Goal: Task Accomplishment & Management: Use online tool/utility

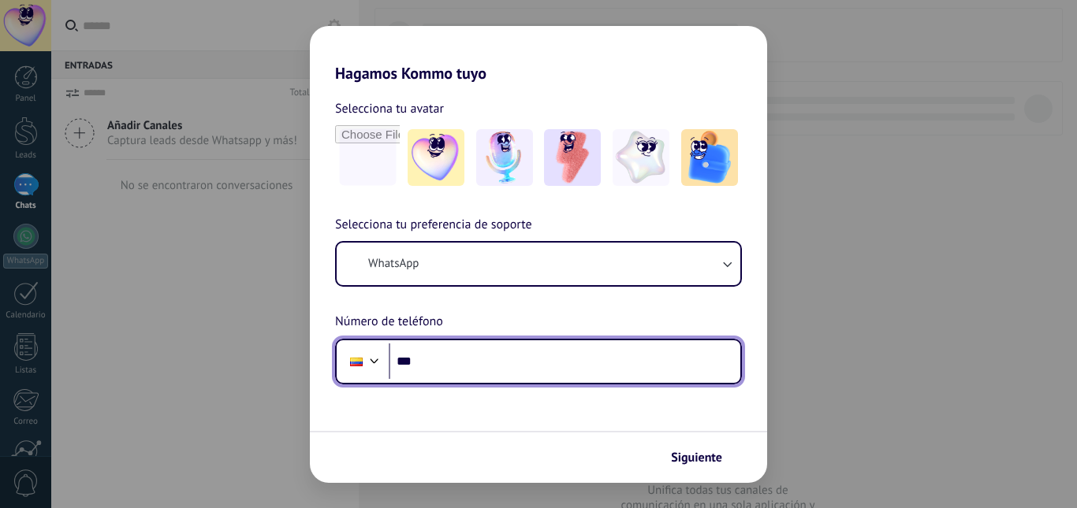
click at [447, 359] on input "***" at bounding box center [564, 362] width 351 height 36
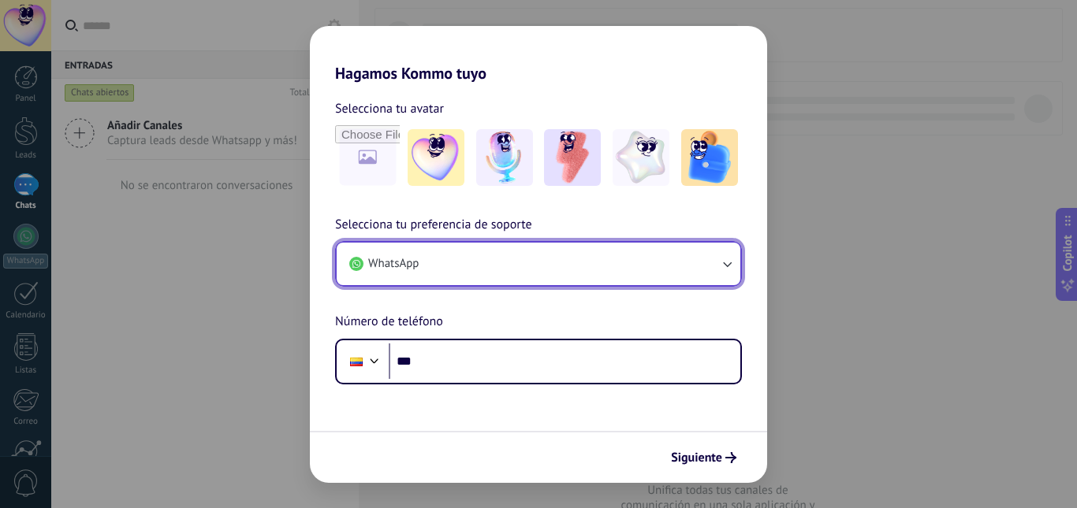
click at [656, 258] on button "WhatsApp" at bounding box center [538, 264] width 403 height 43
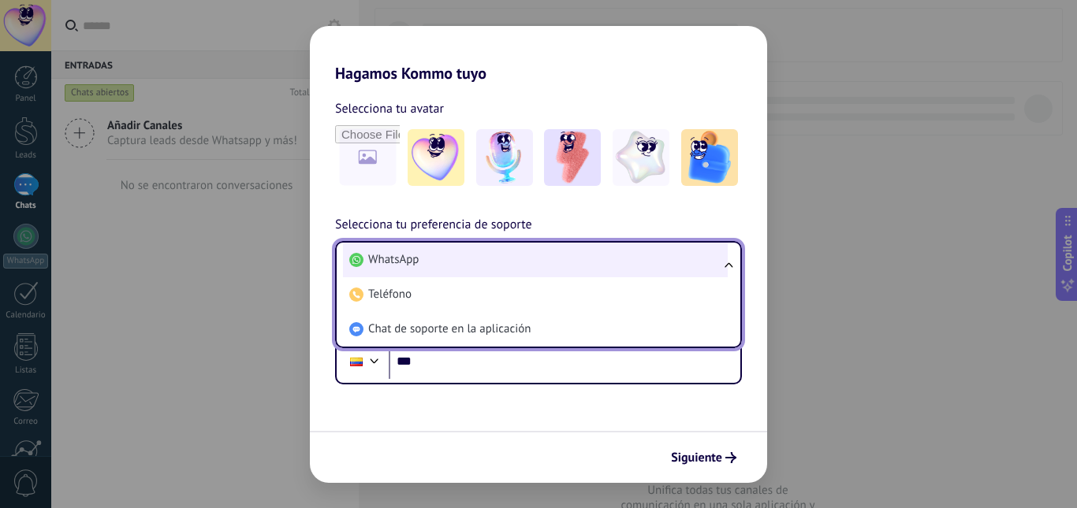
click at [656, 258] on li "WhatsApp" at bounding box center [535, 260] width 385 height 35
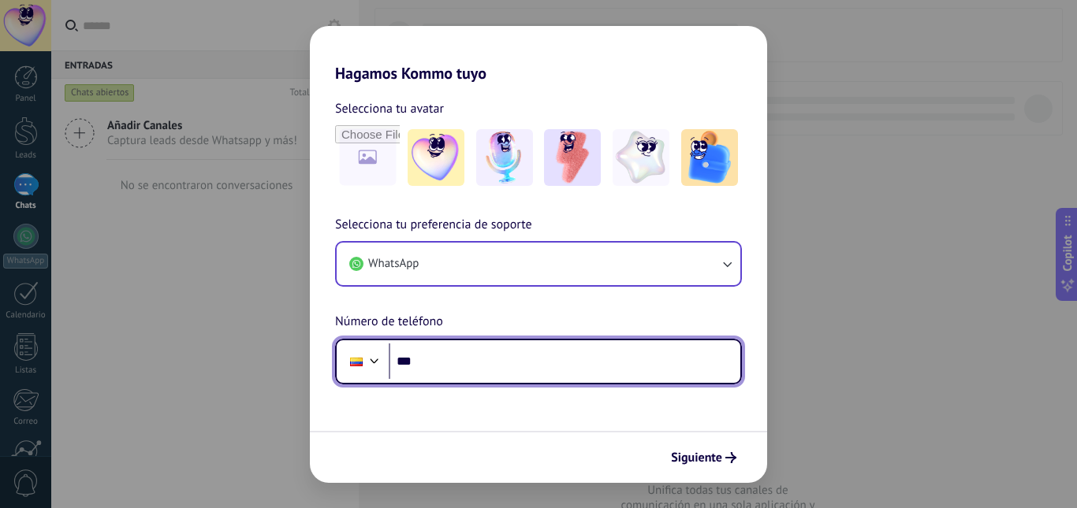
click at [500, 375] on input "***" at bounding box center [564, 362] width 351 height 36
click at [510, 366] on input "***" at bounding box center [564, 362] width 351 height 36
type input "**********"
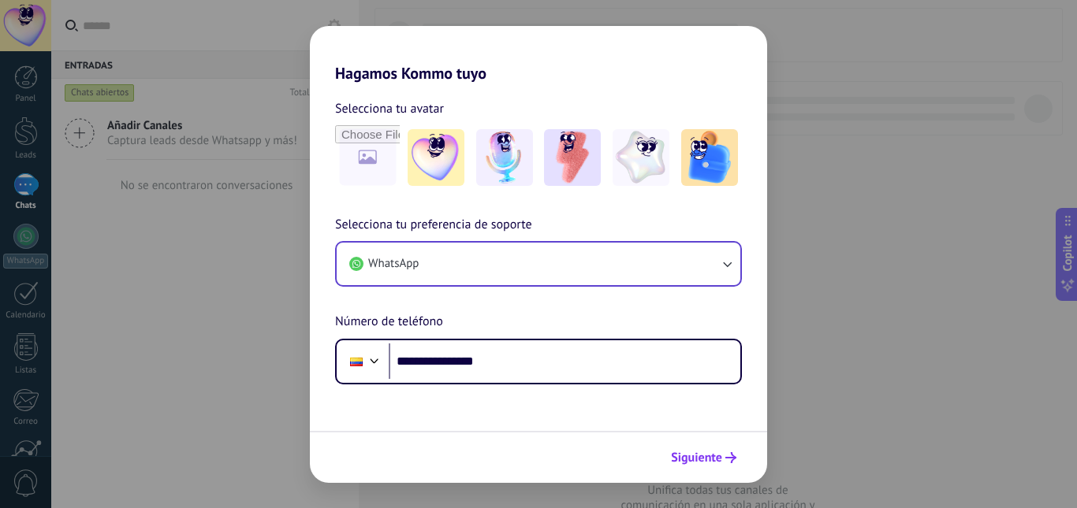
click at [716, 459] on span "Siguiente" at bounding box center [696, 457] width 51 height 11
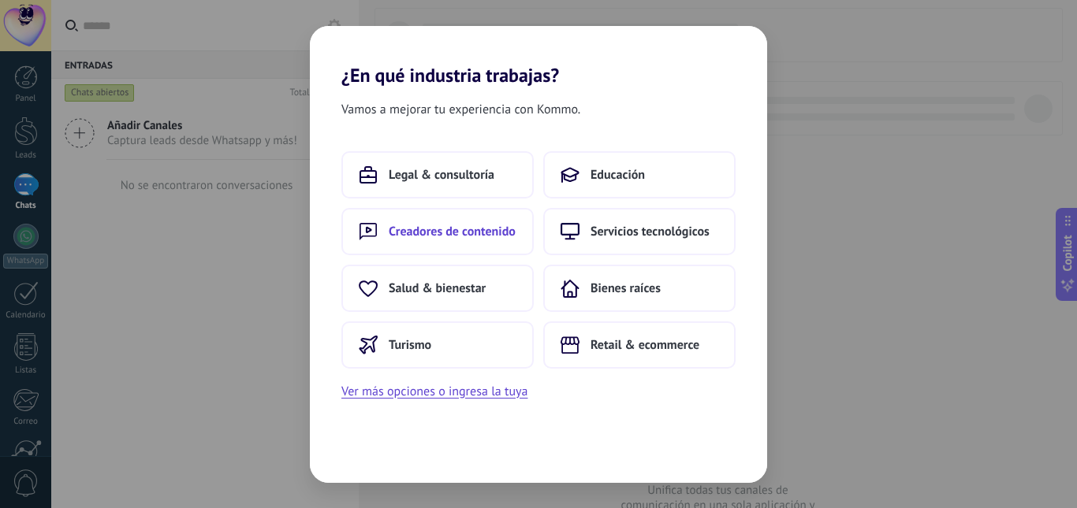
click at [456, 240] on button "Creadores de contenido" at bounding box center [437, 231] width 192 height 47
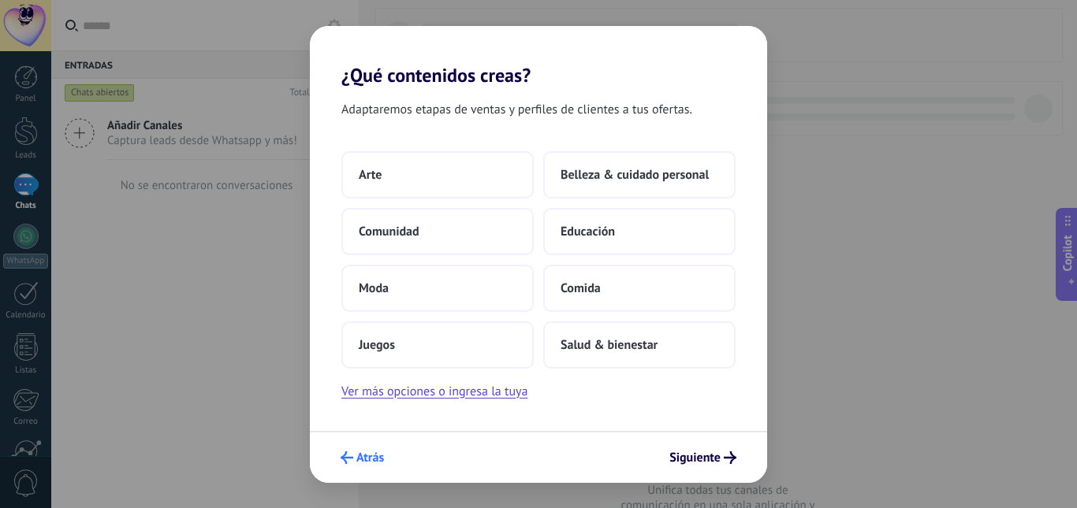
click at [353, 467] on button "Atrás" at bounding box center [362, 457] width 58 height 27
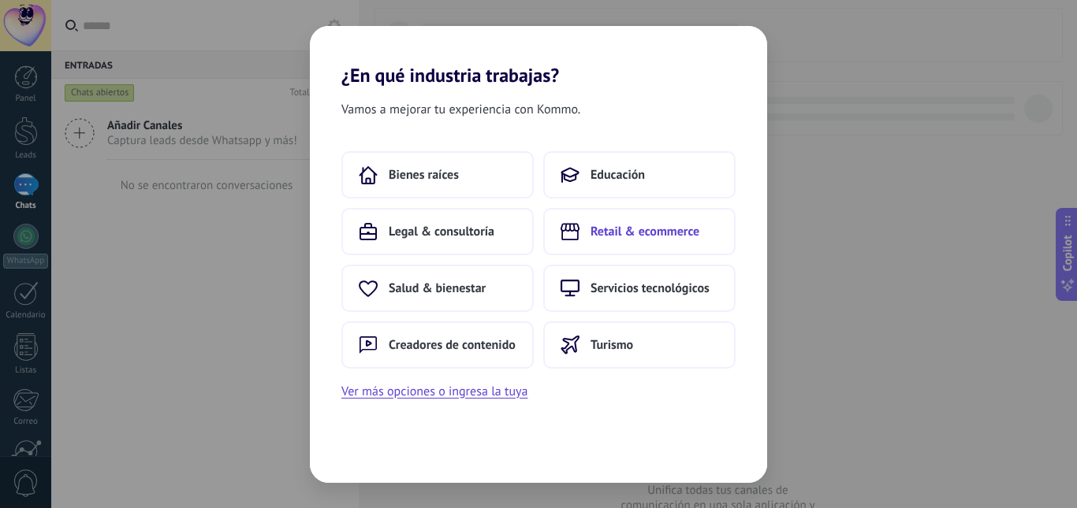
click at [637, 242] on button "Retail & ecommerce" at bounding box center [639, 231] width 192 height 47
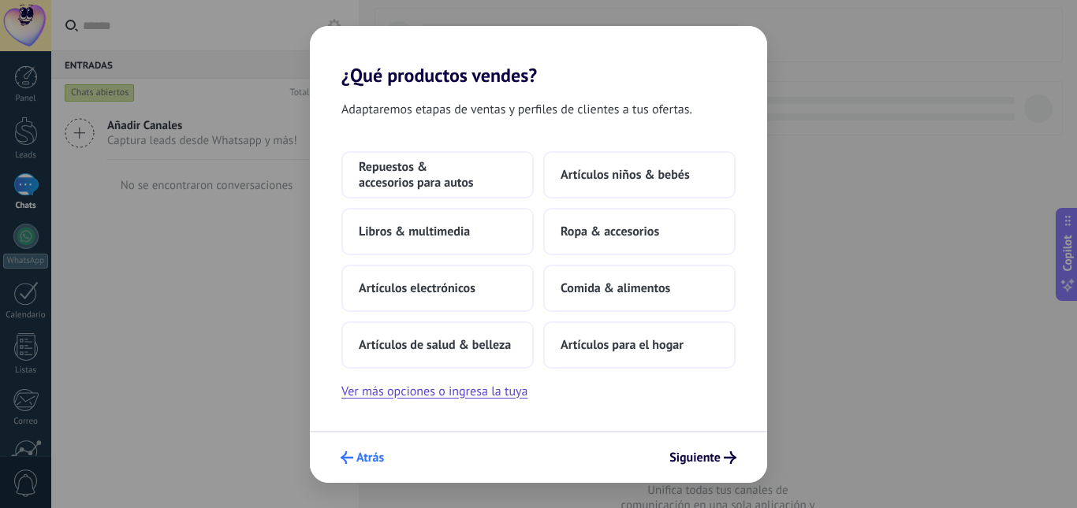
click at [374, 463] on span "Atrás" at bounding box center [370, 457] width 28 height 11
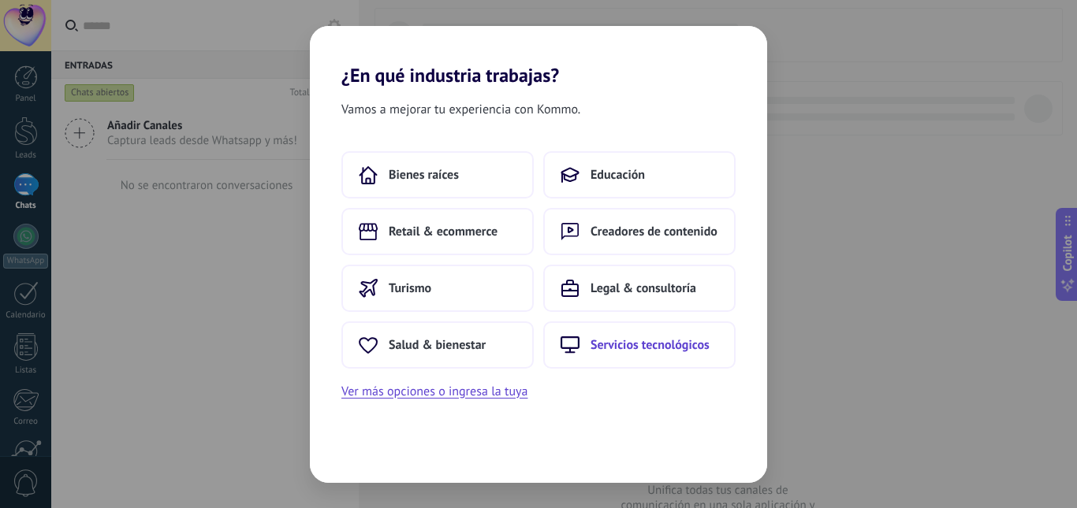
click at [634, 337] on span "Servicios tecnológicos" at bounding box center [649, 345] width 119 height 16
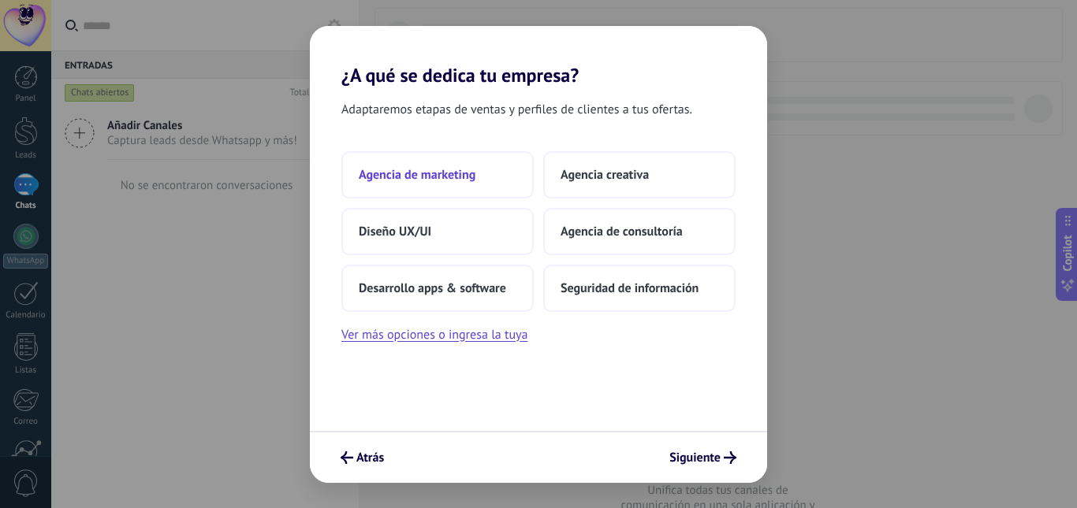
click at [461, 173] on span "Agencia de marketing" at bounding box center [417, 175] width 117 height 16
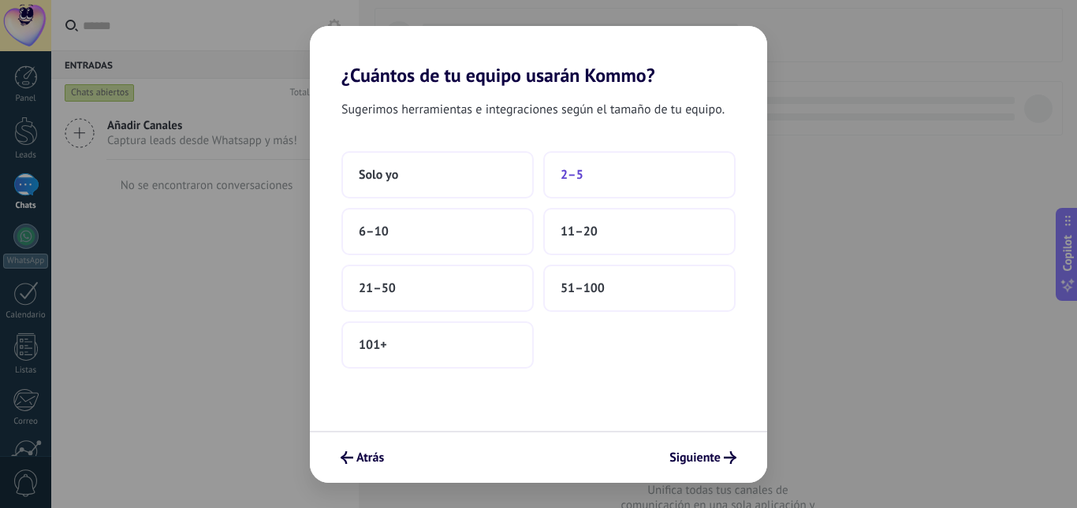
click at [615, 173] on button "2–5" at bounding box center [639, 174] width 192 height 47
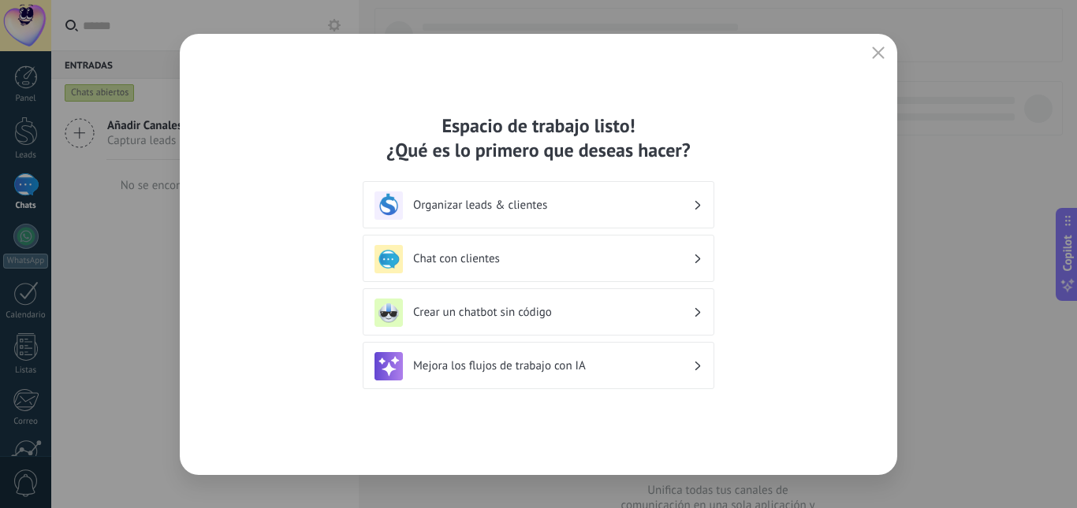
click at [675, 310] on h3 "Crear un chatbot sin código" at bounding box center [553, 312] width 280 height 15
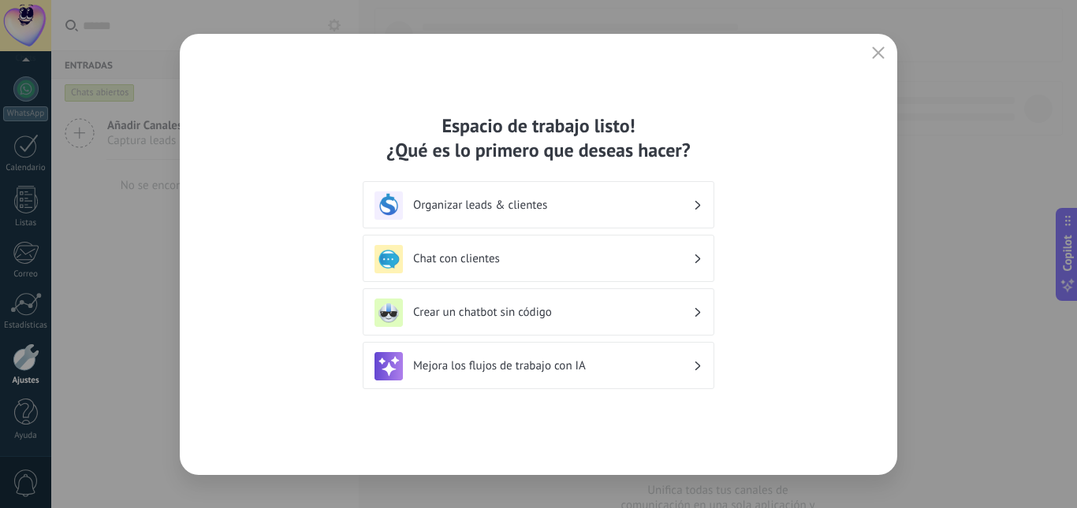
click at [675, 366] on h3 "Mejora los flujos de trabajo con IA" at bounding box center [553, 366] width 280 height 15
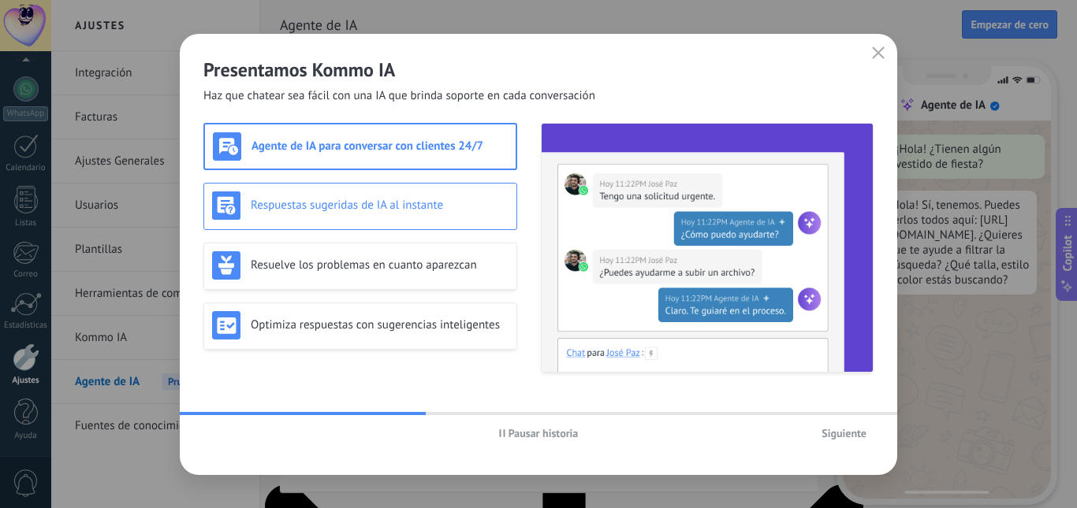
click at [448, 200] on h3 "Respuestas sugeridas de IA al instante" at bounding box center [380, 205] width 258 height 15
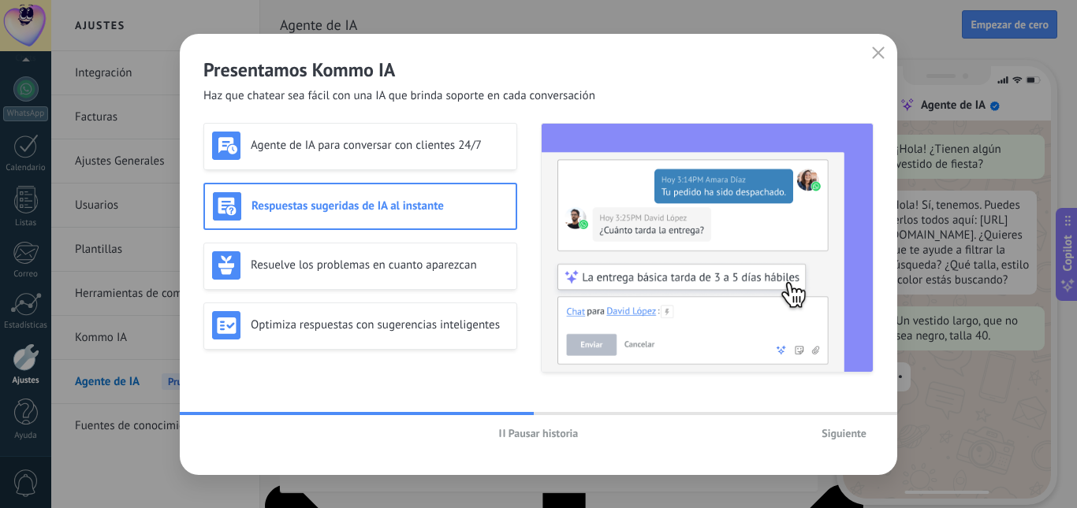
click at [502, 430] on icon "button" at bounding box center [502, 434] width 6 height 8
click at [411, 257] on div "Resuelve los problemas en cuanto aparezcan" at bounding box center [360, 265] width 296 height 28
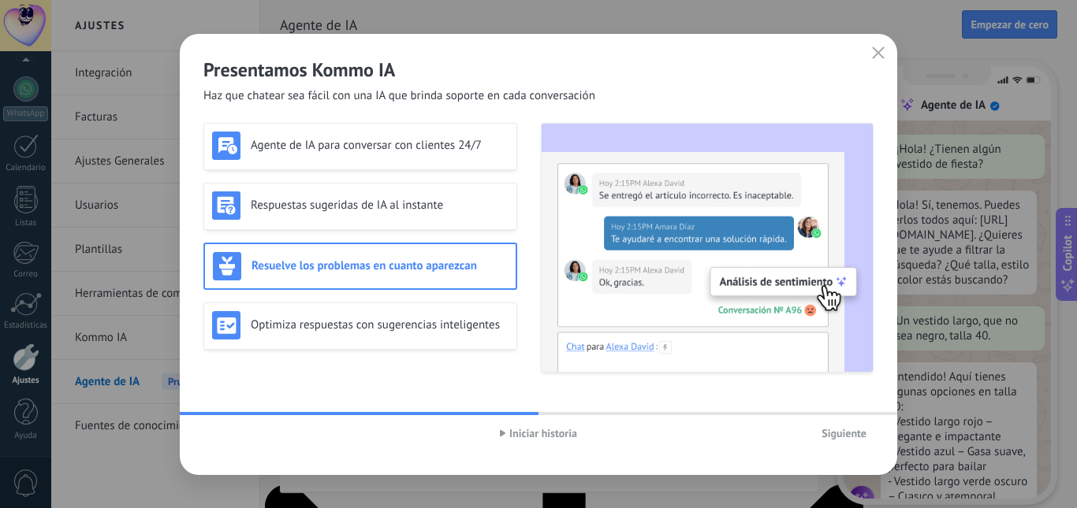
scroll to position [47, 0]
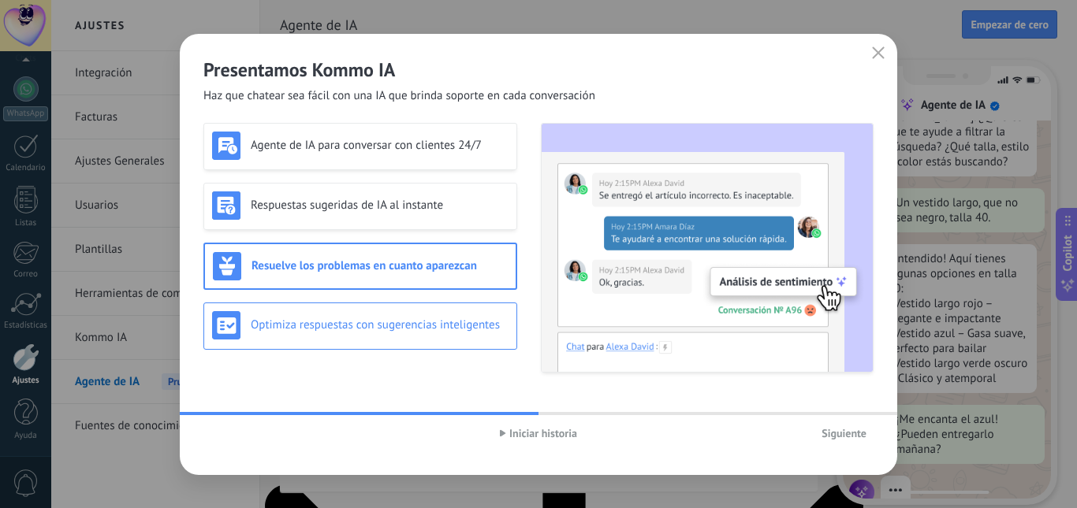
click at [445, 308] on div "Optimiza respuestas con sugerencias inteligentes" at bounding box center [360, 326] width 314 height 47
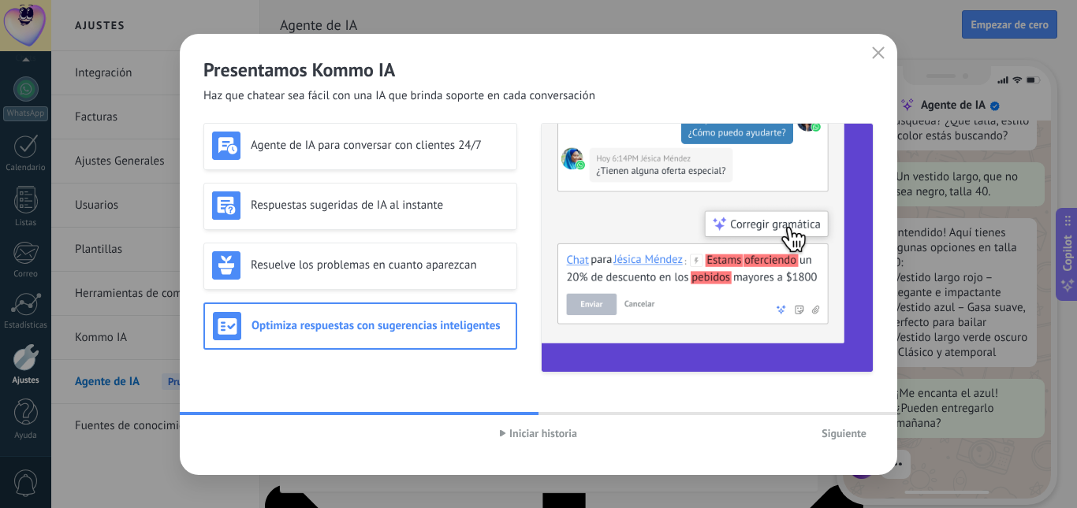
click at [848, 428] on span "Siguiente" at bounding box center [843, 433] width 45 height 11
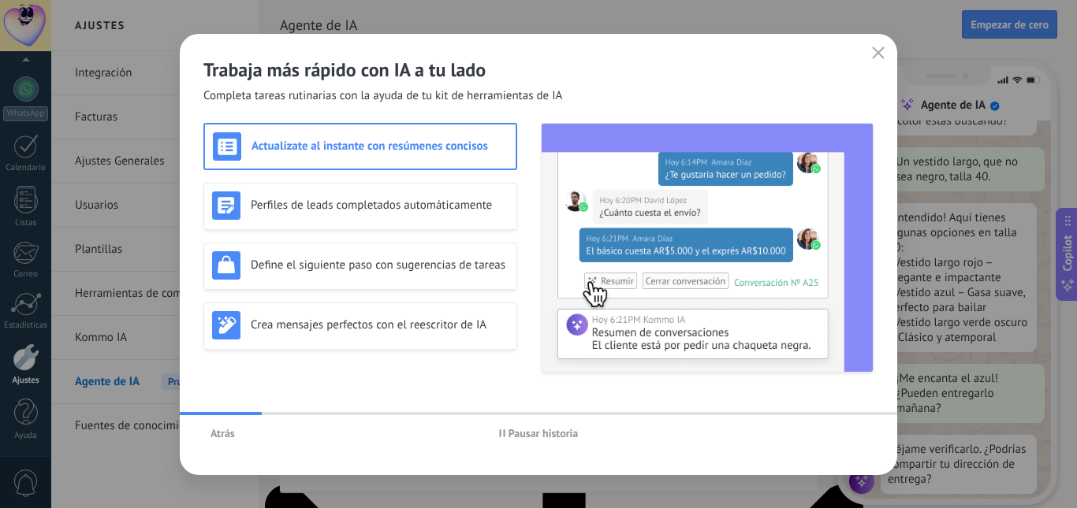
scroll to position [189, 0]
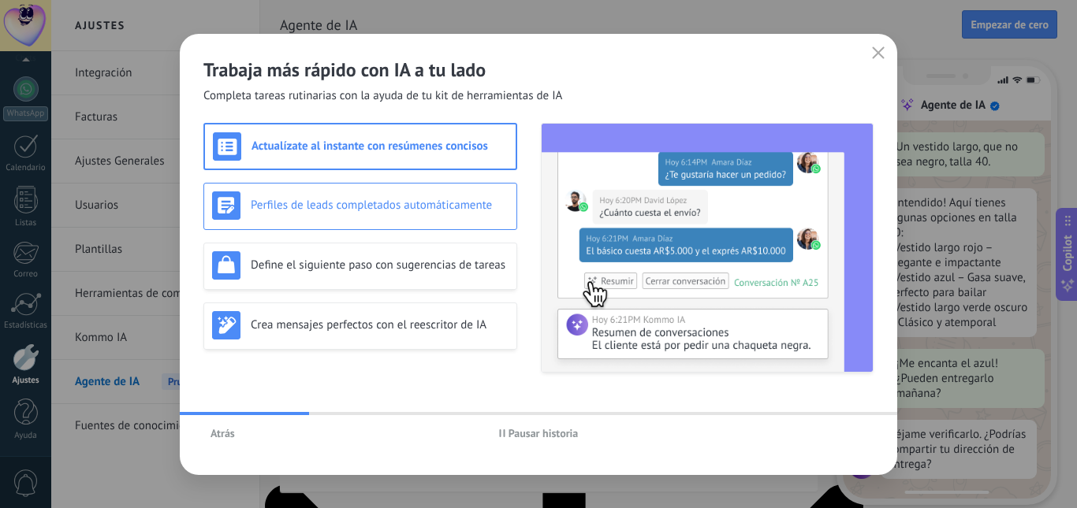
click at [451, 200] on h3 "Perfiles de leads completados automáticamente" at bounding box center [380, 205] width 258 height 15
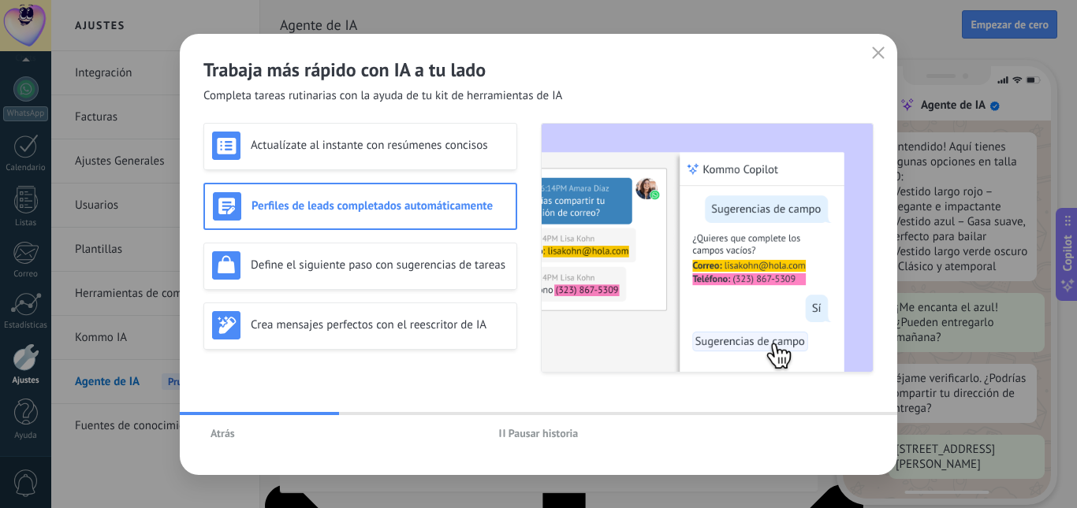
scroll to position [286, 0]
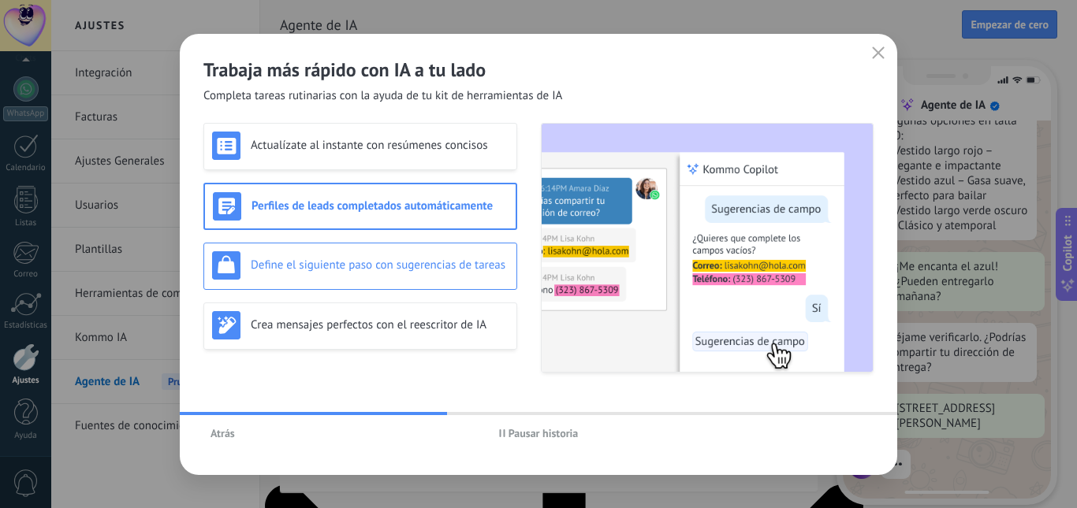
click at [452, 267] on h3 "Define el siguiente paso con sugerencias de tareas" at bounding box center [380, 265] width 258 height 15
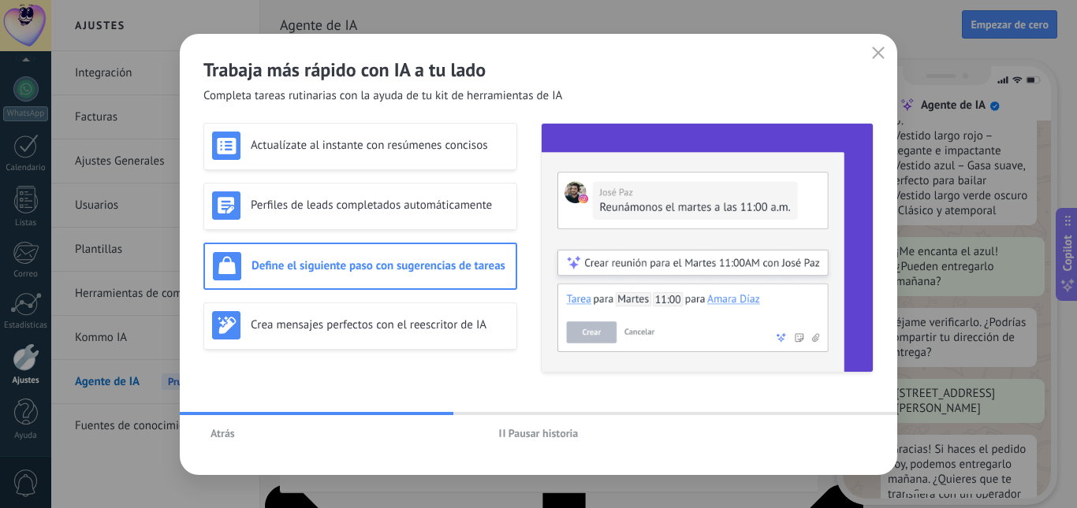
scroll to position [362, 0]
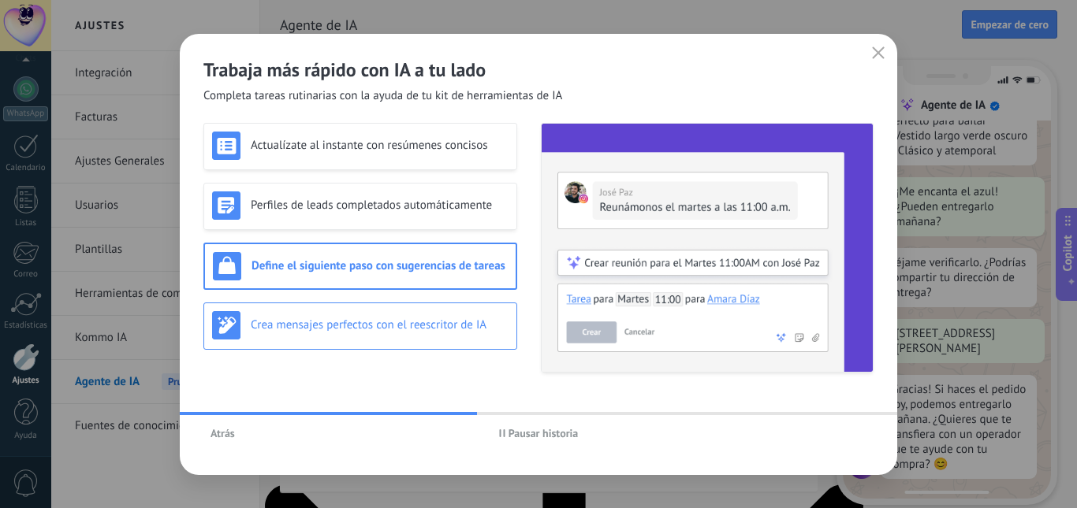
click at [463, 318] on div "Crea mensajes perfectos con el reescritor de IA" at bounding box center [360, 325] width 296 height 28
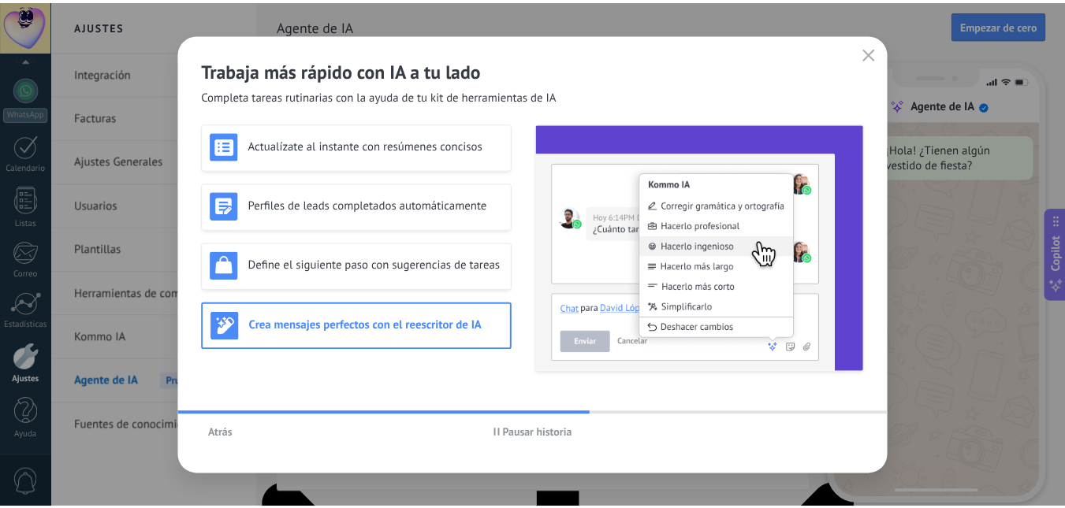
scroll to position [0, 0]
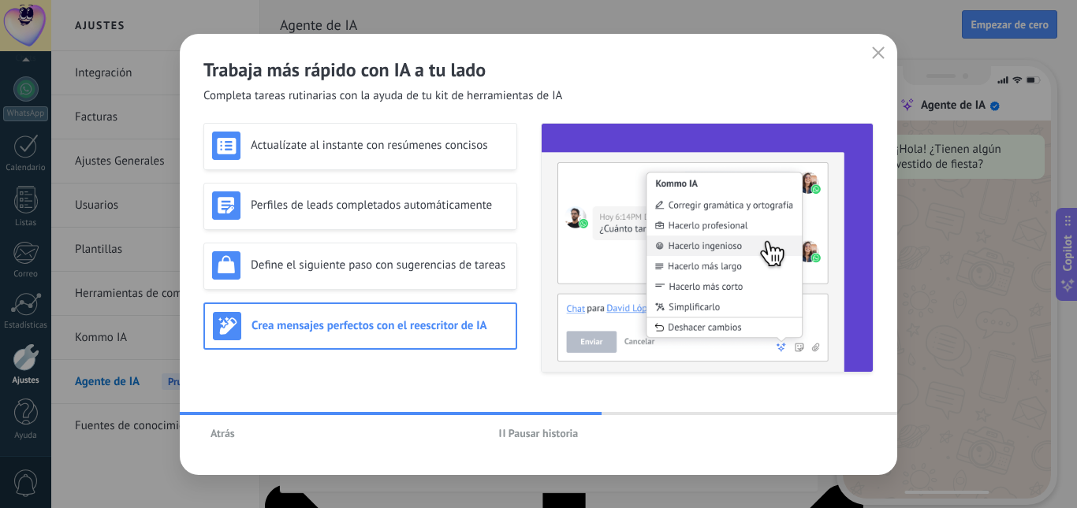
click at [853, 441] on div "Atrás Pausar historia" at bounding box center [538, 433] width 717 height 36
click at [464, 335] on div "Crea mensajes perfectos con el reescritor de IA" at bounding box center [360, 326] width 295 height 28
click at [480, 387] on div "Actualízate al instante con resúmenes concisos Perfiles de leads completados au…" at bounding box center [538, 256] width 670 height 267
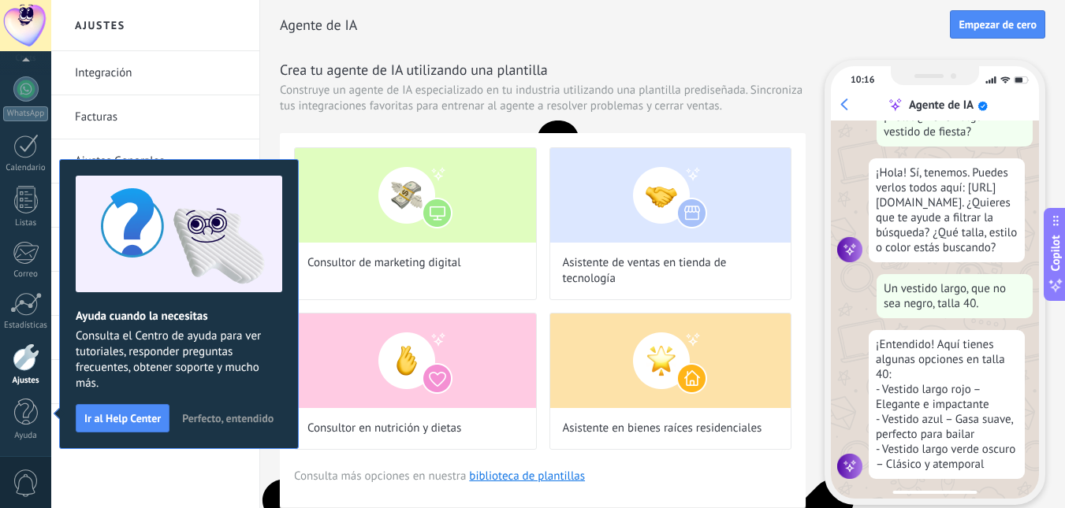
scroll to position [47, 0]
click at [169, 469] on div "Integración Facturas Ajustes Generales Usuarios Plantillas Herramientas de comu…" at bounding box center [155, 279] width 208 height 457
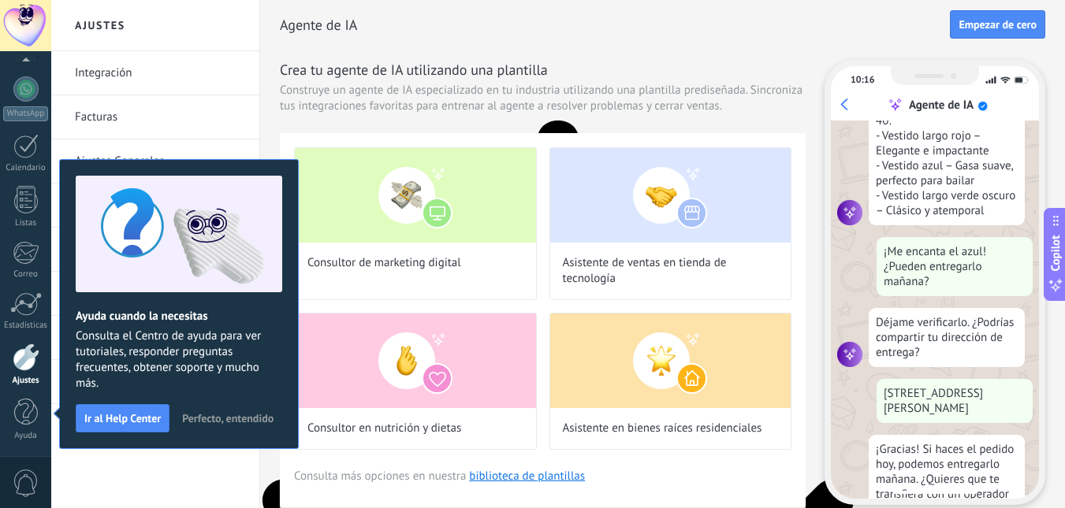
scroll to position [362, 0]
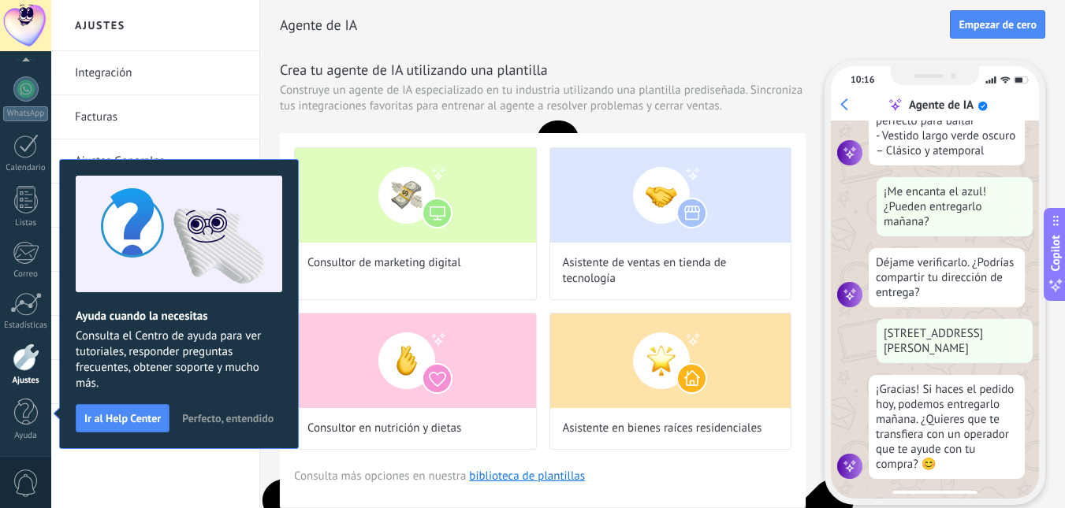
click at [252, 420] on span "Perfecto, entendido" at bounding box center [227, 418] width 91 height 11
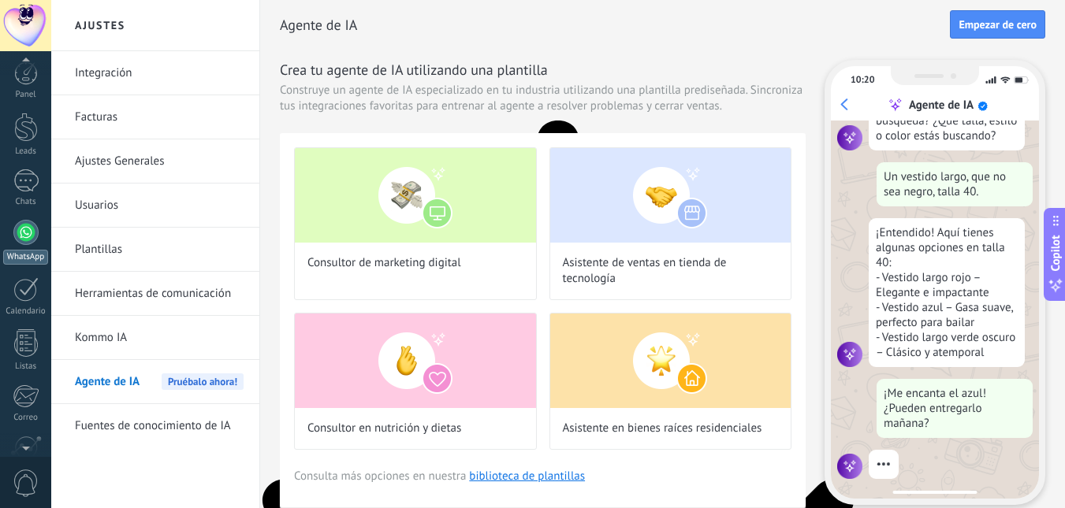
scroll to position [0, 0]
click at [20, 138] on div at bounding box center [26, 131] width 24 height 29
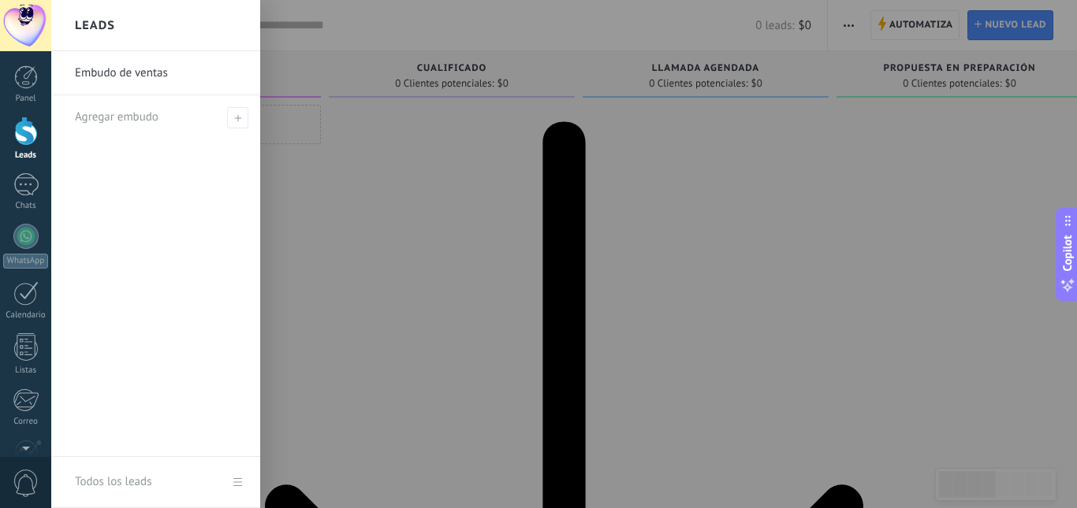
click at [146, 77] on link "Embudo de ventas" at bounding box center [159, 73] width 169 height 44
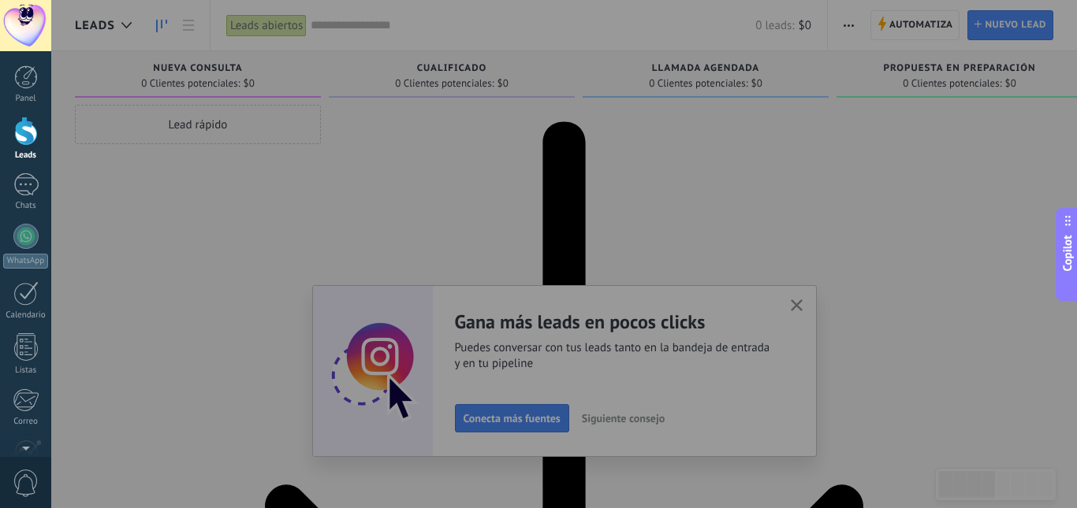
click at [794, 306] on div at bounding box center [589, 254] width 1077 height 508
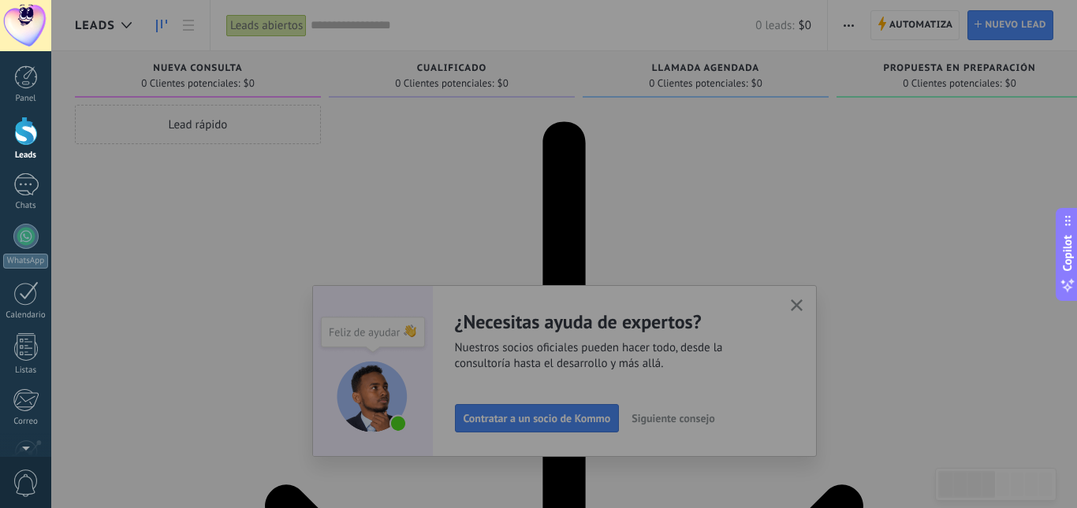
click at [737, 315] on div at bounding box center [589, 254] width 1077 height 508
click at [767, 311] on div at bounding box center [589, 254] width 1077 height 508
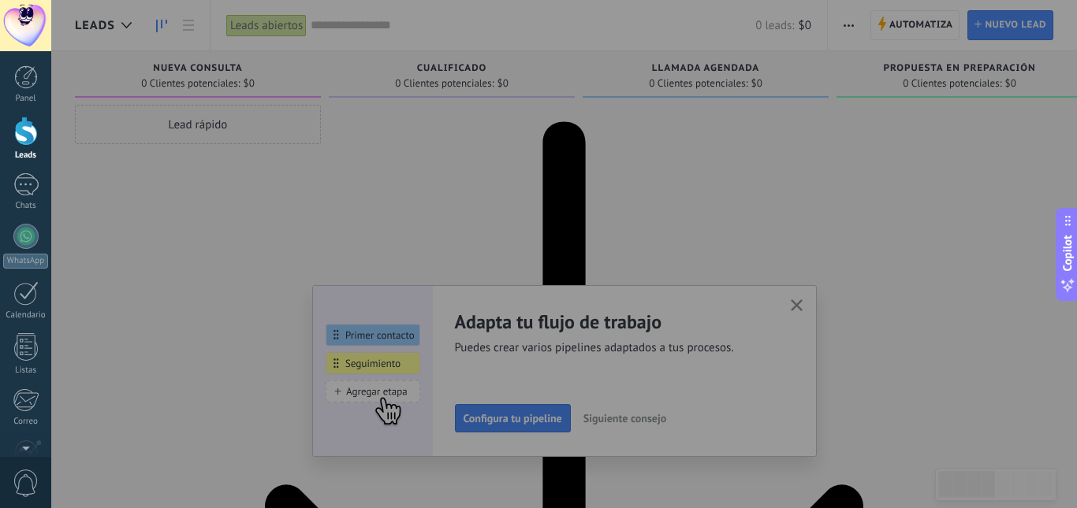
click at [575, 396] on div at bounding box center [589, 254] width 1077 height 508
click at [655, 231] on div at bounding box center [589, 254] width 1077 height 508
click at [529, 180] on div at bounding box center [589, 254] width 1077 height 508
click at [337, 123] on div at bounding box center [589, 254] width 1077 height 508
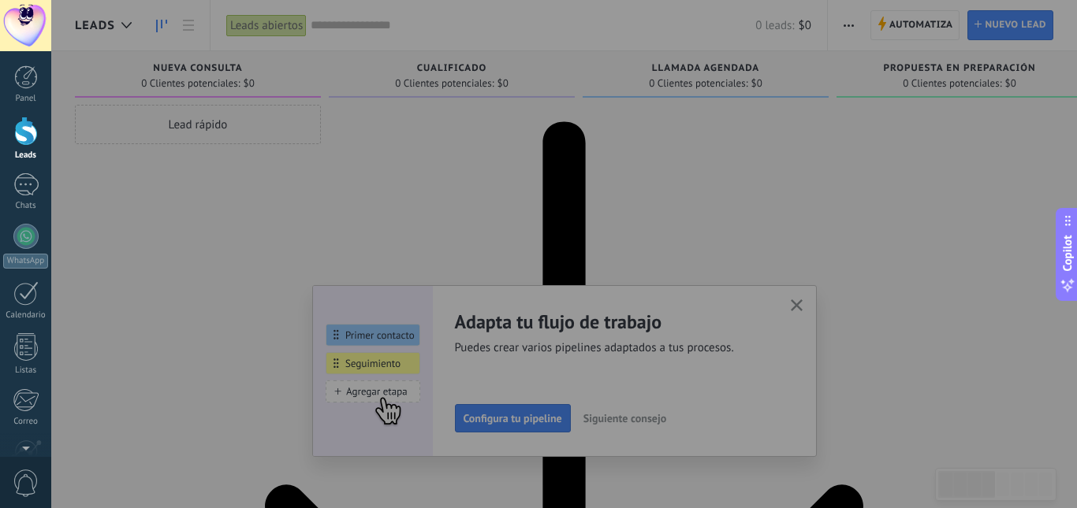
click at [35, 143] on div at bounding box center [26, 131] width 24 height 29
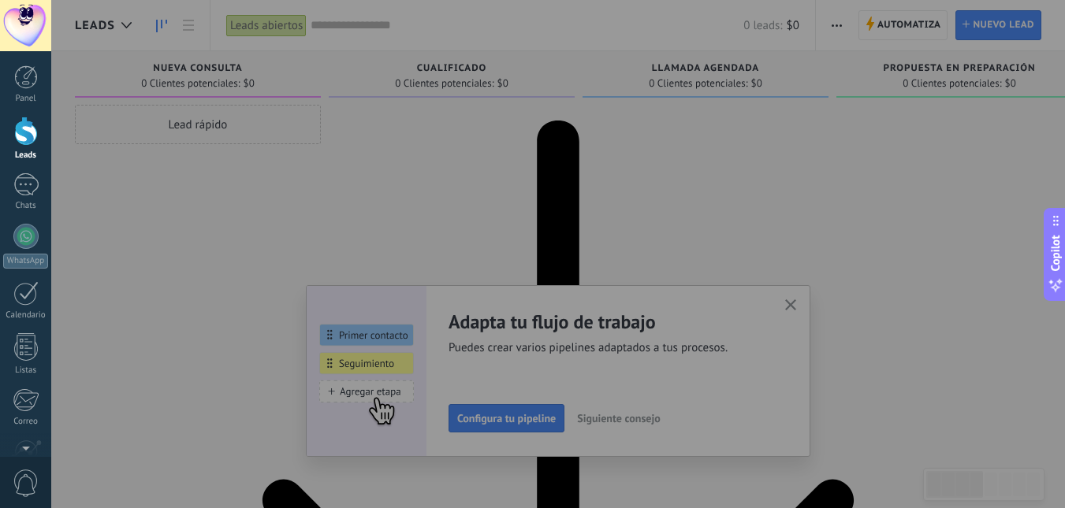
click at [783, 295] on div at bounding box center [583, 254] width 1065 height 508
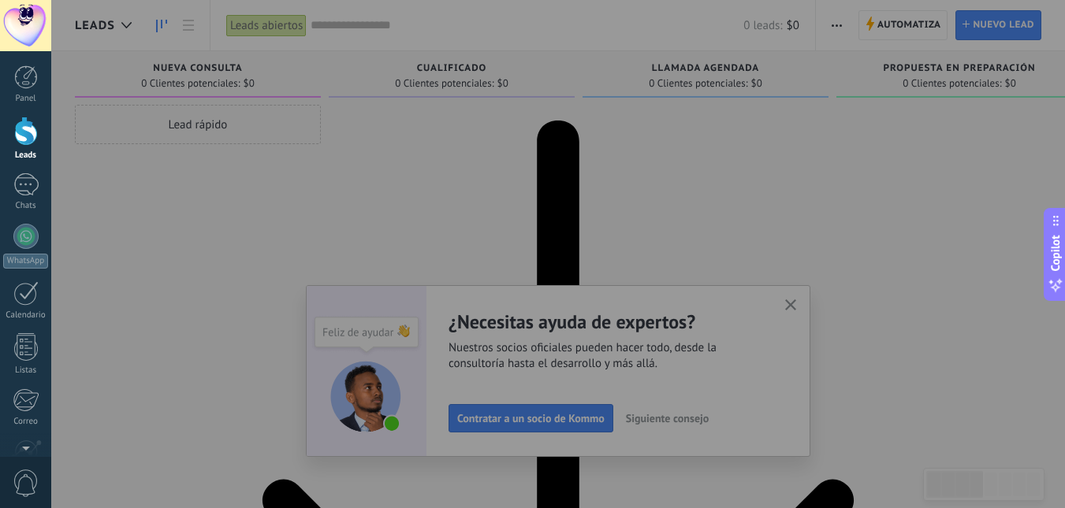
click at [804, 193] on div at bounding box center [583, 254] width 1065 height 508
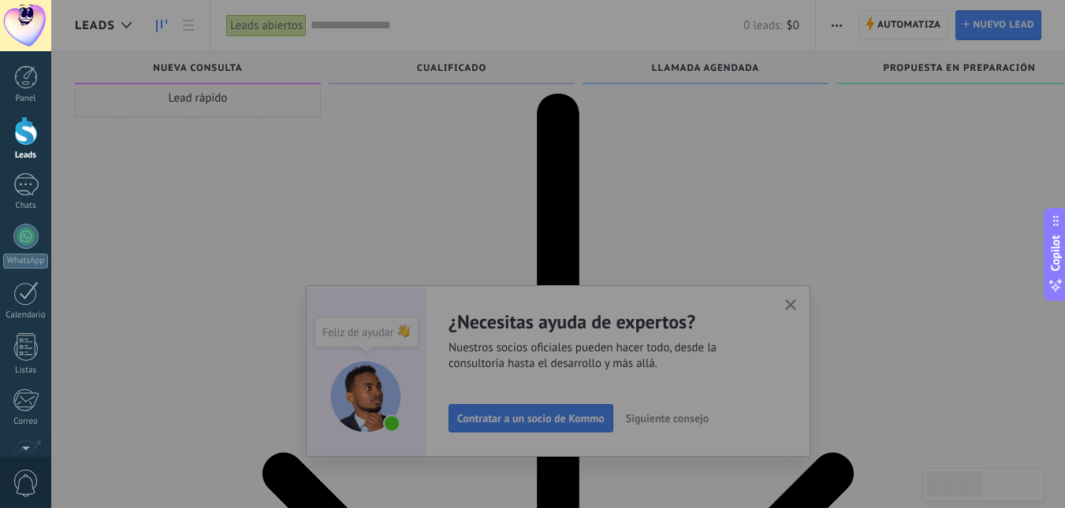
click at [871, 277] on div at bounding box center [583, 254] width 1065 height 508
click at [669, 219] on div at bounding box center [583, 254] width 1065 height 508
click at [669, 218] on div at bounding box center [583, 254] width 1065 height 508
click at [541, 417] on div at bounding box center [583, 254] width 1065 height 508
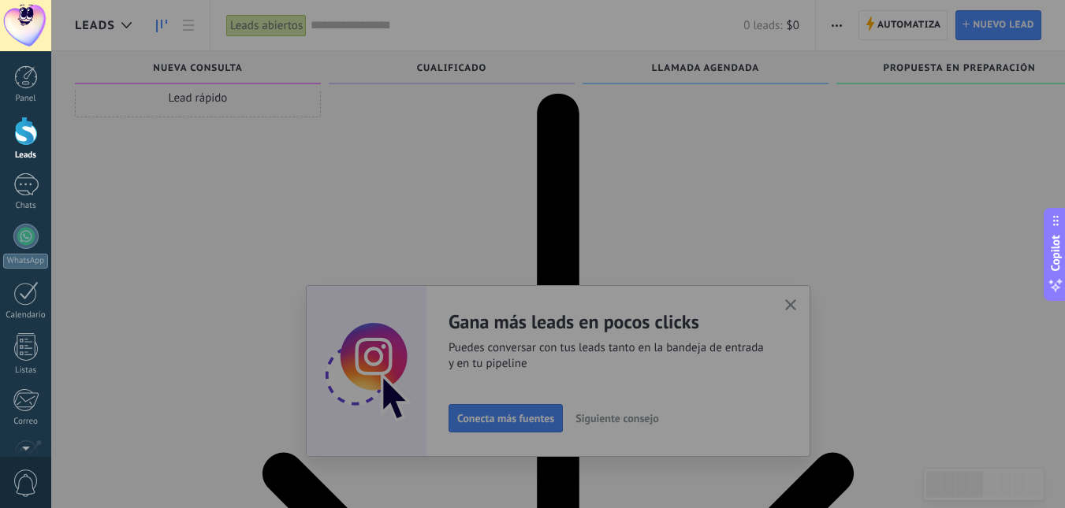
click at [645, 202] on div at bounding box center [583, 254] width 1065 height 508
click at [27, 136] on div at bounding box center [26, 131] width 24 height 29
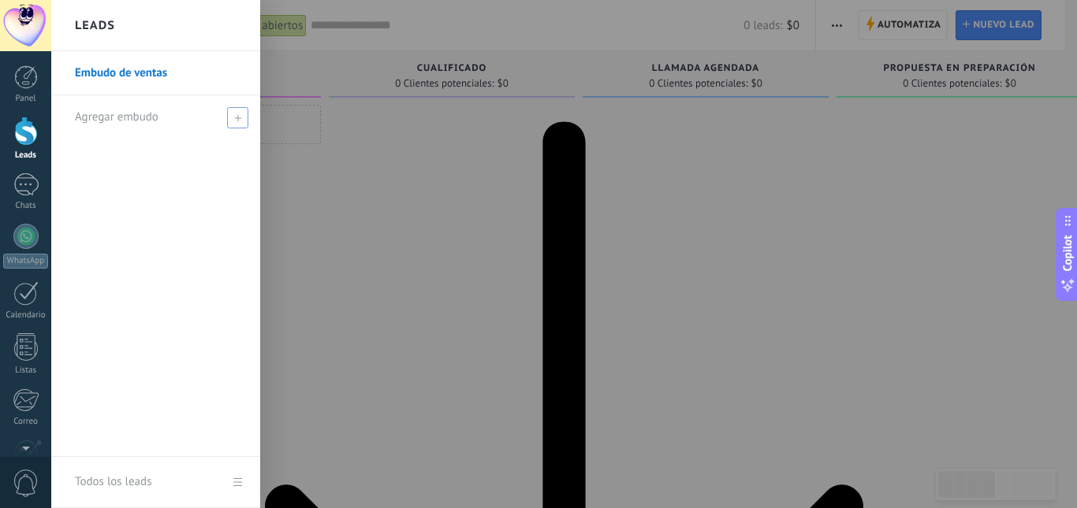
click at [236, 119] on icon at bounding box center [237, 117] width 7 height 7
type input "*****"
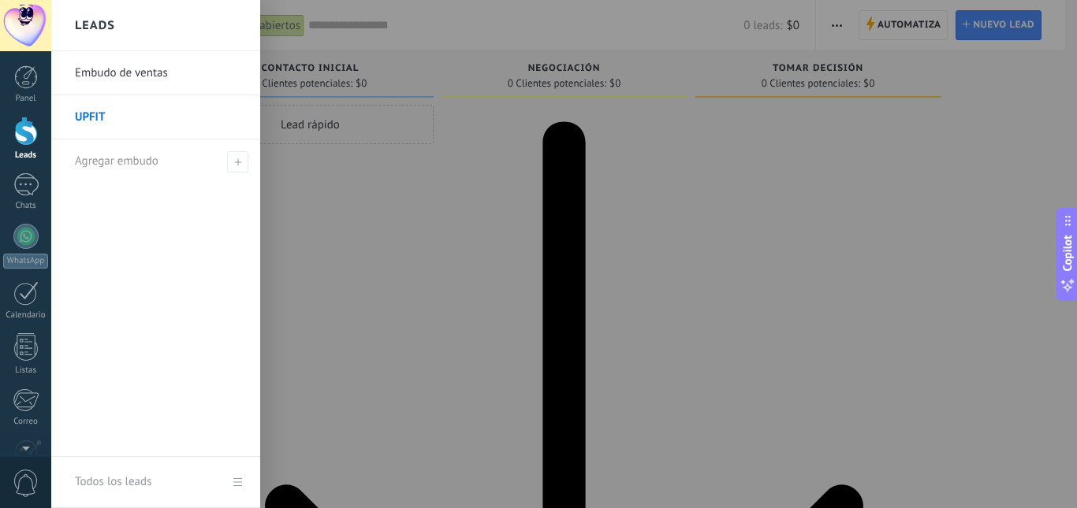
drag, startPoint x: 136, startPoint y: 125, endPoint x: 121, endPoint y: 121, distance: 15.7
click at [121, 121] on link "UPFIT" at bounding box center [159, 117] width 169 height 44
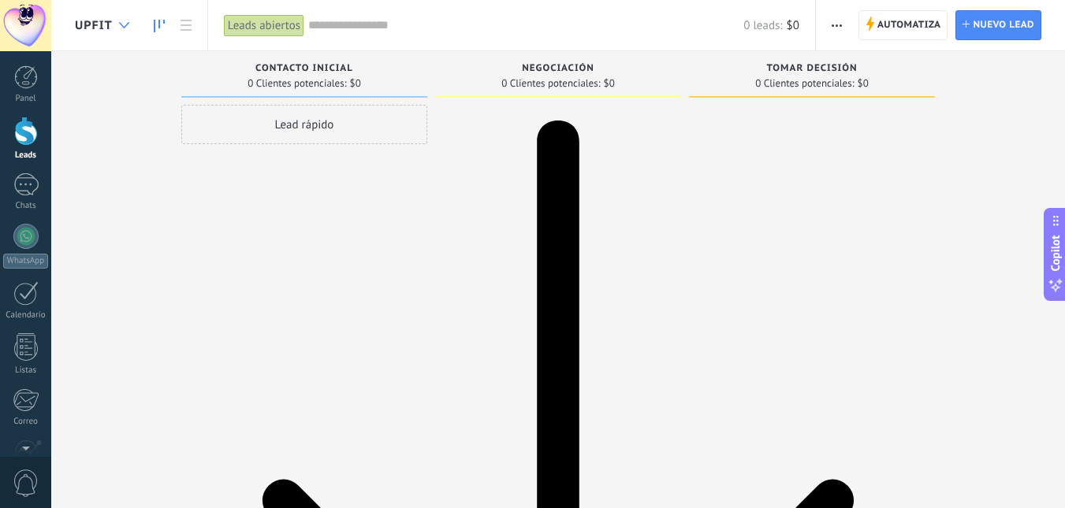
click at [120, 23] on use at bounding box center [124, 25] width 10 height 6
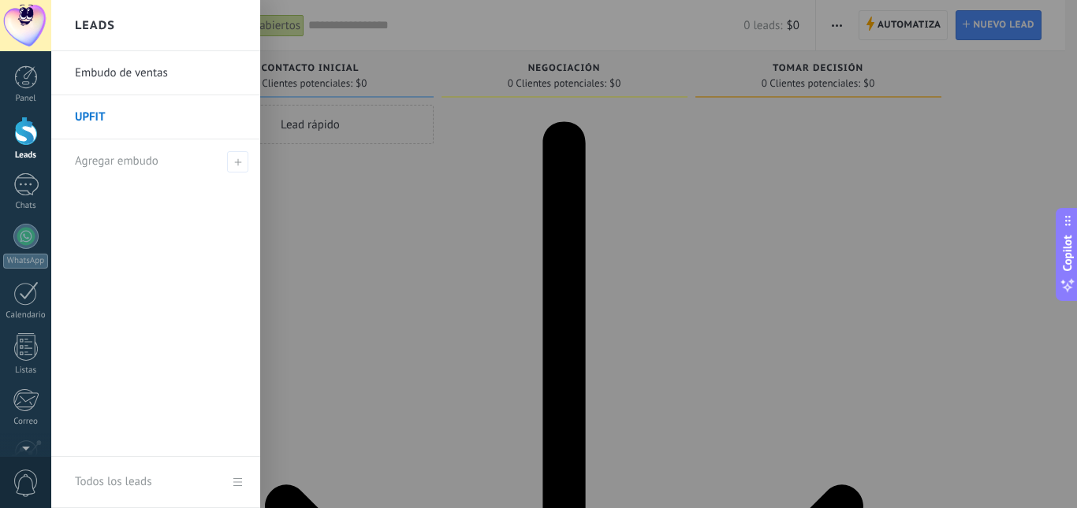
click at [378, 245] on div at bounding box center [589, 254] width 1077 height 508
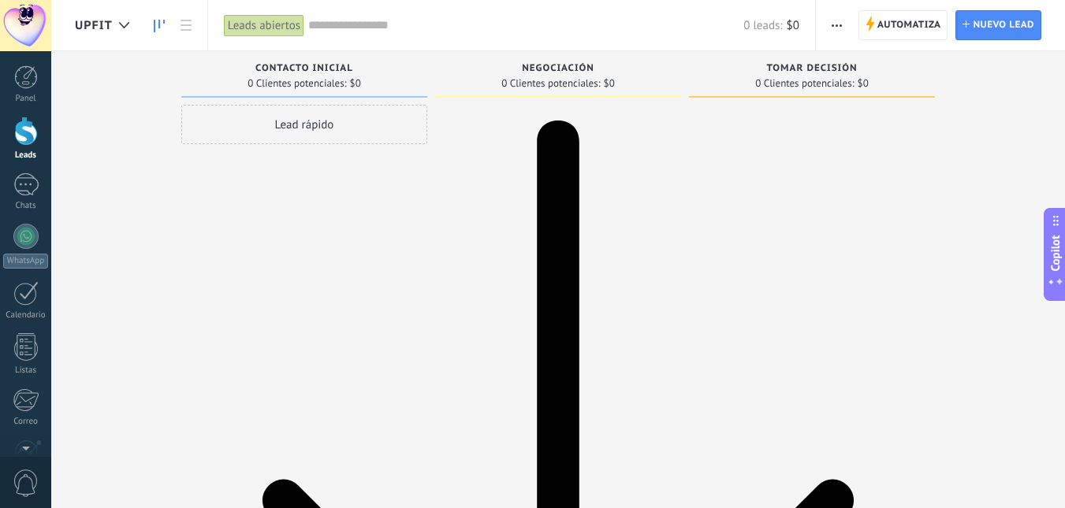
click at [169, 24] on link at bounding box center [159, 25] width 27 height 31
click at [904, 31] on span "Automatiza" at bounding box center [909, 25] width 64 height 28
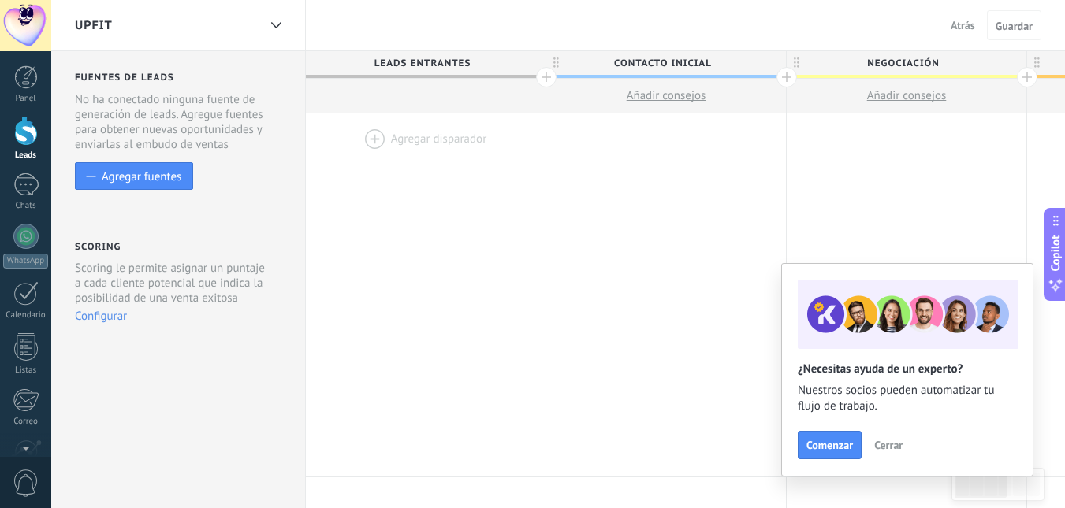
click at [884, 447] on span "Cerrar" at bounding box center [888, 445] width 28 height 11
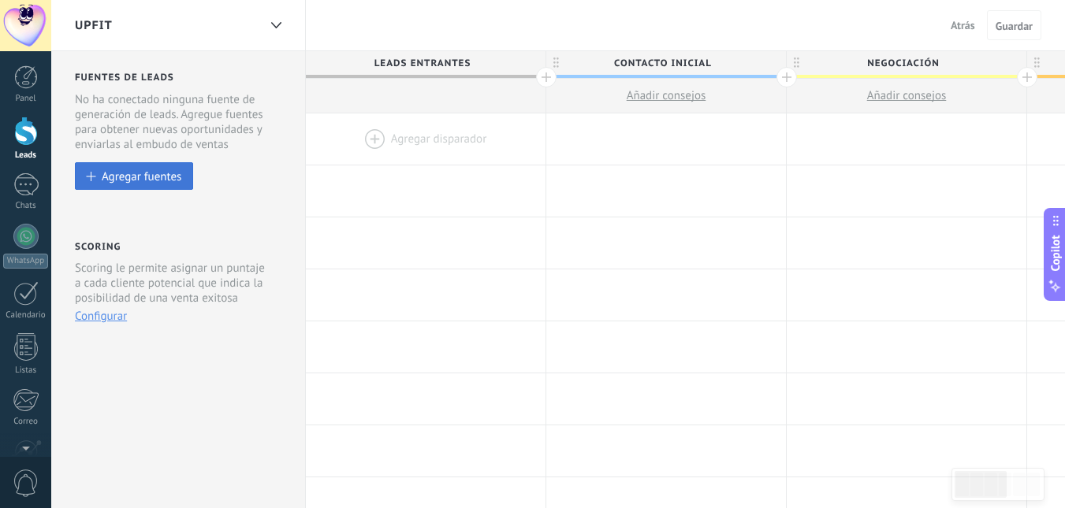
click at [128, 165] on button "Agregar fuentes" at bounding box center [134, 176] width 118 height 28
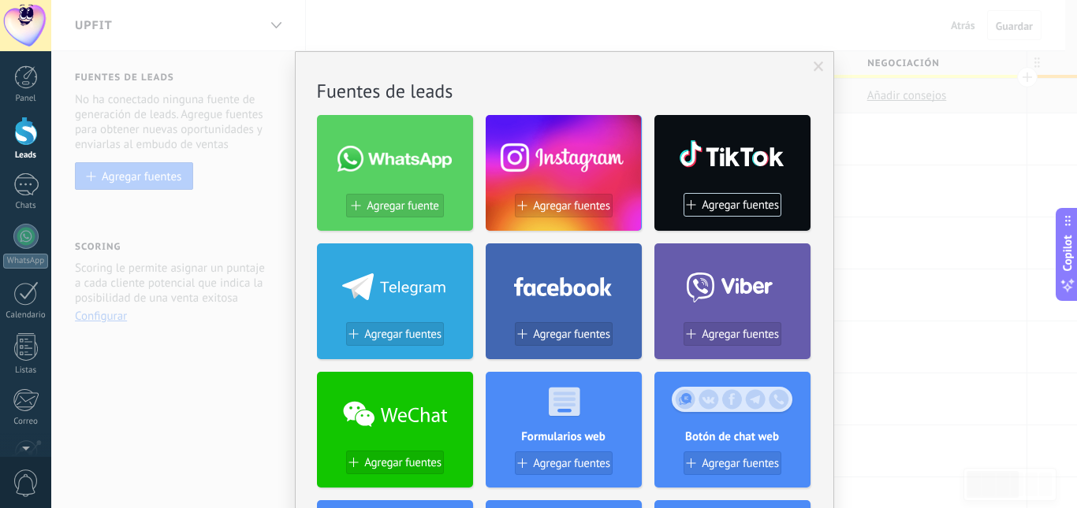
click at [441, 182] on div at bounding box center [395, 155] width 156 height 68
click at [413, 208] on span "Agregar fuente" at bounding box center [402, 205] width 72 height 13
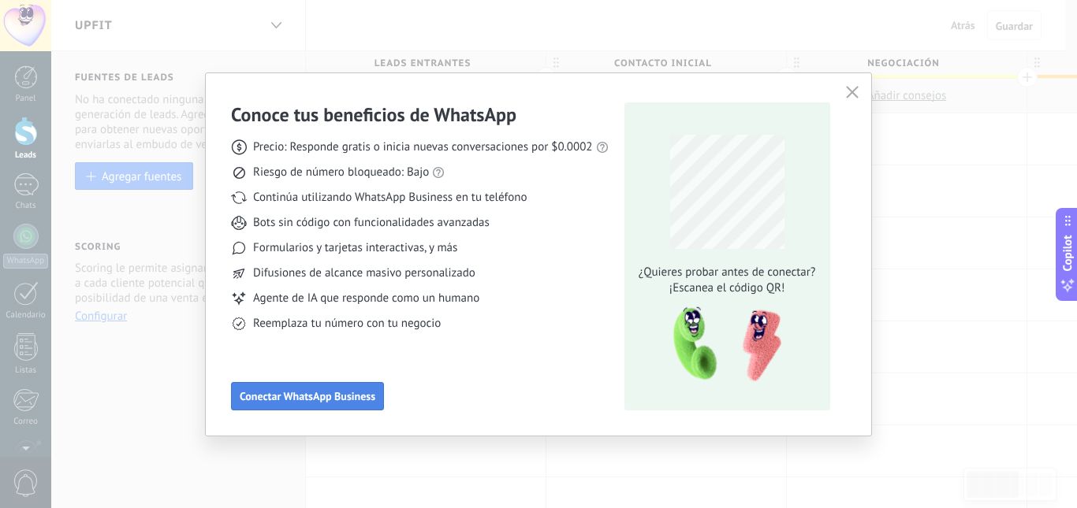
click at [323, 399] on span "Conectar WhatsApp Business" at bounding box center [308, 396] width 136 height 11
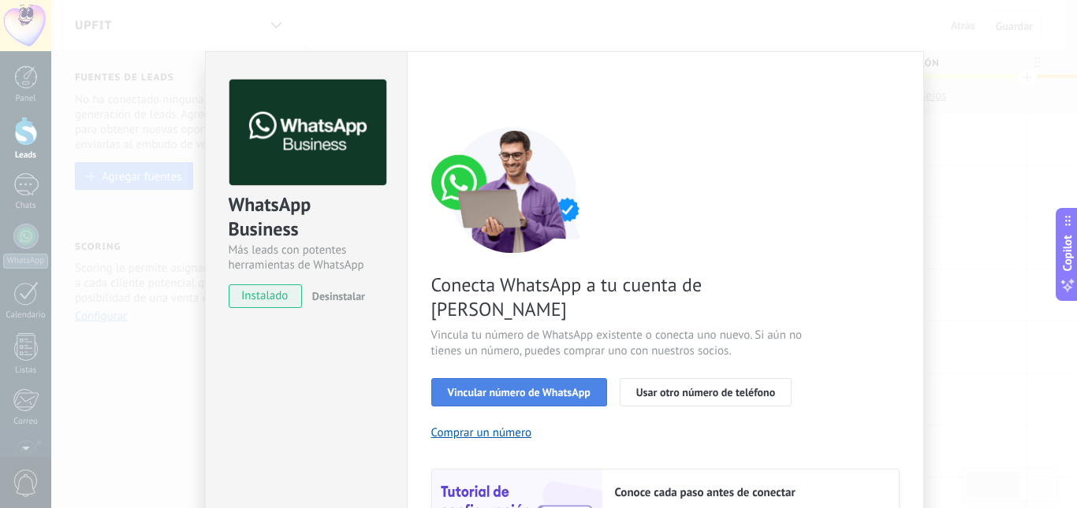
click at [572, 387] on span "Vincular número de WhatsApp" at bounding box center [519, 392] width 143 height 11
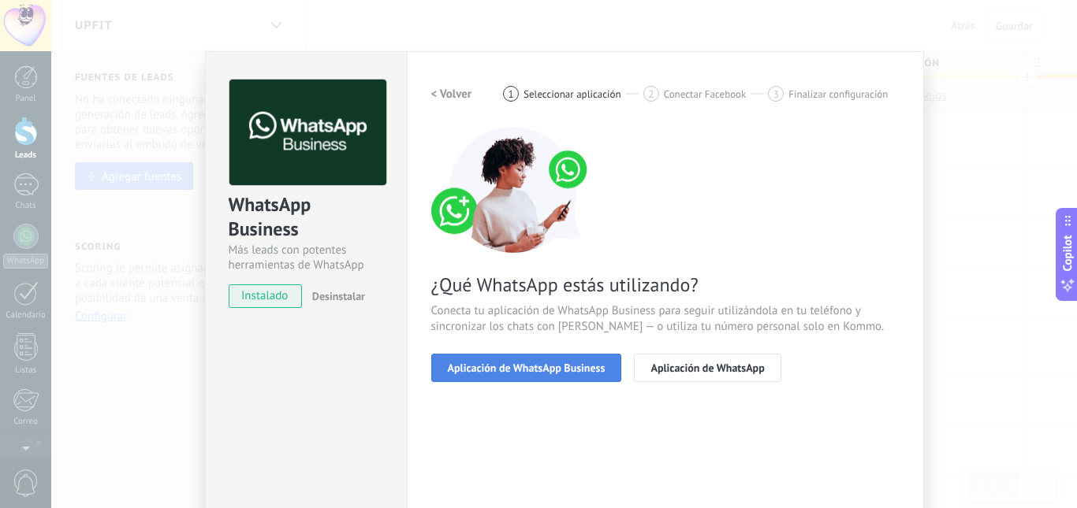
click at [571, 368] on span "Aplicación de WhatsApp Business" at bounding box center [527, 368] width 158 height 11
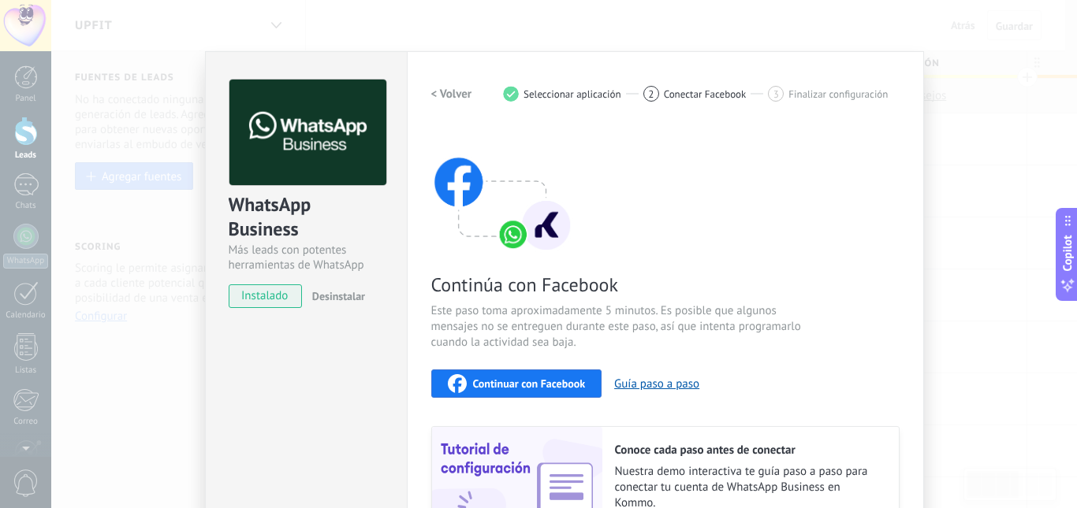
click at [519, 381] on span "Continuar con Facebook" at bounding box center [529, 383] width 113 height 11
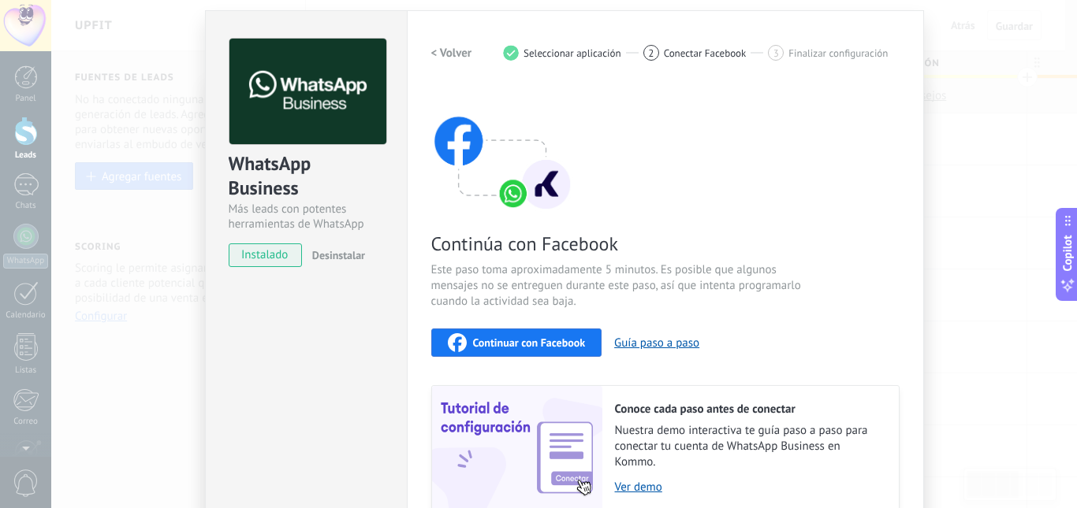
scroll to position [16, 0]
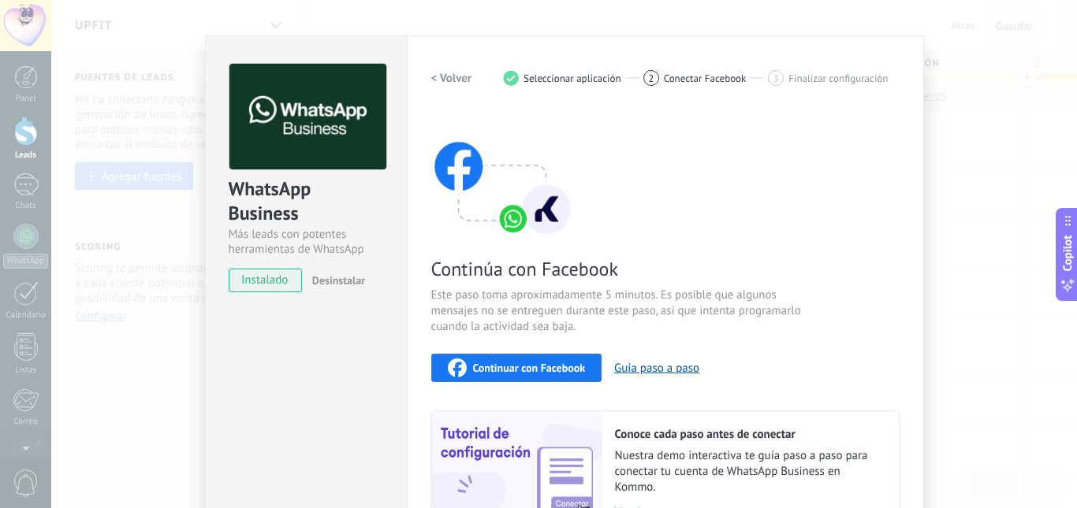
click at [518, 374] on span "Continuar con Facebook" at bounding box center [529, 368] width 113 height 11
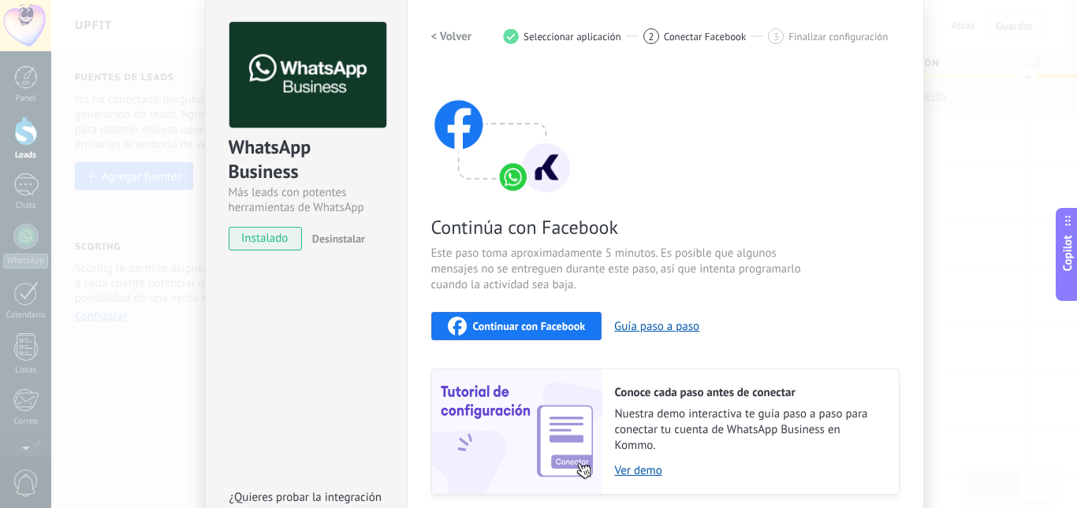
scroll to position [0, 0]
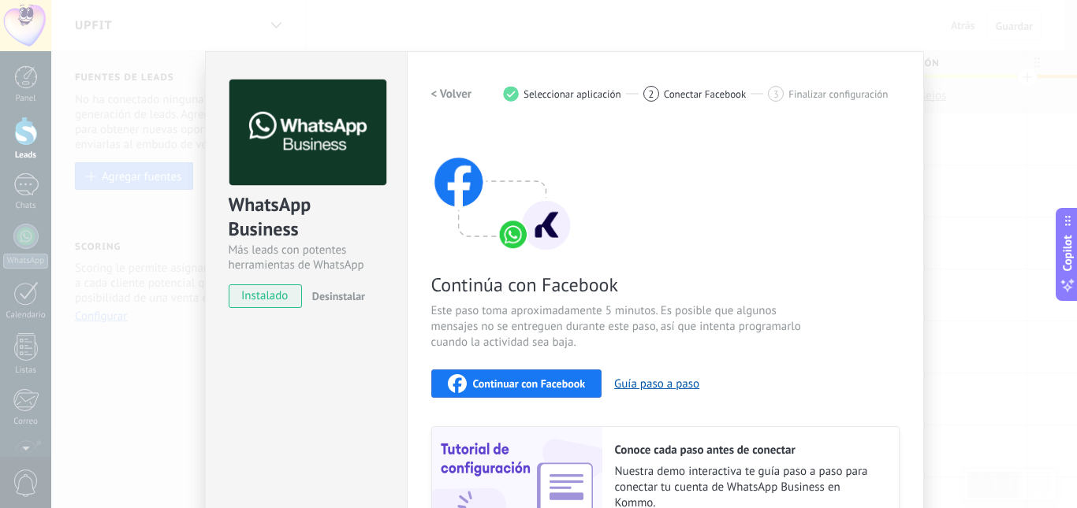
click at [456, 92] on h2 "< Volver" at bounding box center [451, 94] width 41 height 15
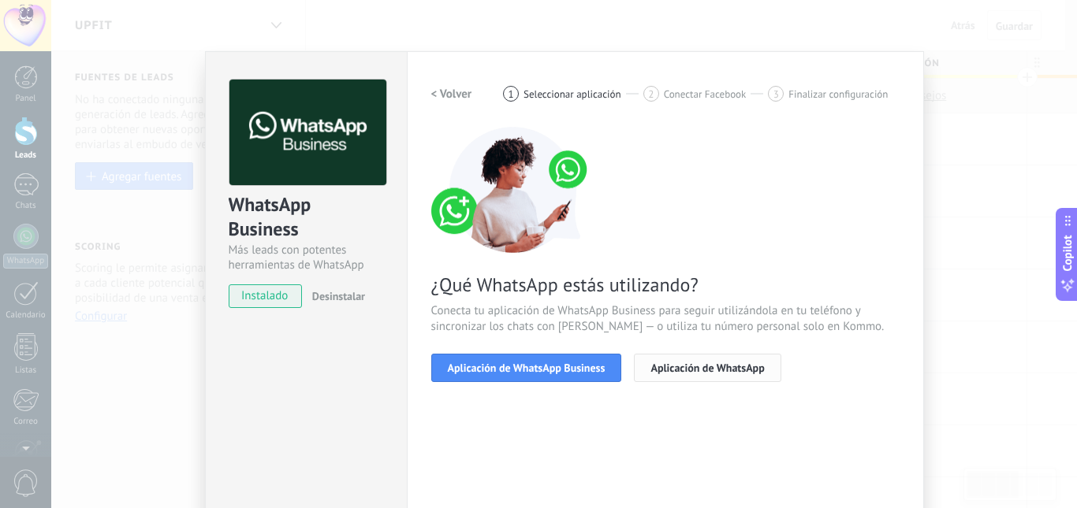
click at [710, 368] on span "Aplicación de WhatsApp" at bounding box center [706, 368] width 113 height 11
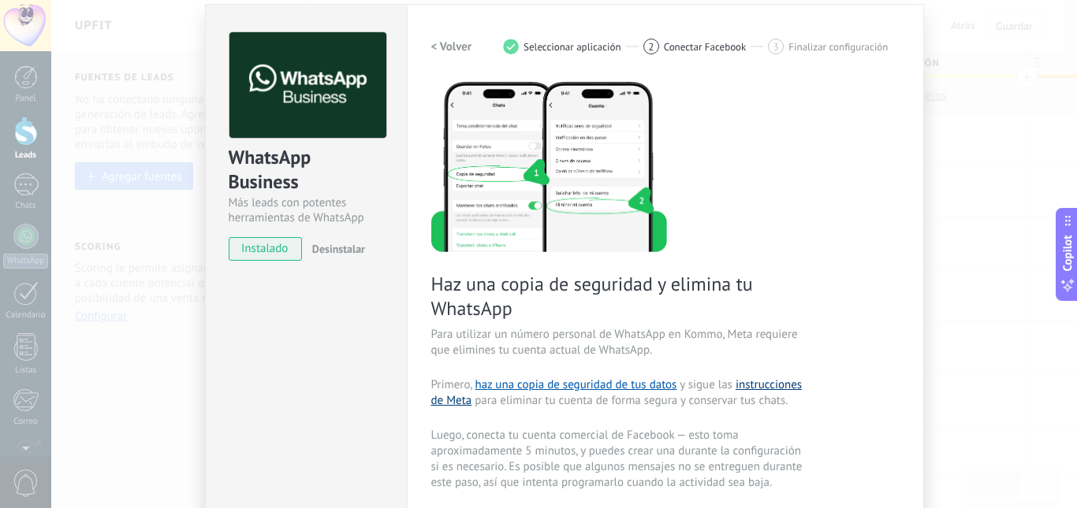
scroll to position [46, 0]
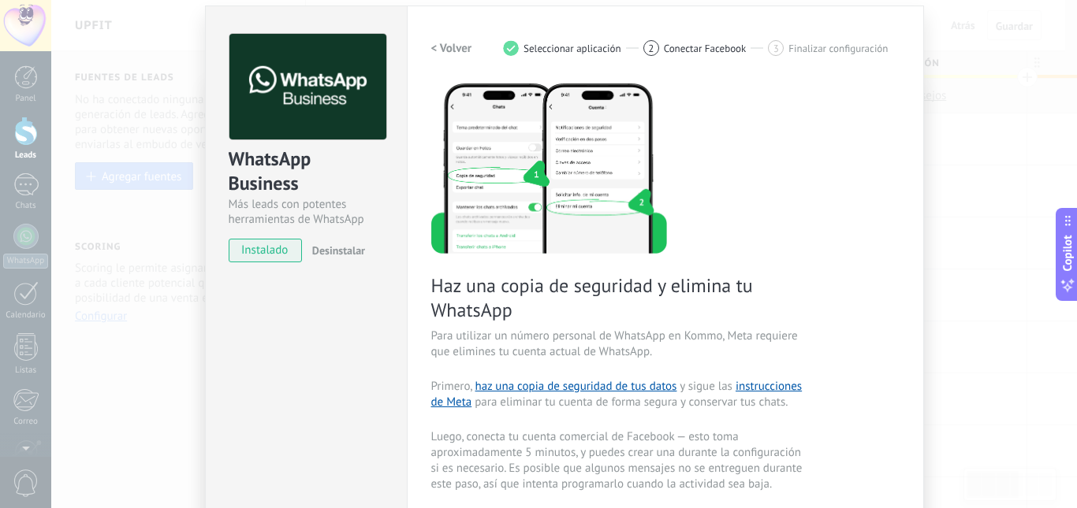
click at [462, 47] on h2 "< Volver" at bounding box center [451, 48] width 41 height 15
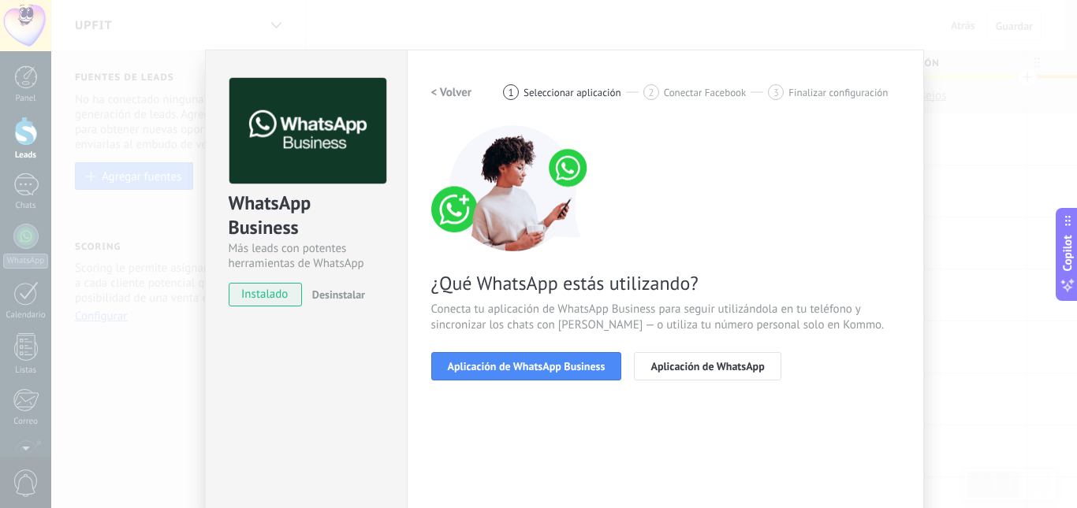
scroll to position [0, 0]
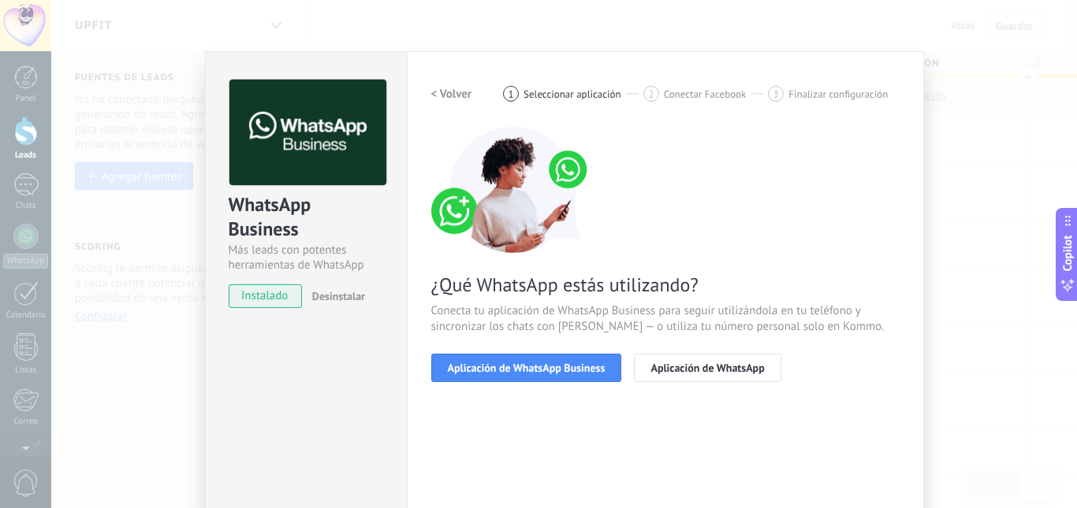
click at [437, 94] on h2 "< Volver" at bounding box center [451, 94] width 41 height 15
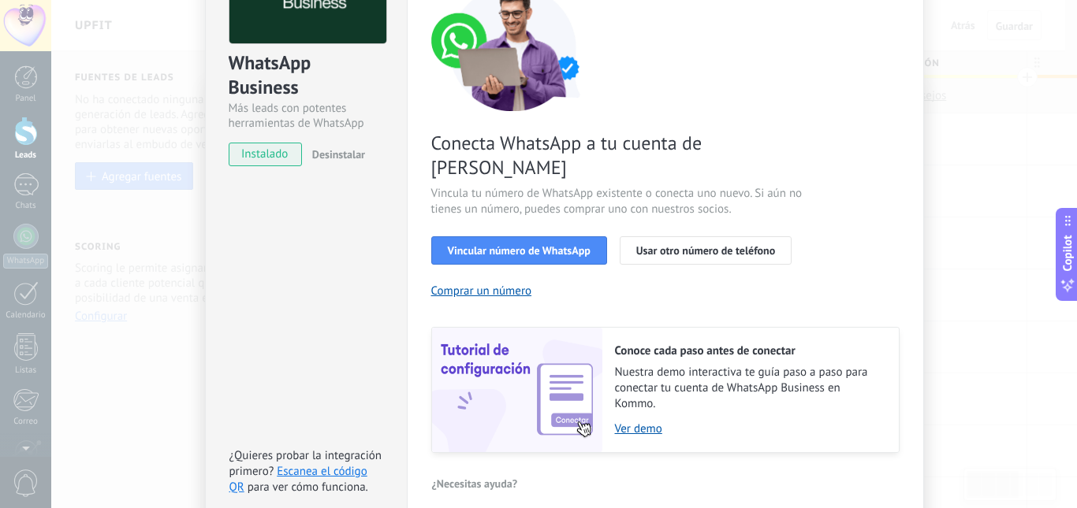
scroll to position [158, 0]
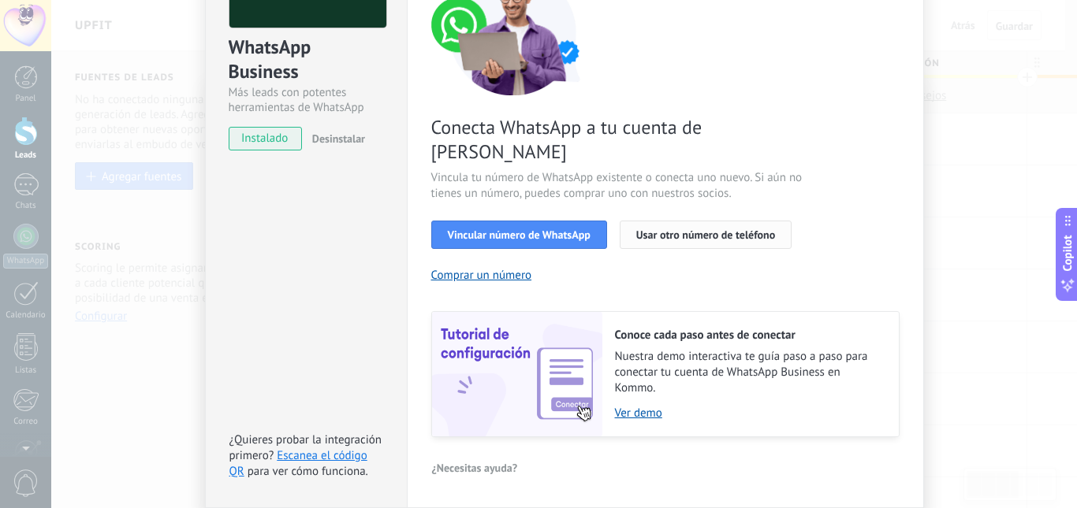
click at [731, 229] on span "Usar otro número de teléfono" at bounding box center [705, 234] width 139 height 11
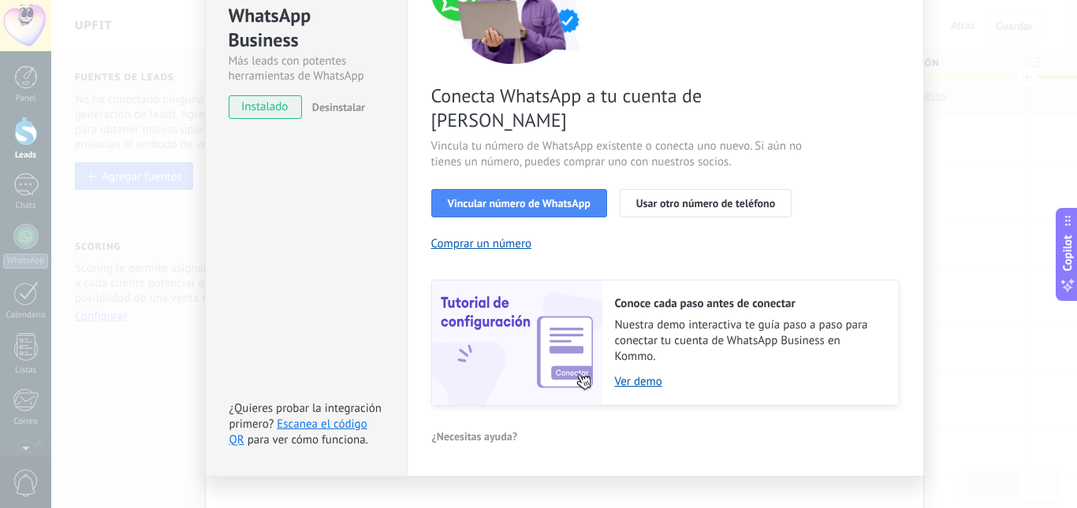
scroll to position [192, 0]
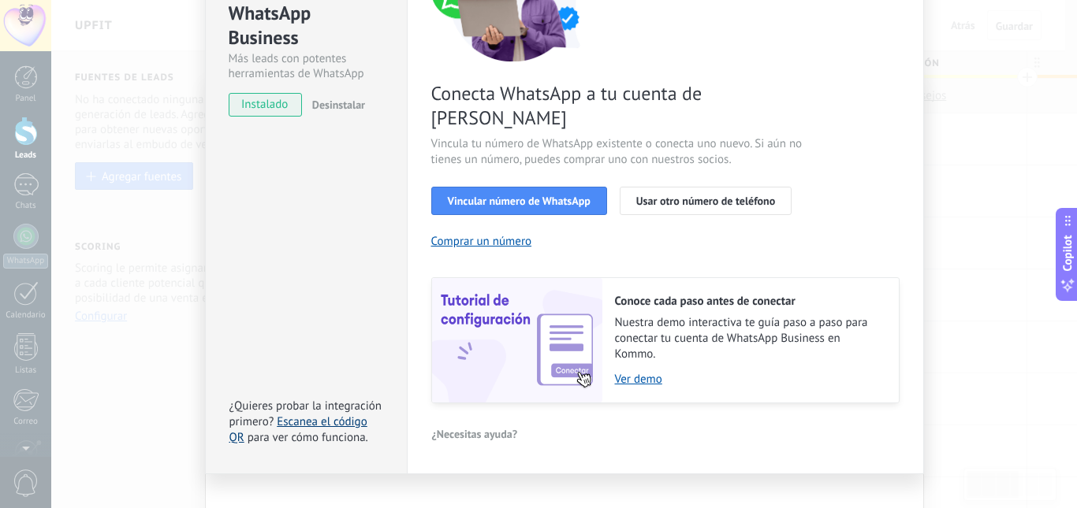
click at [323, 415] on link "Escanea el código QR" at bounding box center [298, 430] width 138 height 31
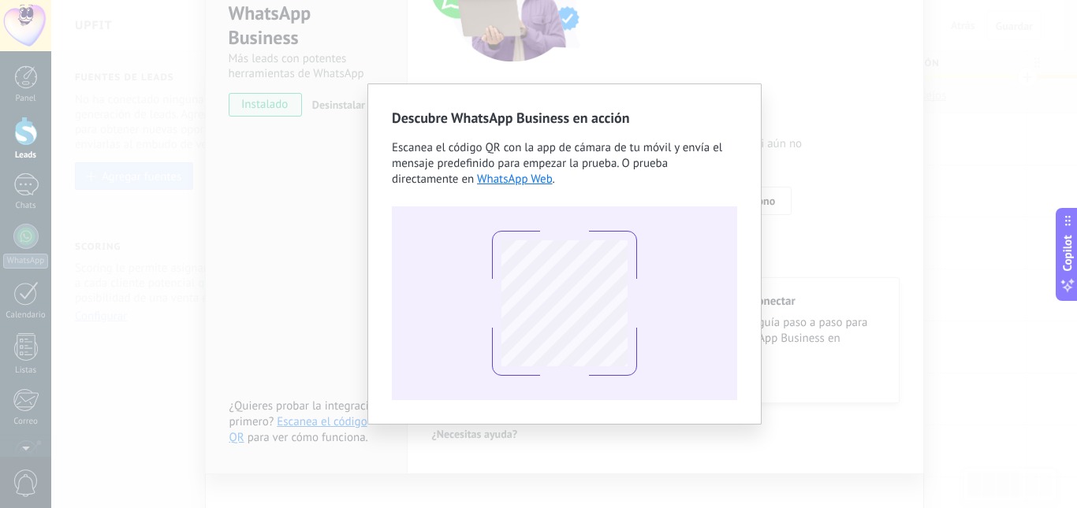
click at [857, 136] on div "Descubre WhatsApp Business en acción Escanea el código QR con la app de cámara …" at bounding box center [563, 254] width 1025 height 508
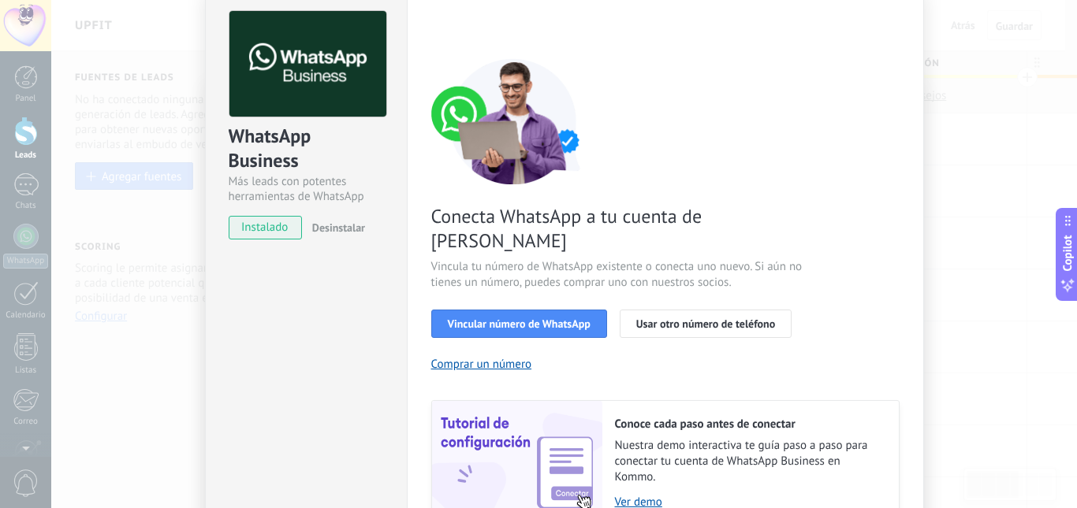
scroll to position [79, 0]
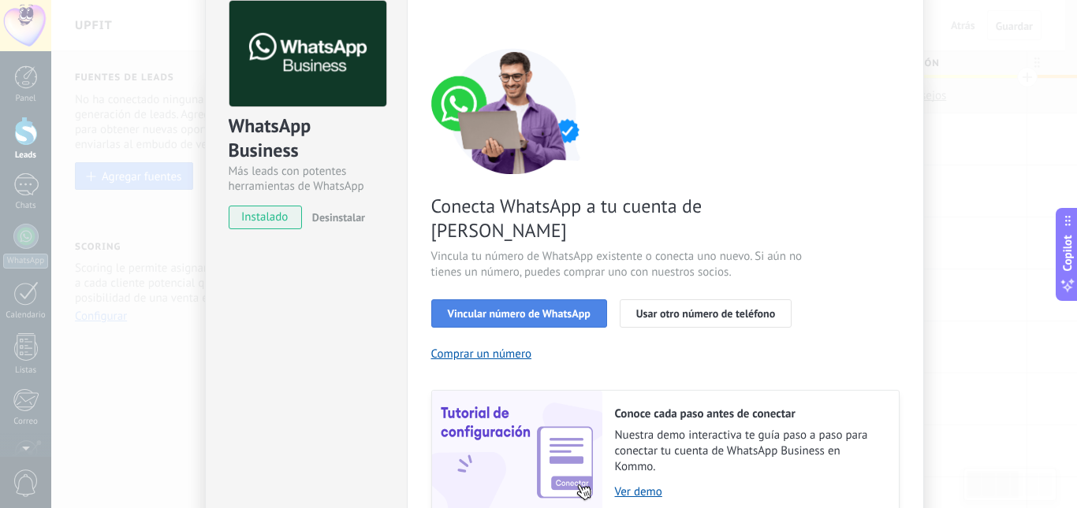
click at [506, 308] on span "Vincular número de WhatsApp" at bounding box center [519, 313] width 143 height 11
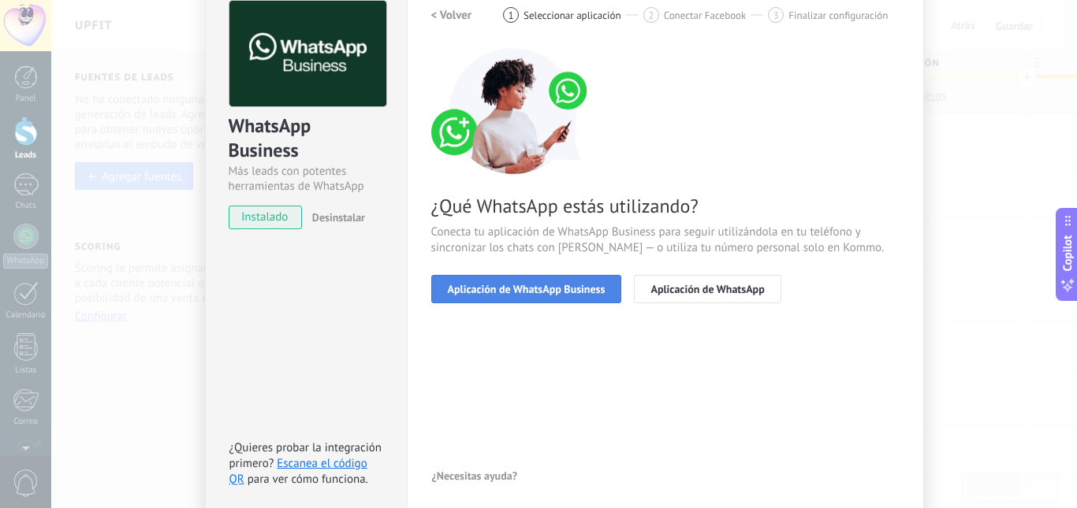
click at [515, 290] on span "Aplicación de WhatsApp Business" at bounding box center [527, 289] width 158 height 11
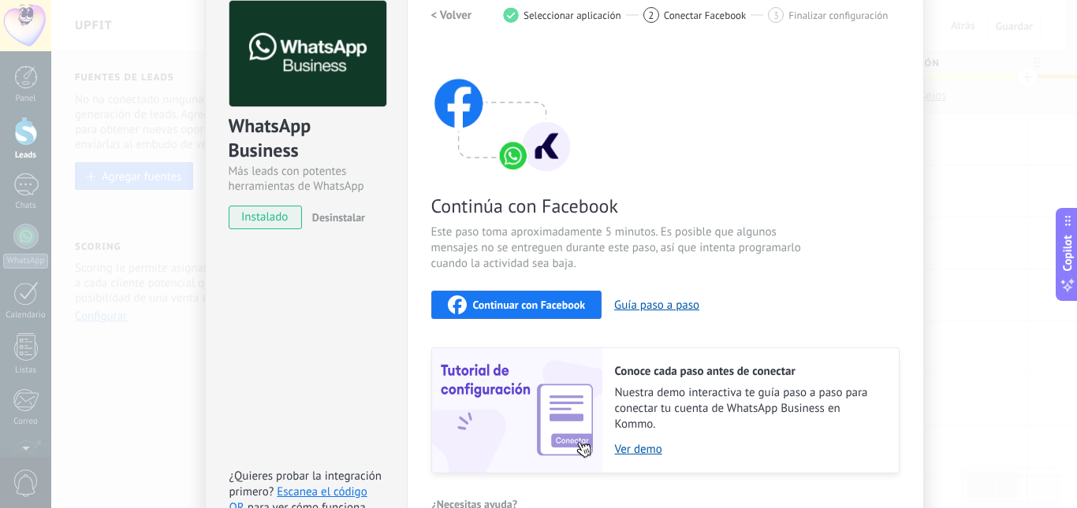
click at [541, 306] on span "Continuar con Facebook" at bounding box center [529, 304] width 113 height 11
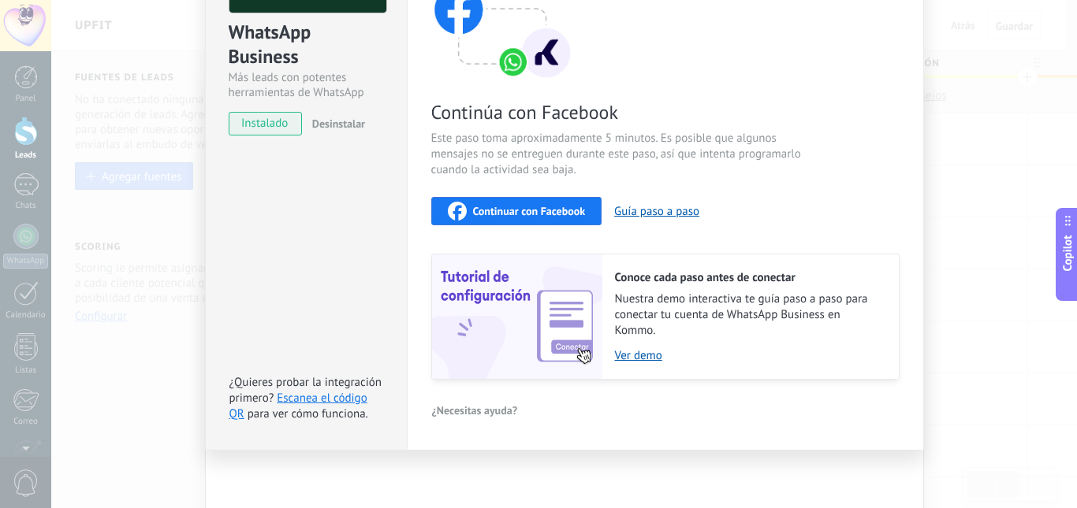
scroll to position [173, 0]
click at [325, 396] on link "Escanea el código QR" at bounding box center [298, 405] width 138 height 31
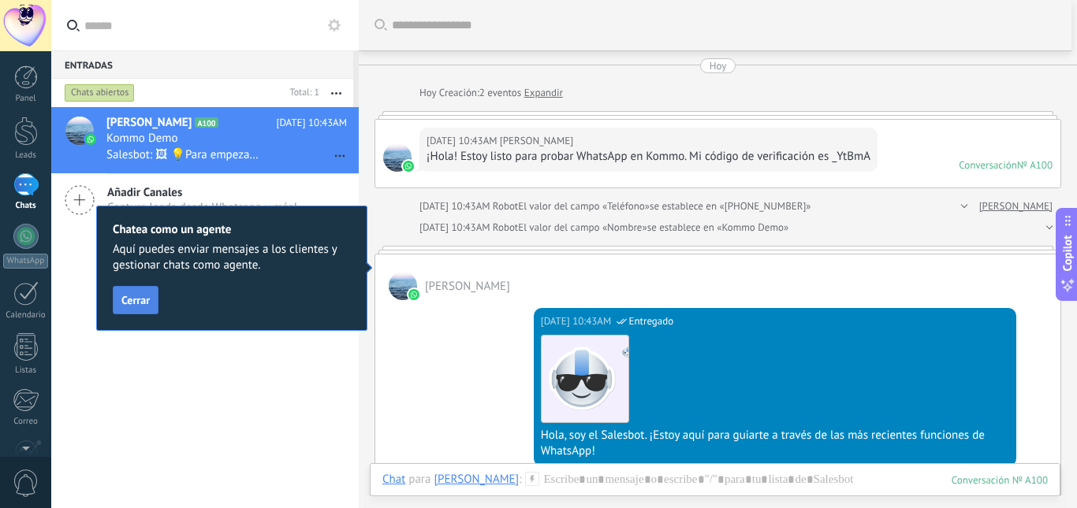
click at [128, 297] on span "Cerrar" at bounding box center [135, 300] width 28 height 11
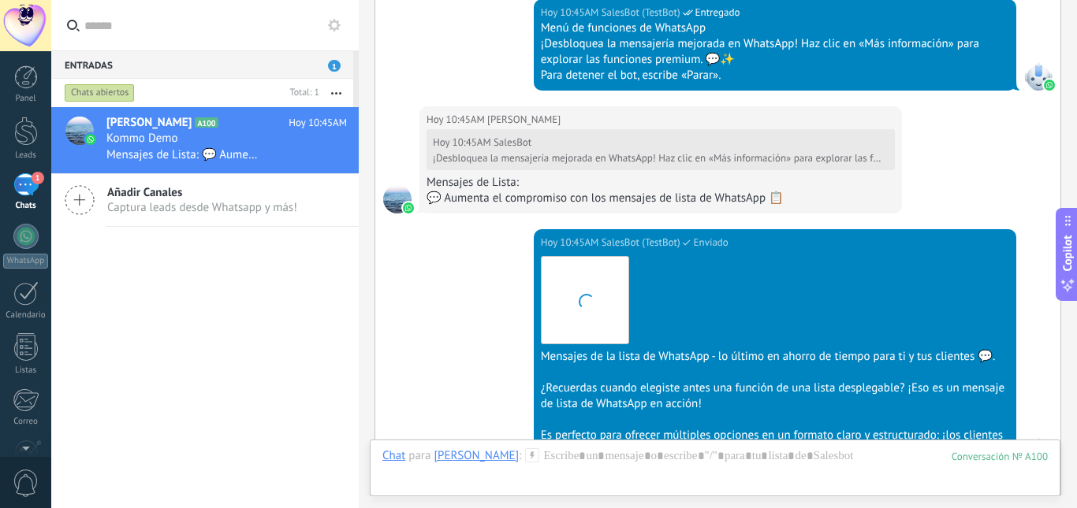
scroll to position [1702, 0]
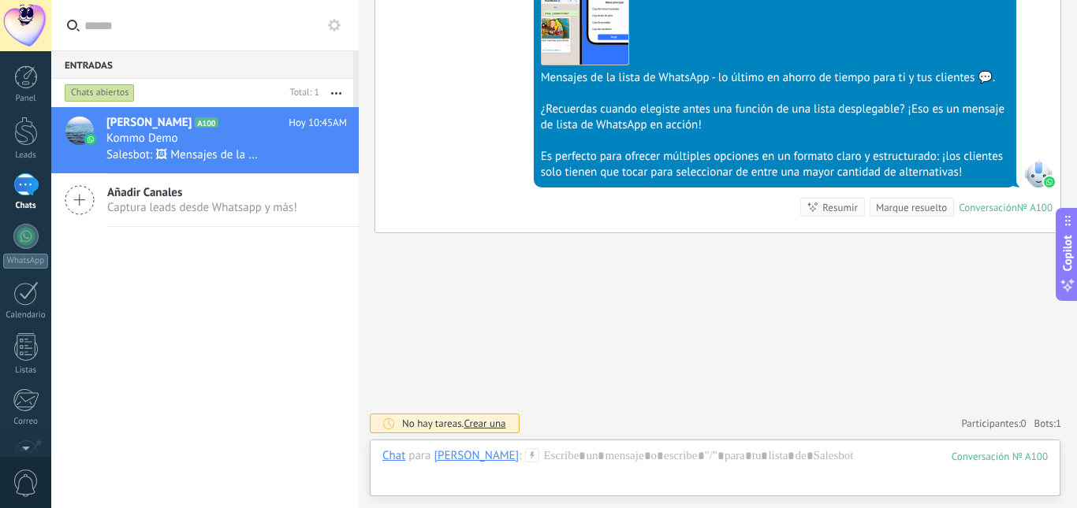
click at [827, 206] on div "Resumir" at bounding box center [839, 207] width 35 height 15
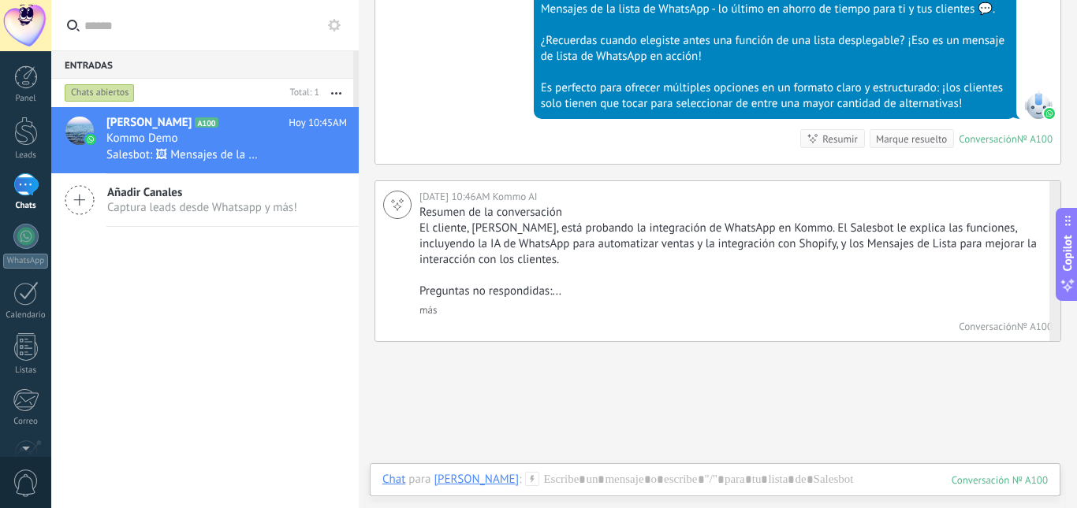
scroll to position [1774, 0]
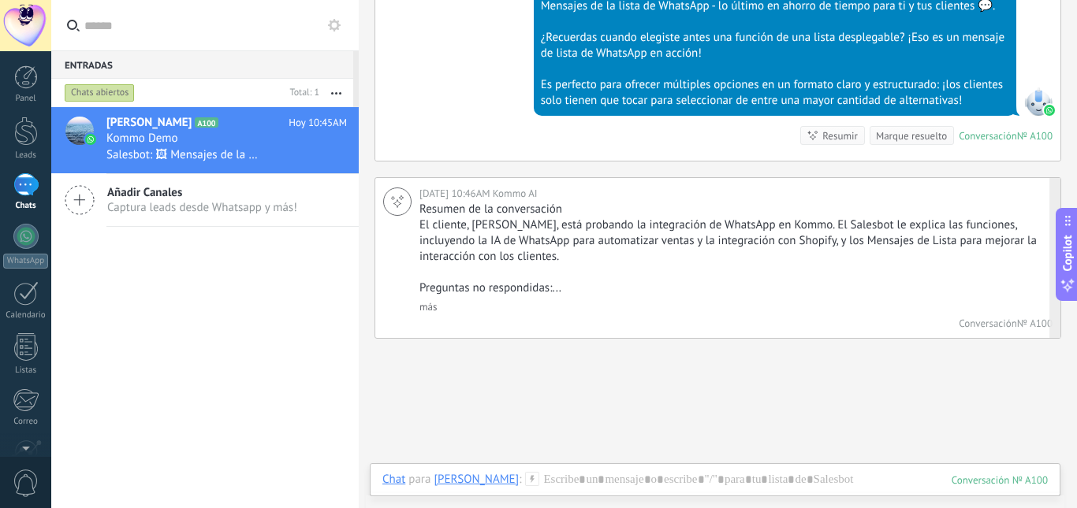
click at [432, 312] on link "más" at bounding box center [427, 306] width 17 height 13
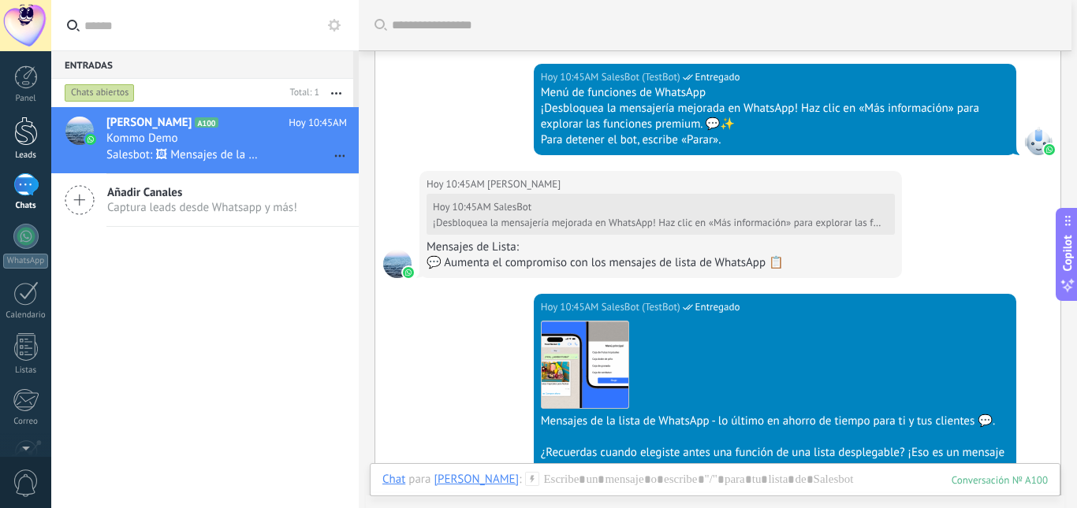
scroll to position [492, 0]
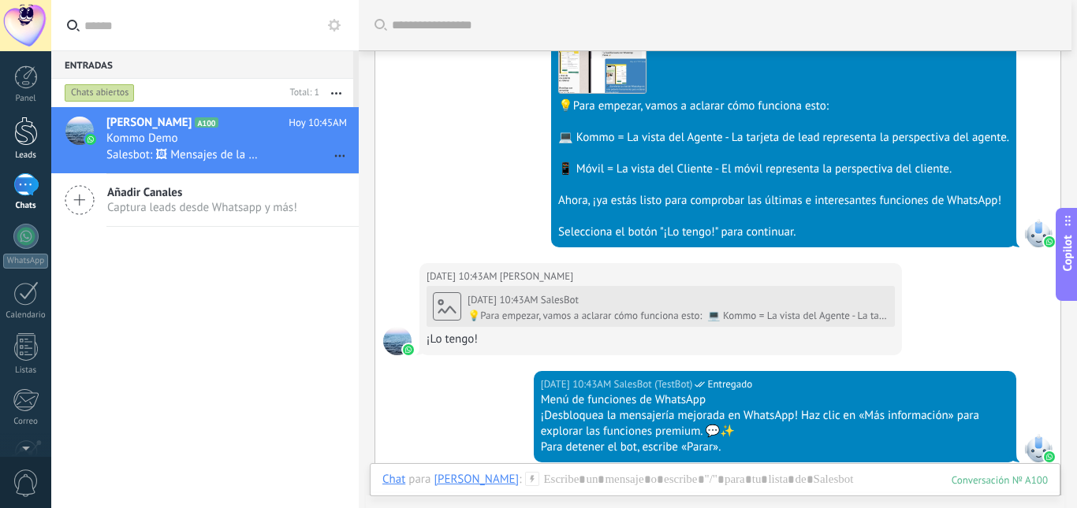
click at [13, 137] on link "Leads" at bounding box center [25, 139] width 51 height 44
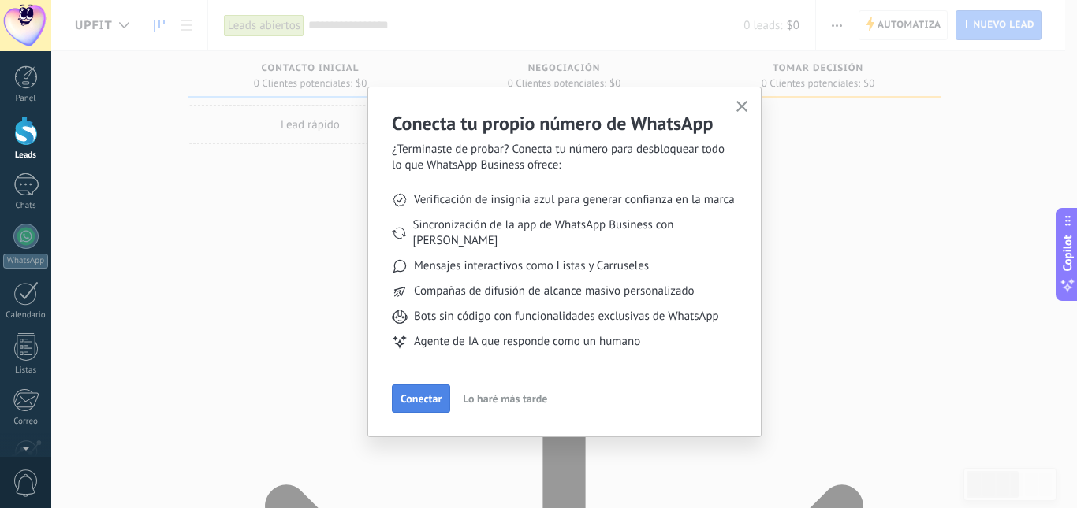
click at [426, 393] on span "Conectar" at bounding box center [420, 398] width 41 height 11
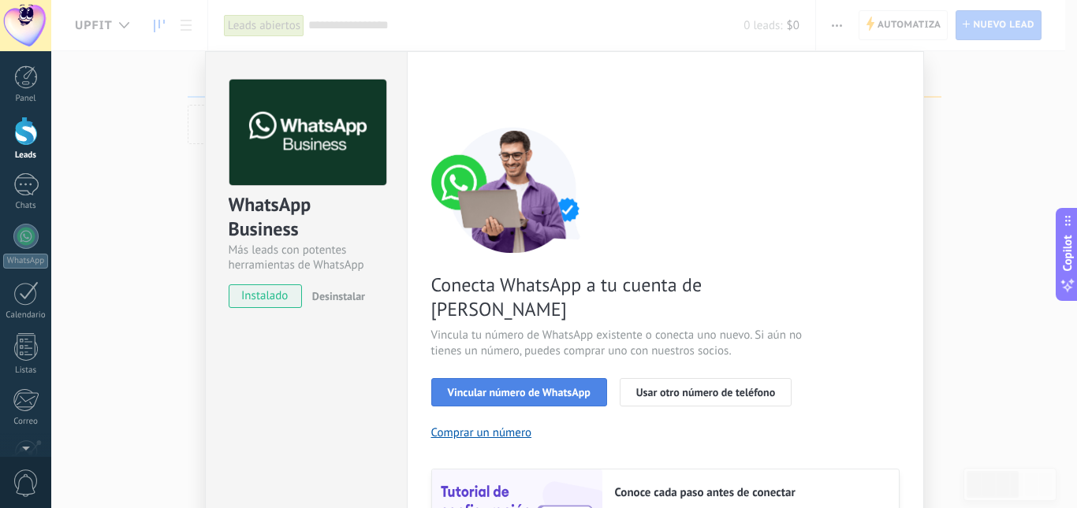
scroll to position [79, 0]
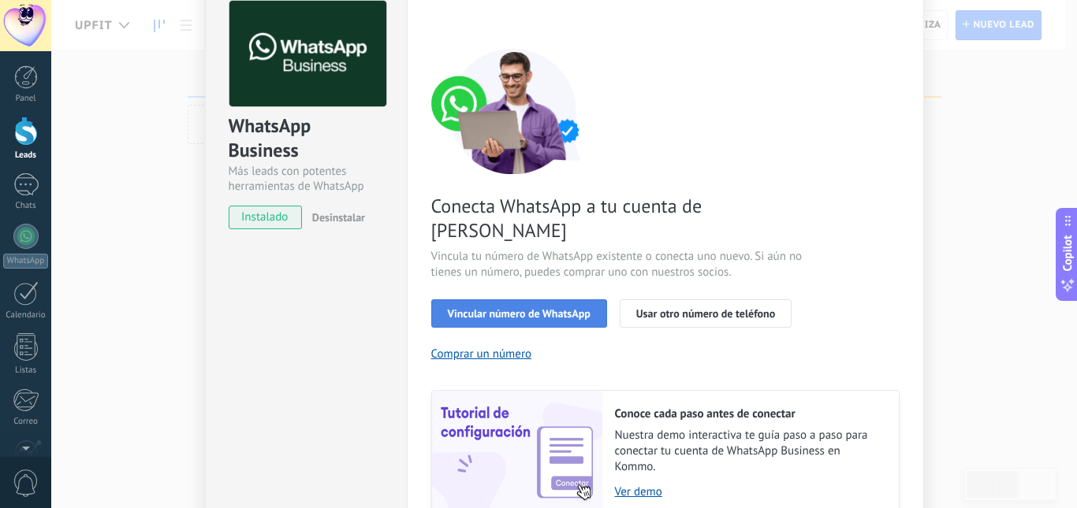
click at [518, 308] on span "Vincular número de WhatsApp" at bounding box center [519, 313] width 143 height 11
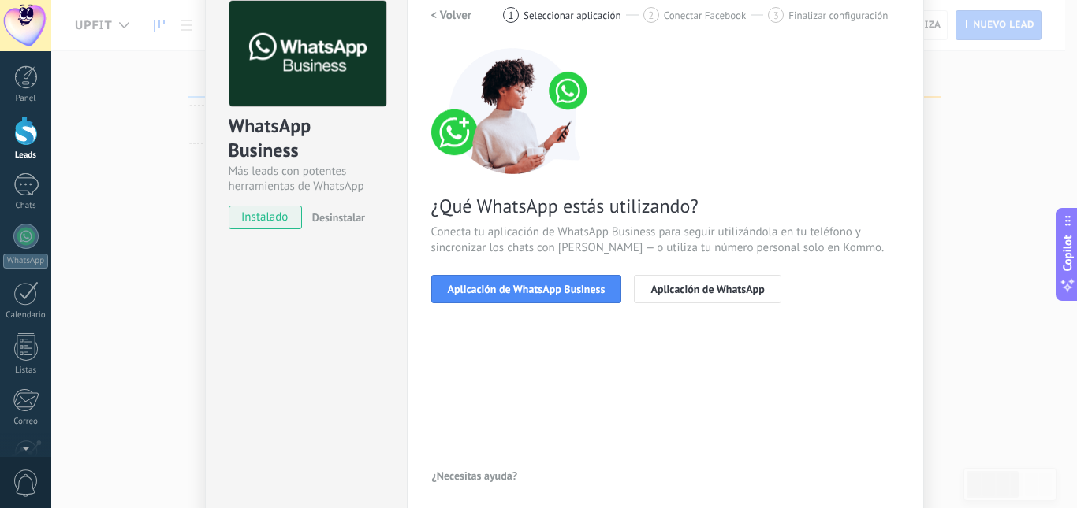
click at [518, 292] on span "Aplicación de WhatsApp Business" at bounding box center [527, 289] width 158 height 11
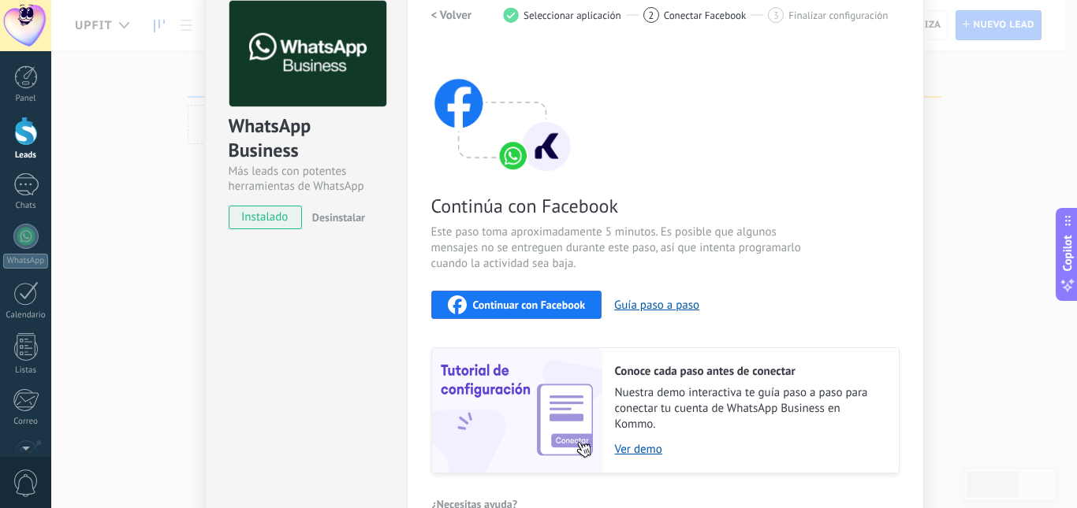
click at [506, 306] on span "Continuar con Facebook" at bounding box center [529, 304] width 113 height 11
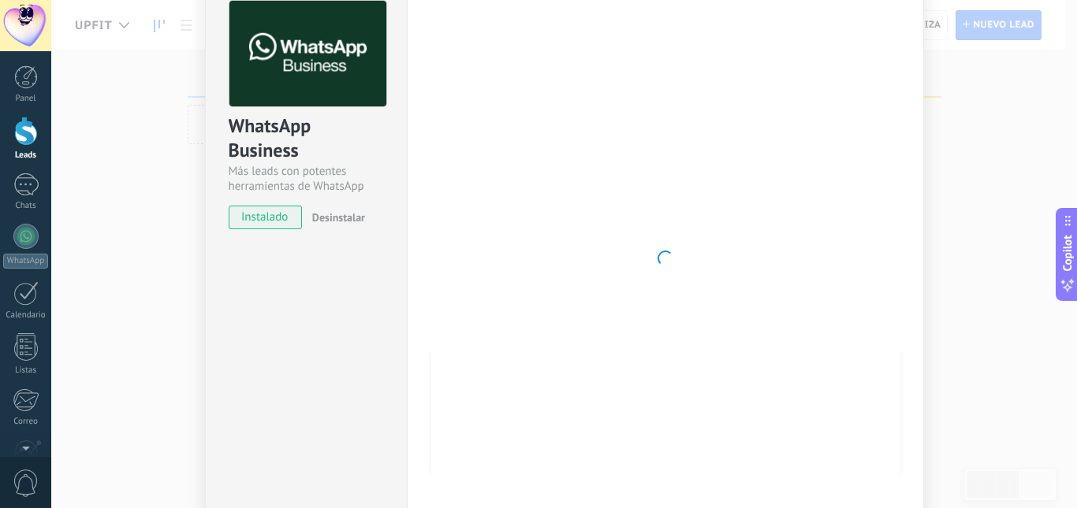
click at [783, 314] on div at bounding box center [665, 258] width 468 height 515
click at [969, 368] on div "WhatsApp Business Más leads con potentes herramientas de WhatsApp instalado Des…" at bounding box center [563, 254] width 1025 height 508
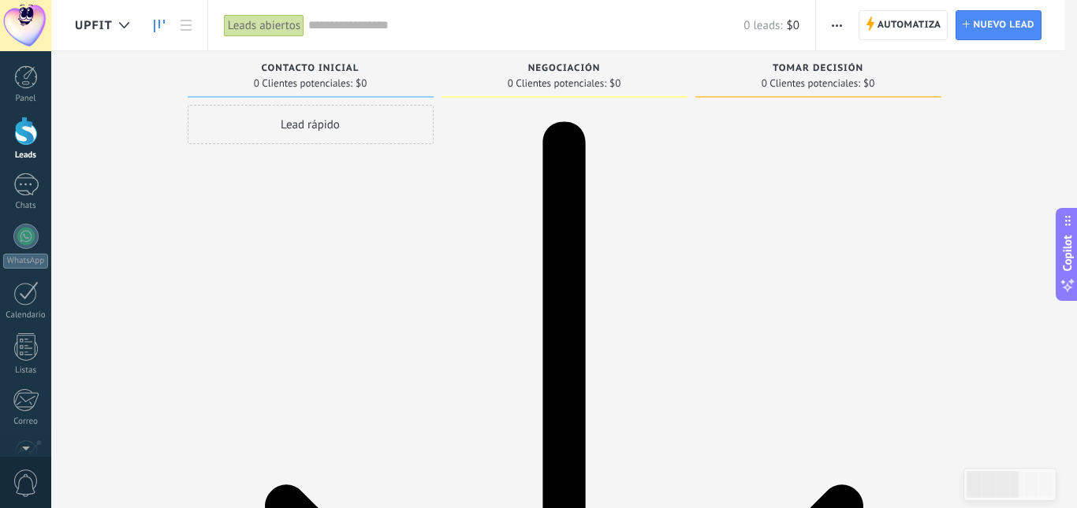
scroll to position [0, 0]
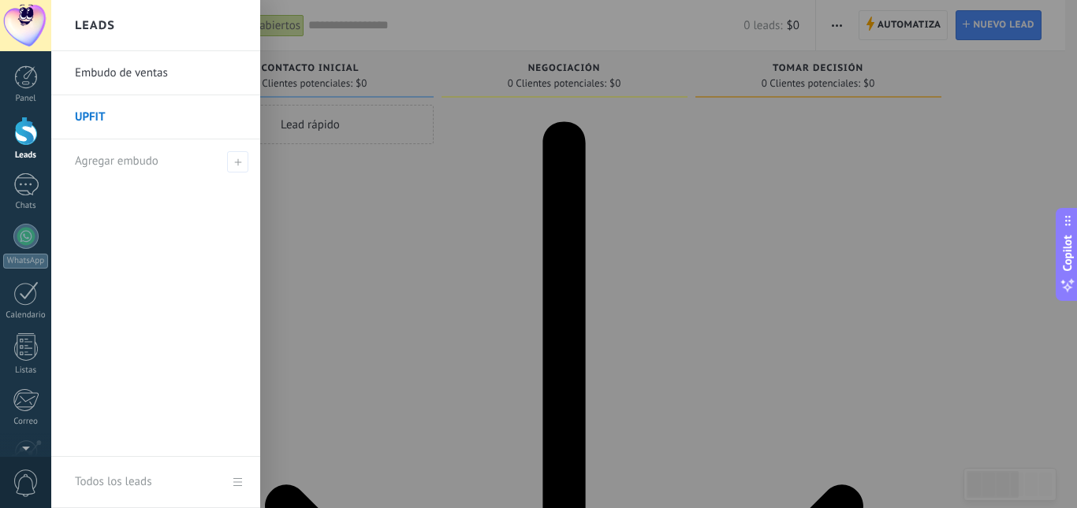
click at [219, 120] on link "UPFIT" at bounding box center [159, 117] width 169 height 44
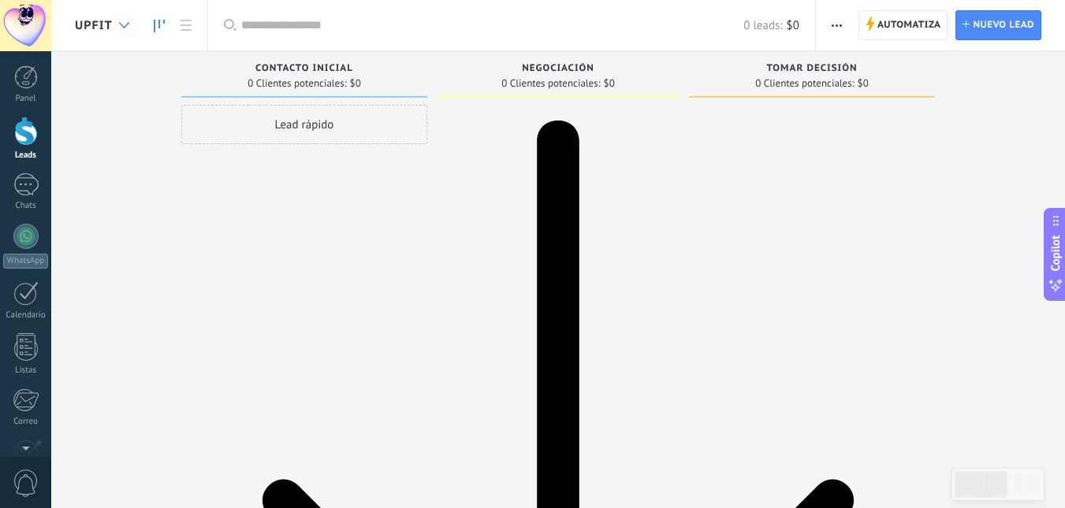
click at [125, 28] on icon at bounding box center [124, 25] width 10 height 6
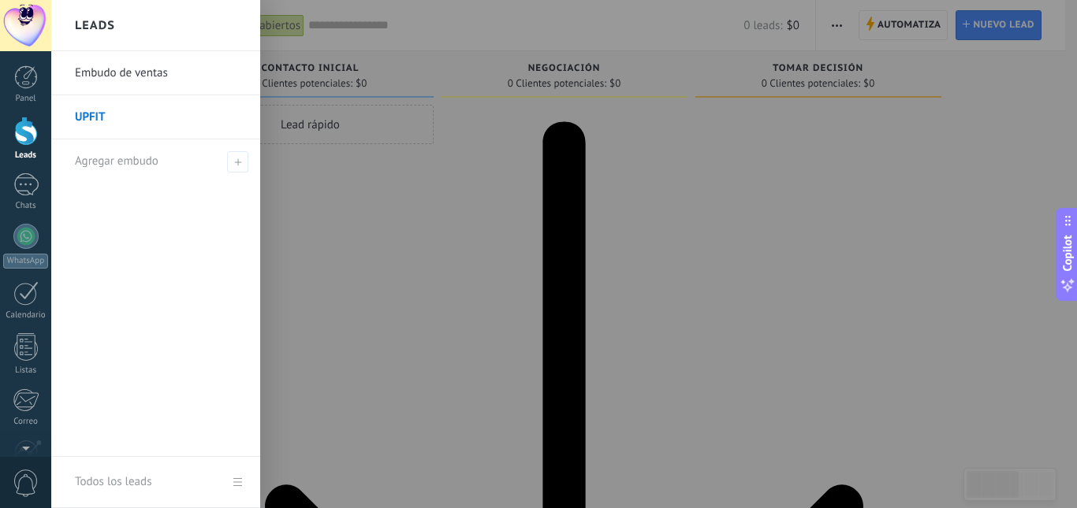
drag, startPoint x: 106, startPoint y: 125, endPoint x: 122, endPoint y: 113, distance: 20.2
click at [133, 97] on link "UPFIT" at bounding box center [159, 117] width 169 height 44
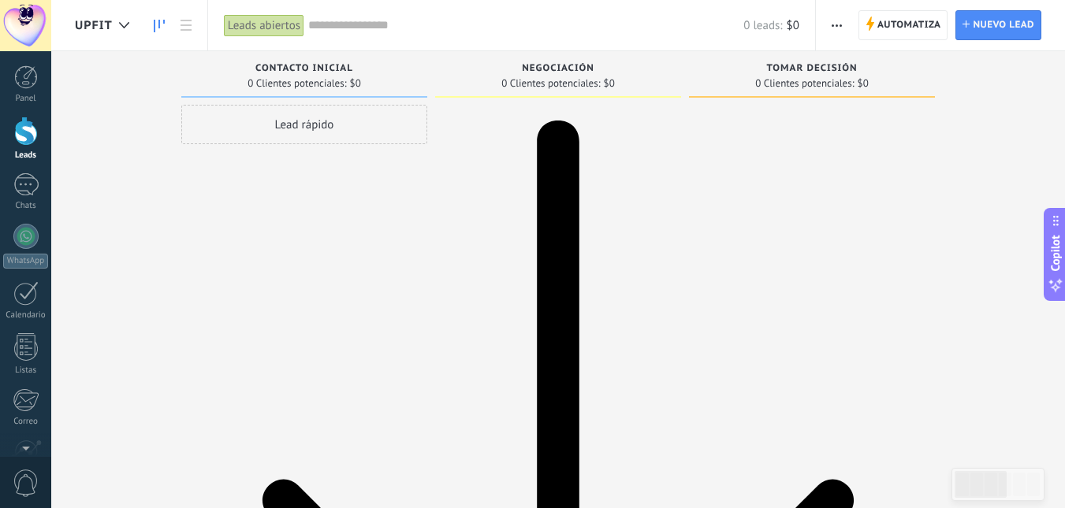
click at [835, 25] on icon "button" at bounding box center [836, 25] width 10 height 2
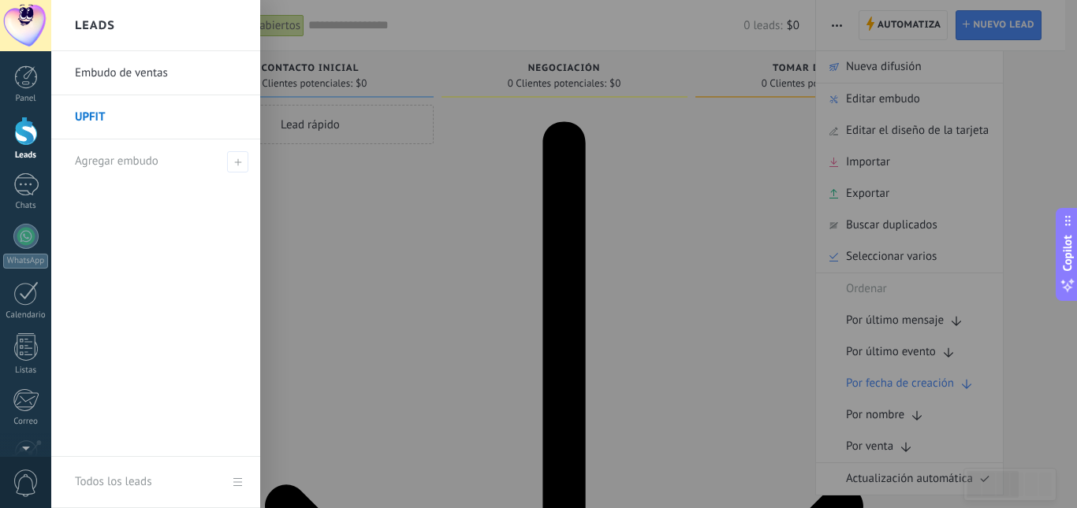
click at [27, 139] on div at bounding box center [26, 131] width 24 height 29
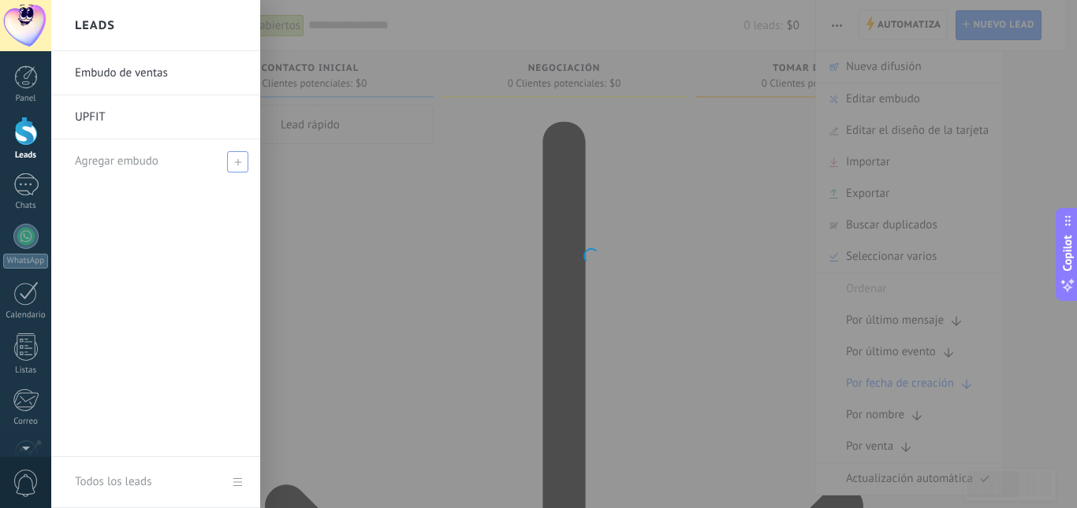
click at [233, 165] on span at bounding box center [237, 161] width 21 height 21
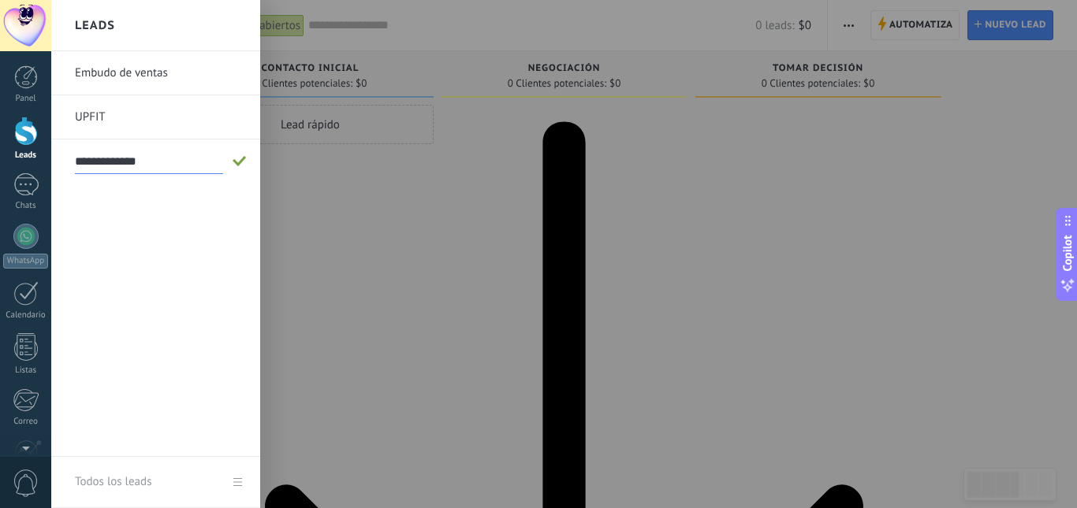
type input "**********"
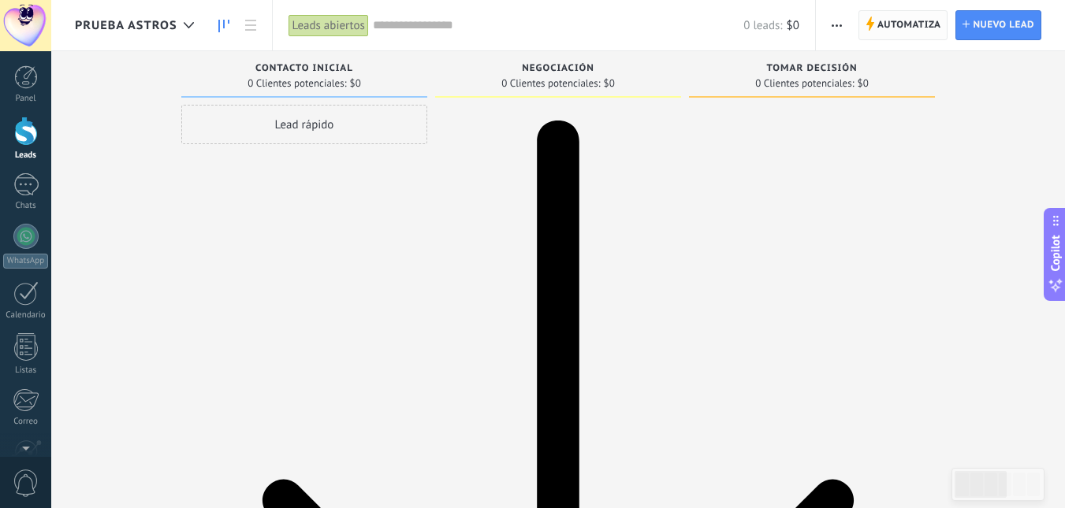
click at [912, 34] on span "Automatiza" at bounding box center [909, 25] width 64 height 28
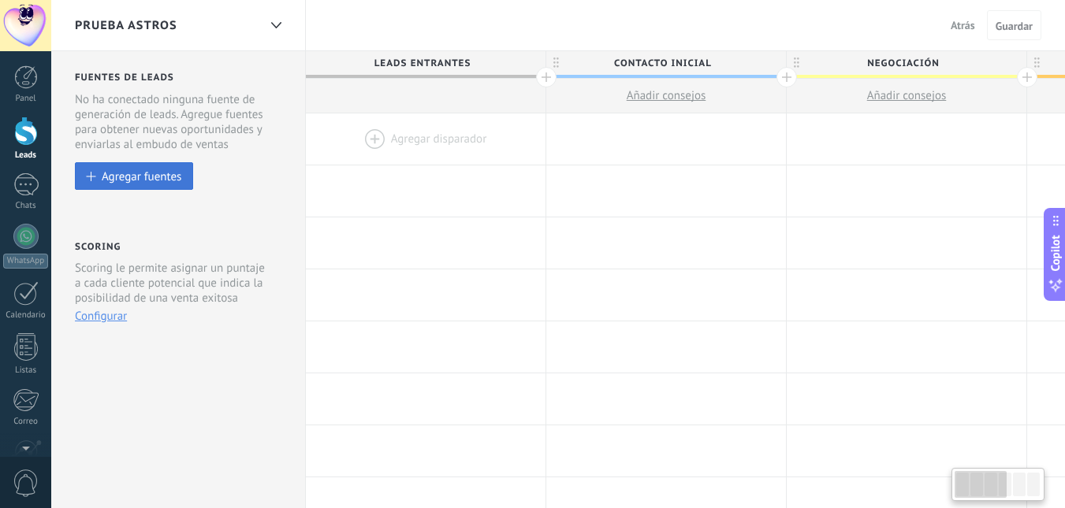
click at [154, 183] on div "Agregar fuentes" at bounding box center [142, 175] width 80 height 13
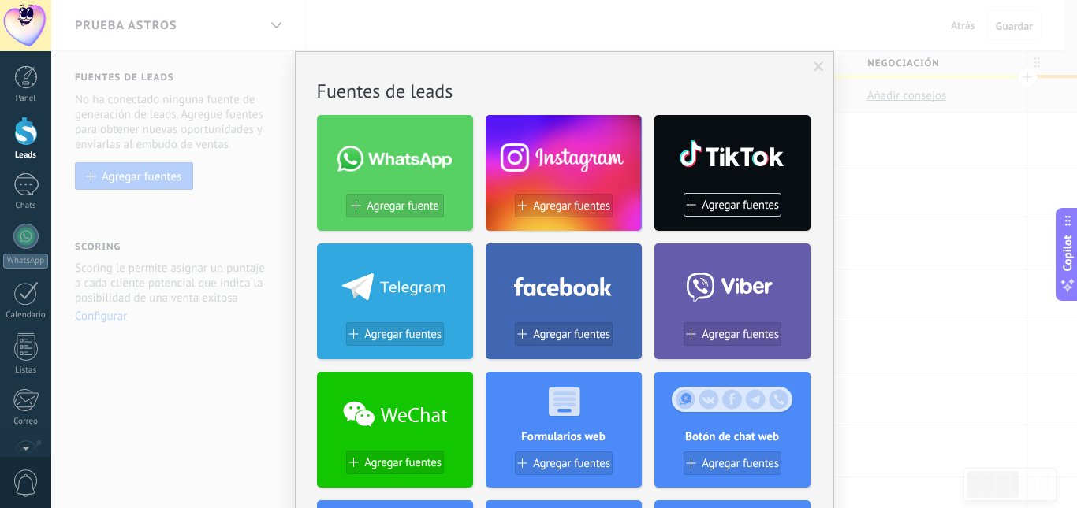
click at [414, 177] on div at bounding box center [395, 155] width 156 height 68
click at [374, 209] on span "Agregar fuente" at bounding box center [402, 205] width 72 height 13
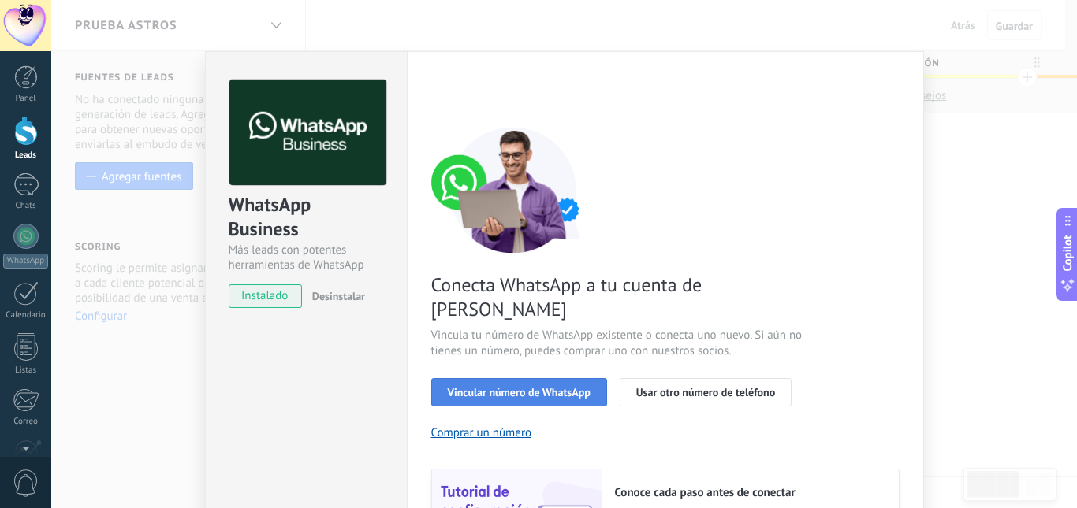
click at [525, 387] on span "Vincular número de WhatsApp" at bounding box center [519, 392] width 143 height 11
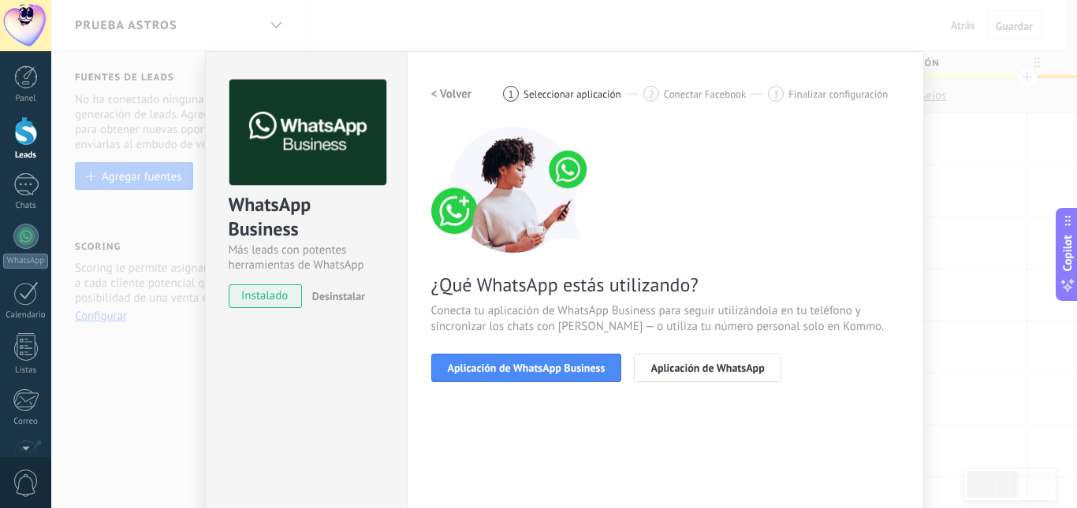
click at [525, 372] on span "Aplicación de WhatsApp Business" at bounding box center [527, 368] width 158 height 11
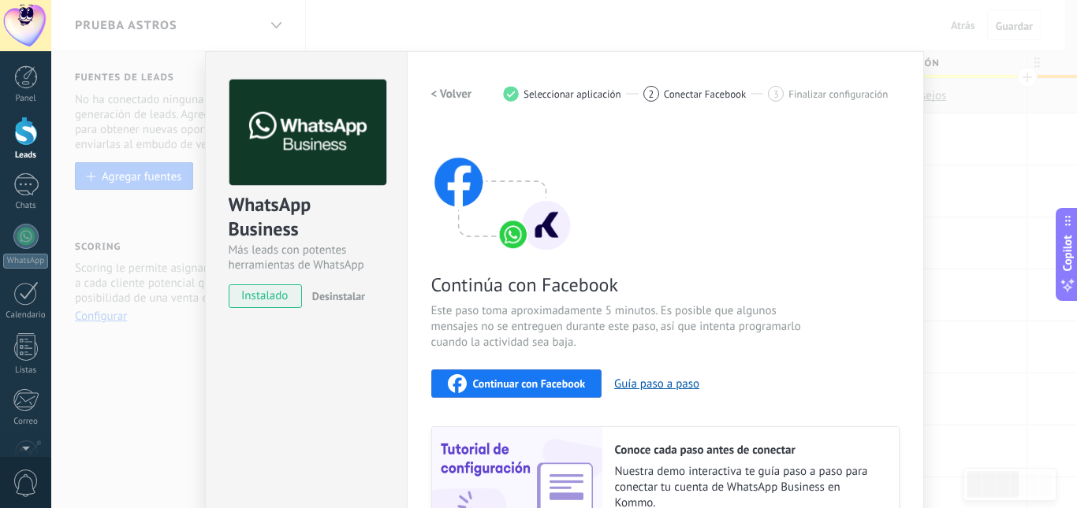
click at [519, 381] on span "Continuar con Facebook" at bounding box center [529, 383] width 113 height 11
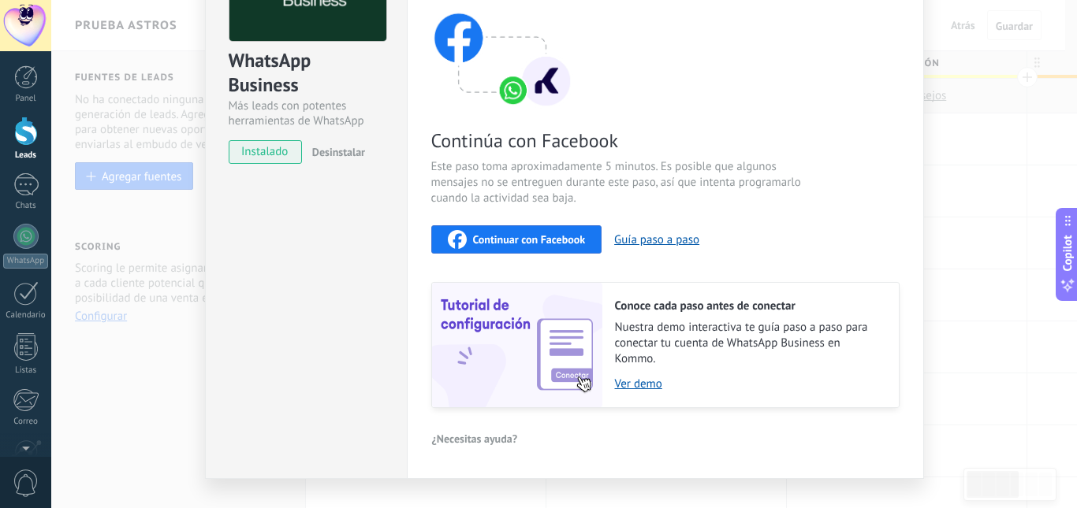
scroll to position [173, 0]
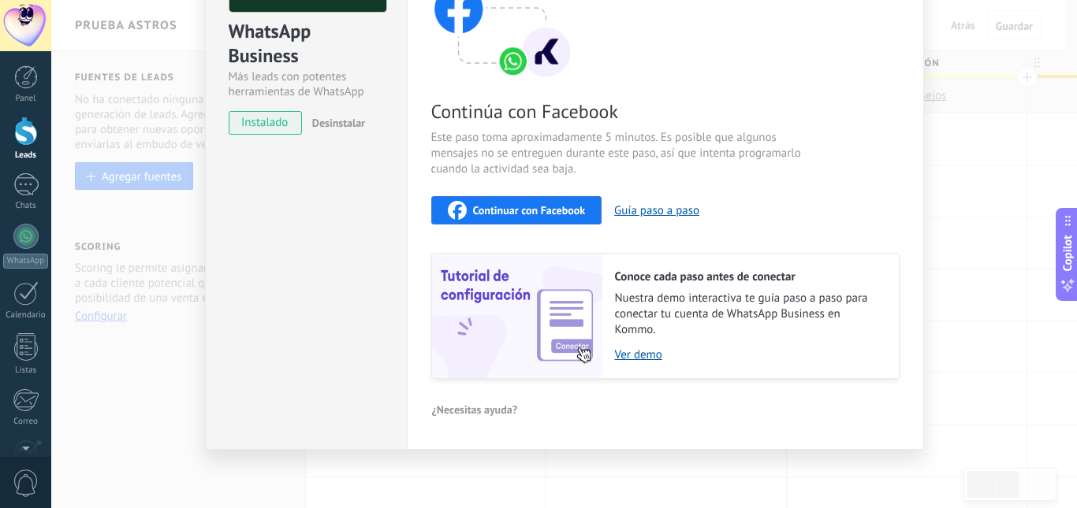
click at [955, 203] on div "WhatsApp Business Más leads con potentes herramientas de WhatsApp instalado Des…" at bounding box center [563, 254] width 1025 height 508
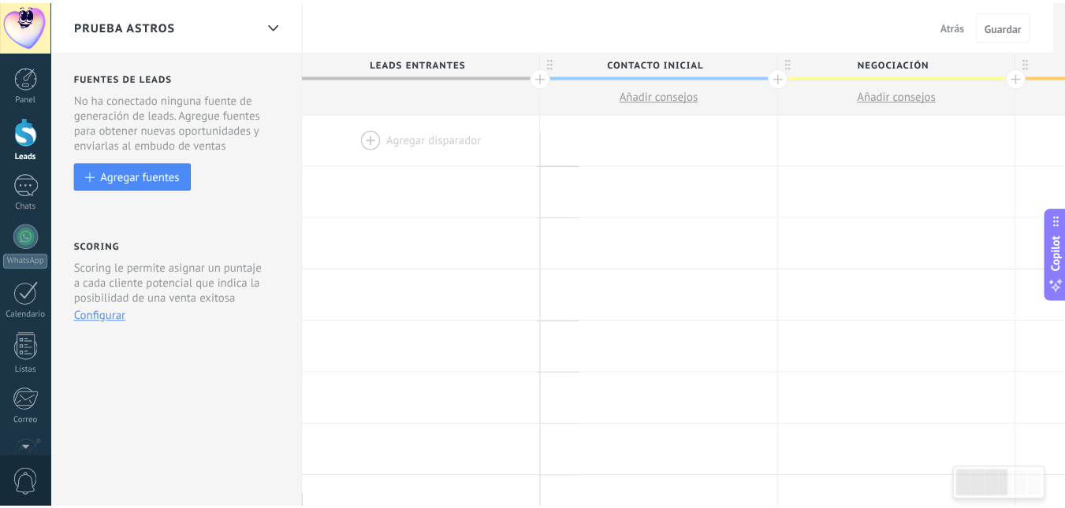
scroll to position [0, 0]
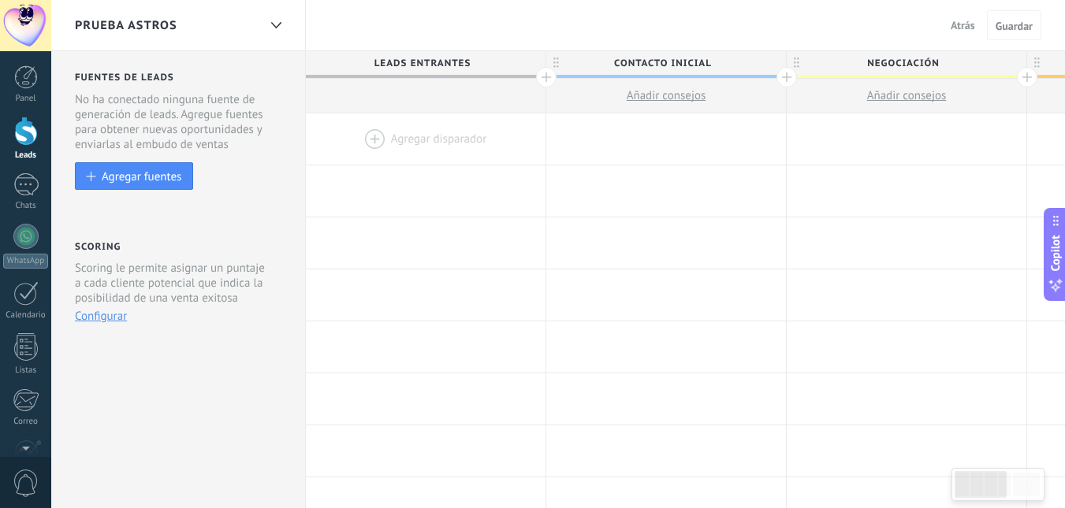
click at [370, 138] on div at bounding box center [426, 138] width 240 height 51
click at [421, 143] on div at bounding box center [426, 138] width 240 height 51
click at [372, 143] on div at bounding box center [426, 138] width 240 height 51
drag, startPoint x: 372, startPoint y: 143, endPoint x: 370, endPoint y: 132, distance: 10.5
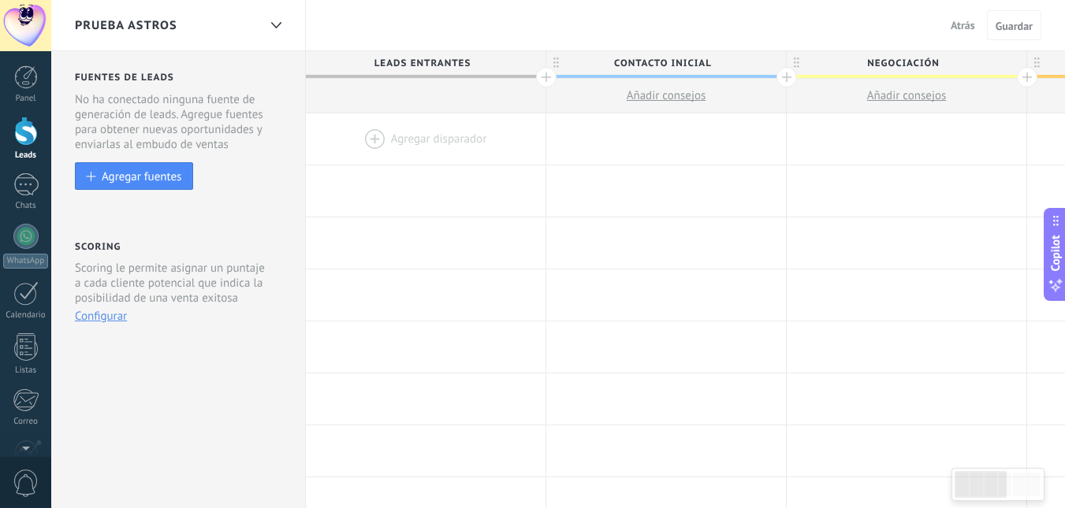
click at [373, 142] on div at bounding box center [426, 138] width 240 height 51
drag, startPoint x: 370, startPoint y: 133, endPoint x: 417, endPoint y: 162, distance: 54.5
click at [371, 133] on div at bounding box center [426, 138] width 240 height 51
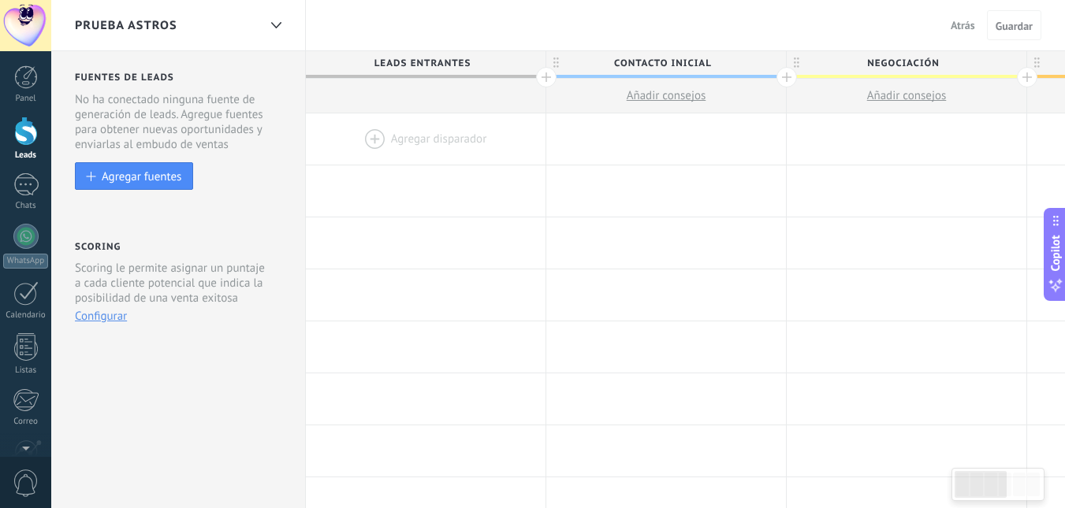
click at [393, 133] on div at bounding box center [426, 138] width 240 height 51
click at [571, 132] on div at bounding box center [666, 138] width 240 height 51
click at [418, 151] on div at bounding box center [426, 138] width 240 height 51
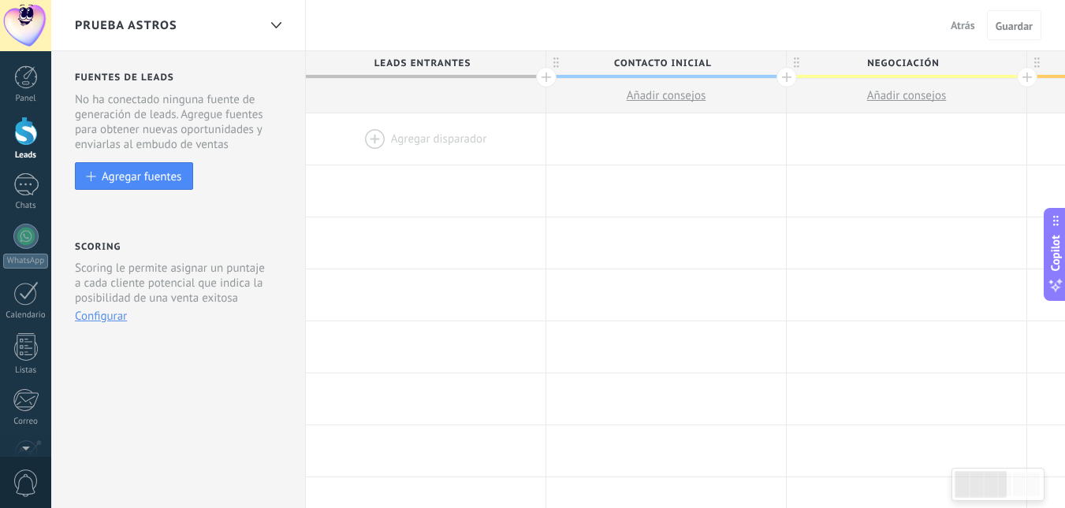
click at [418, 151] on div at bounding box center [426, 138] width 240 height 51
click at [373, 136] on div at bounding box center [426, 138] width 240 height 51
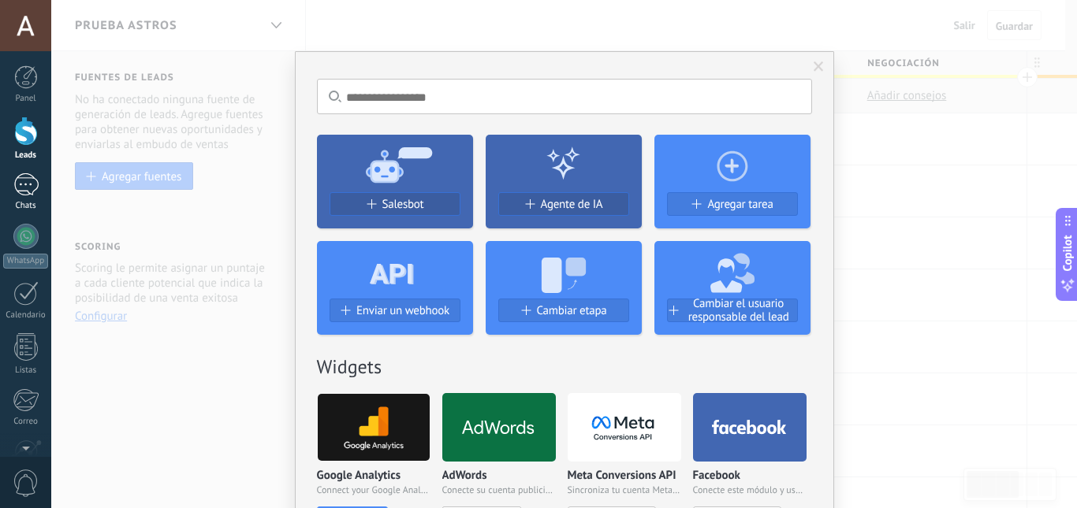
click at [19, 188] on div at bounding box center [25, 184] width 25 height 23
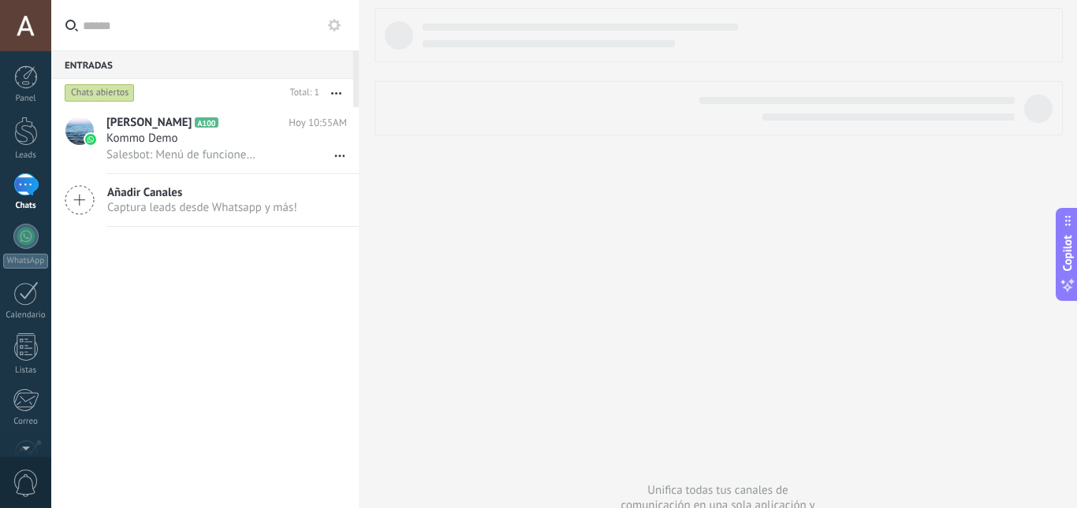
click at [335, 28] on icon at bounding box center [334, 25] width 13 height 13
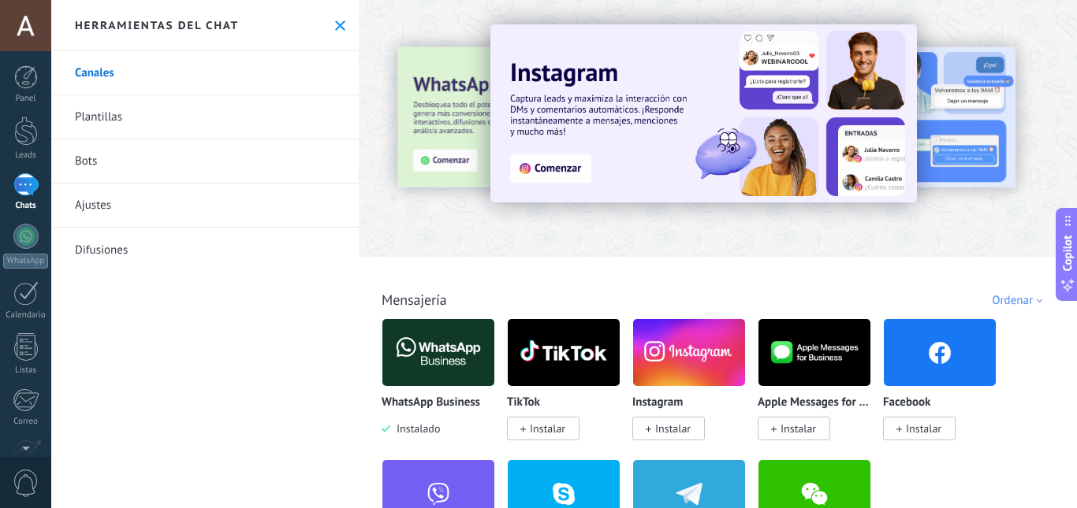
click at [111, 117] on link "Plantillas" at bounding box center [204, 117] width 307 height 44
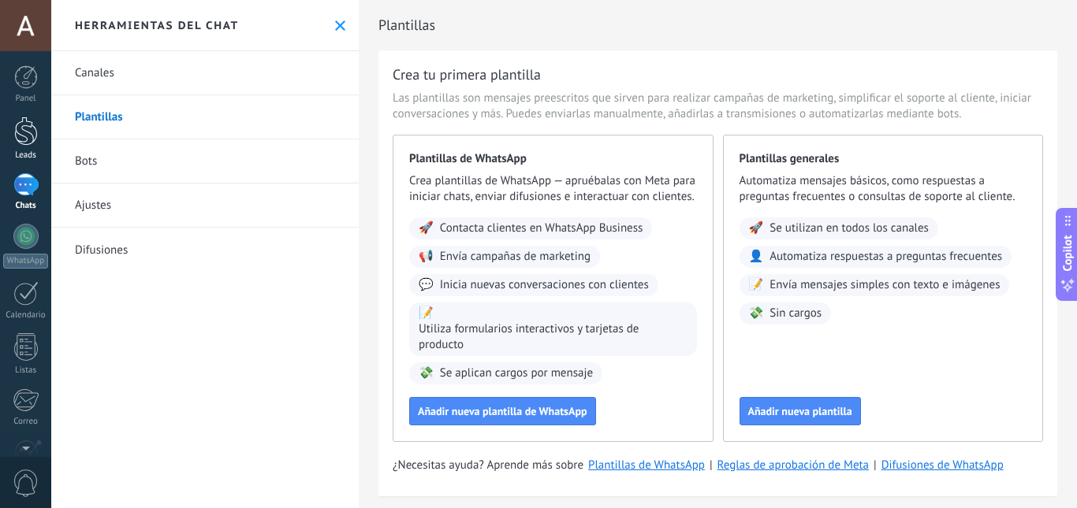
click at [26, 145] on div at bounding box center [26, 131] width 24 height 29
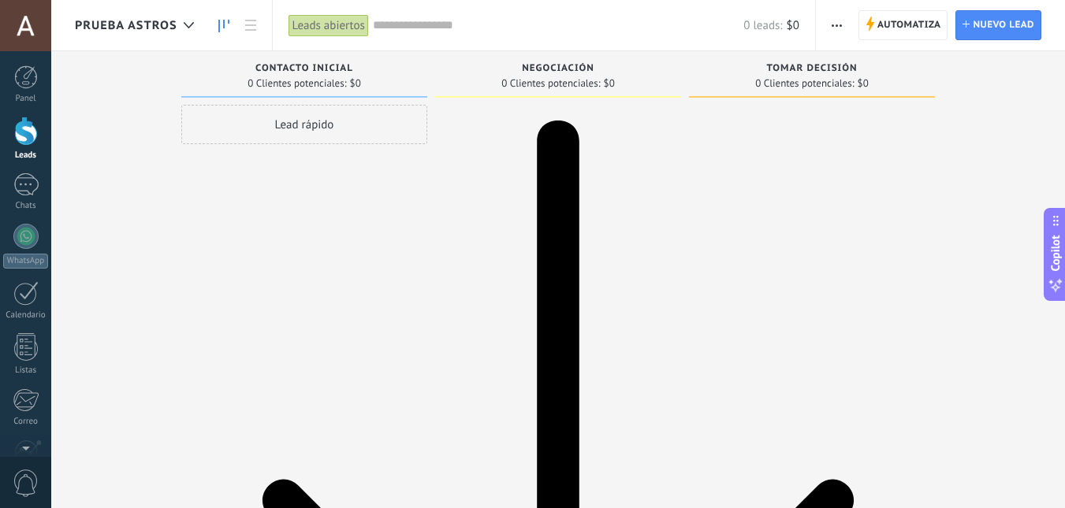
click at [893, 29] on span "Automatiza" at bounding box center [909, 25] width 64 height 28
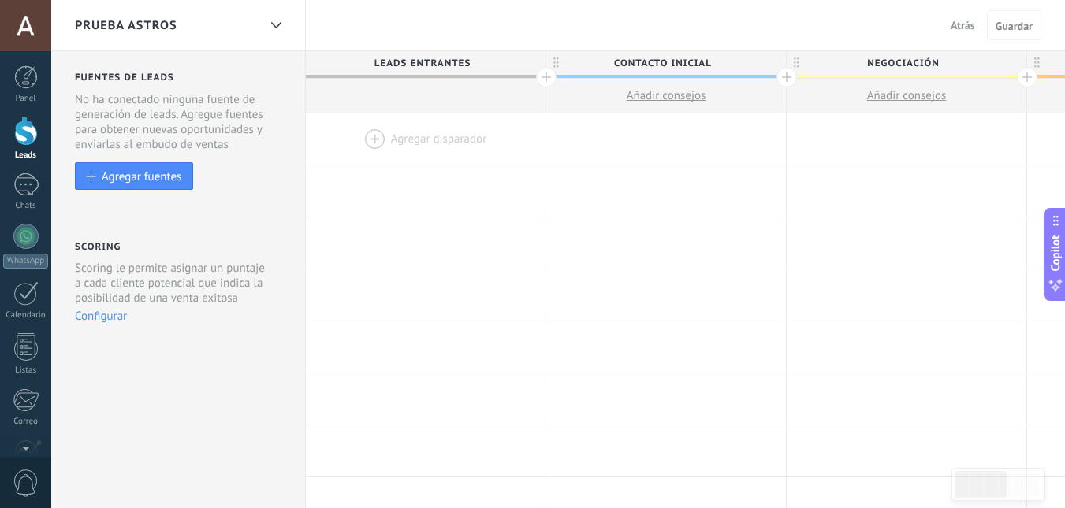
click at [382, 133] on div at bounding box center [426, 138] width 240 height 51
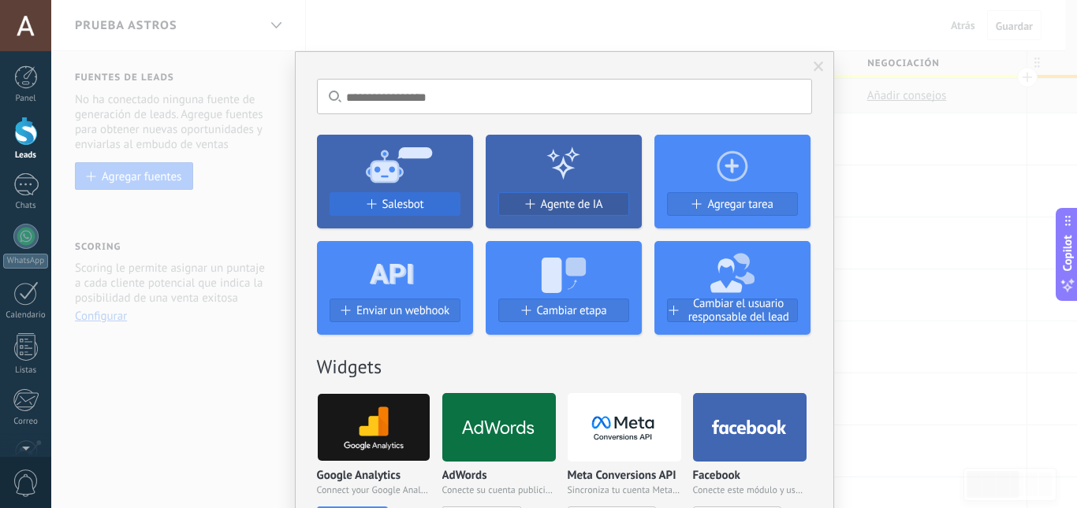
click at [386, 194] on button "Salesbot" at bounding box center [394, 204] width 131 height 24
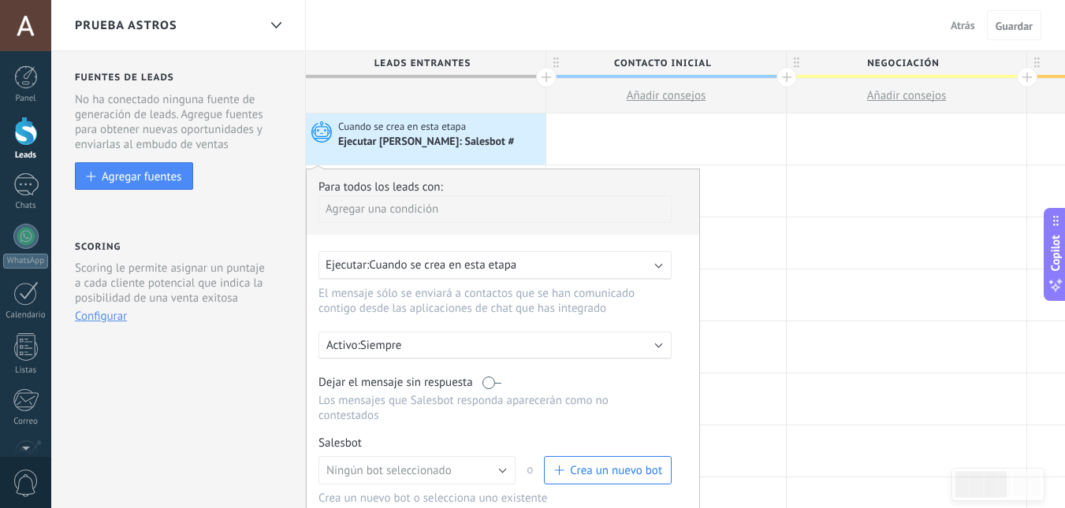
click at [654, 266] on div "Ejecutar: Cuando se crea en esta etapa" at bounding box center [494, 265] width 353 height 28
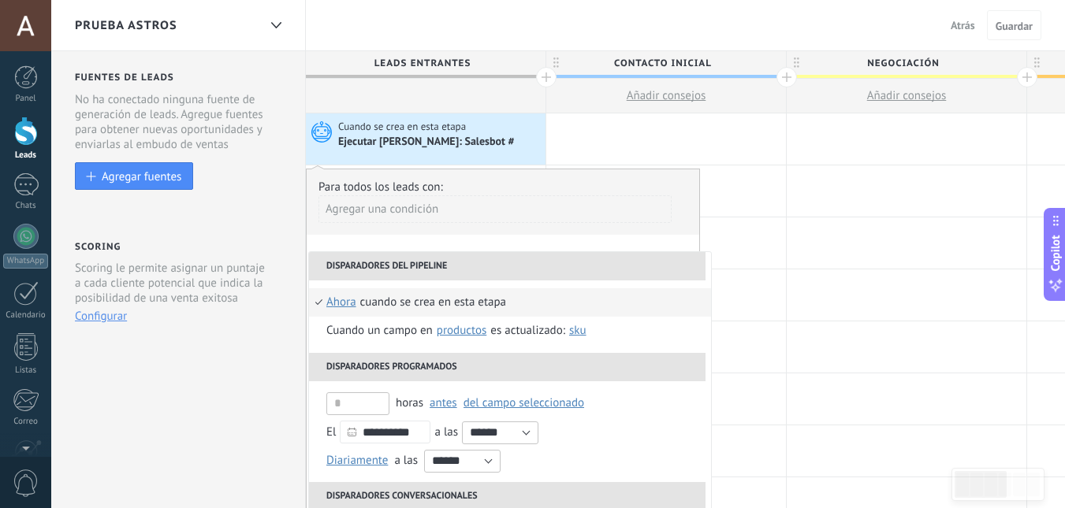
click at [619, 228] on div "Agregar una condición" at bounding box center [494, 214] width 353 height 39
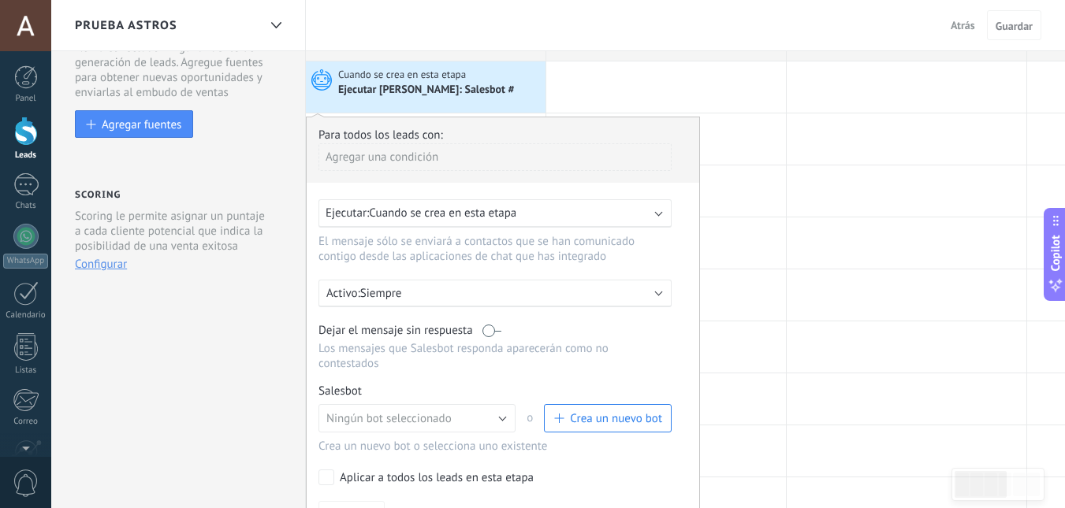
scroll to position [79, 0]
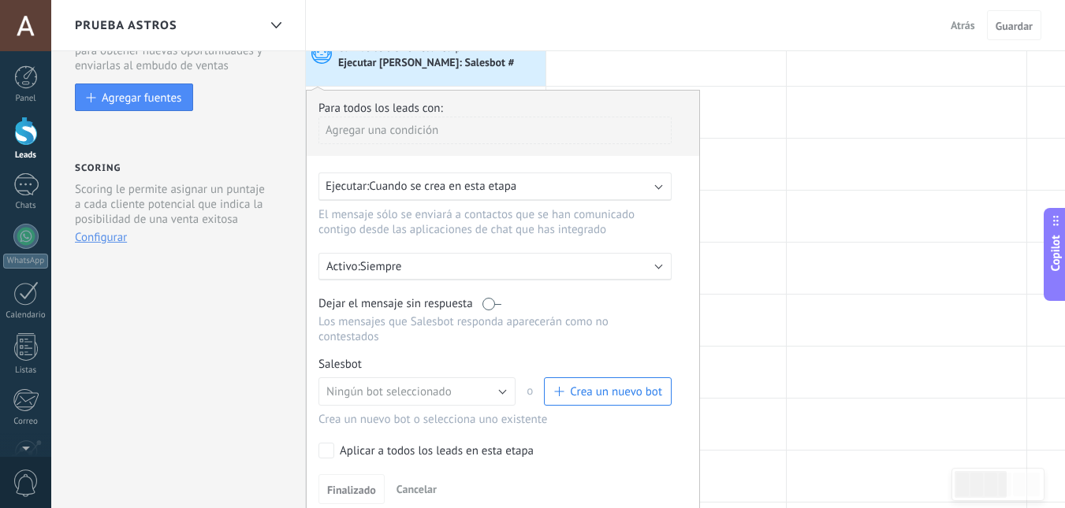
click at [655, 192] on div "Ejecutar: Cuando se crea en esta etapa" at bounding box center [494, 187] width 353 height 28
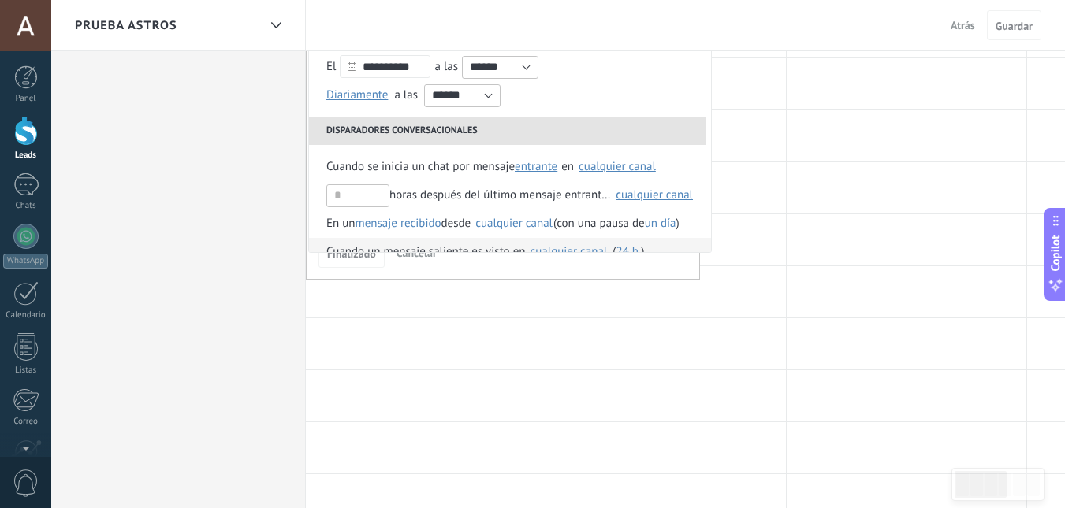
scroll to position [129, 0]
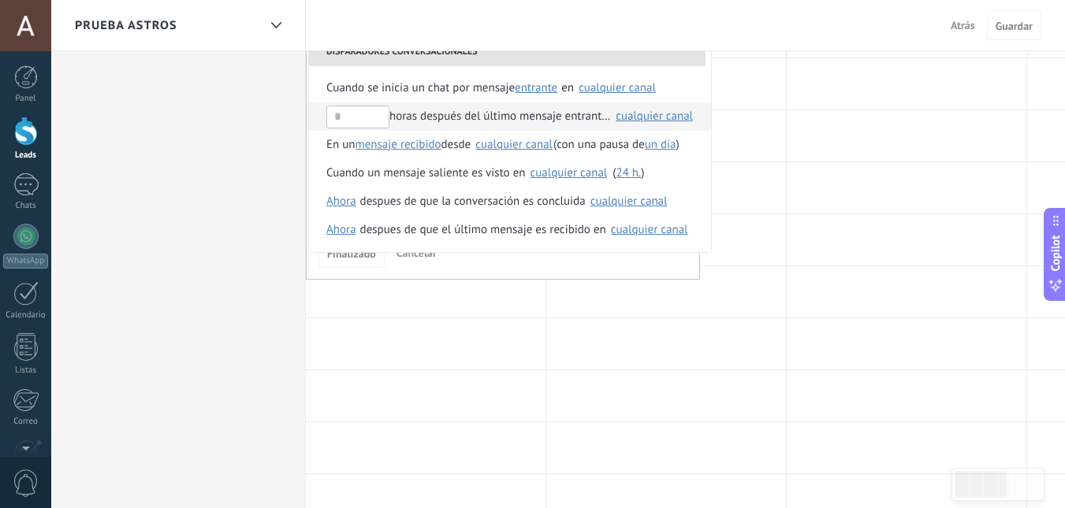
click at [648, 118] on div "cualquier canal" at bounding box center [653, 116] width 77 height 12
click at [649, 258] on div "Finalizado Cancelar" at bounding box center [502, 252] width 369 height 29
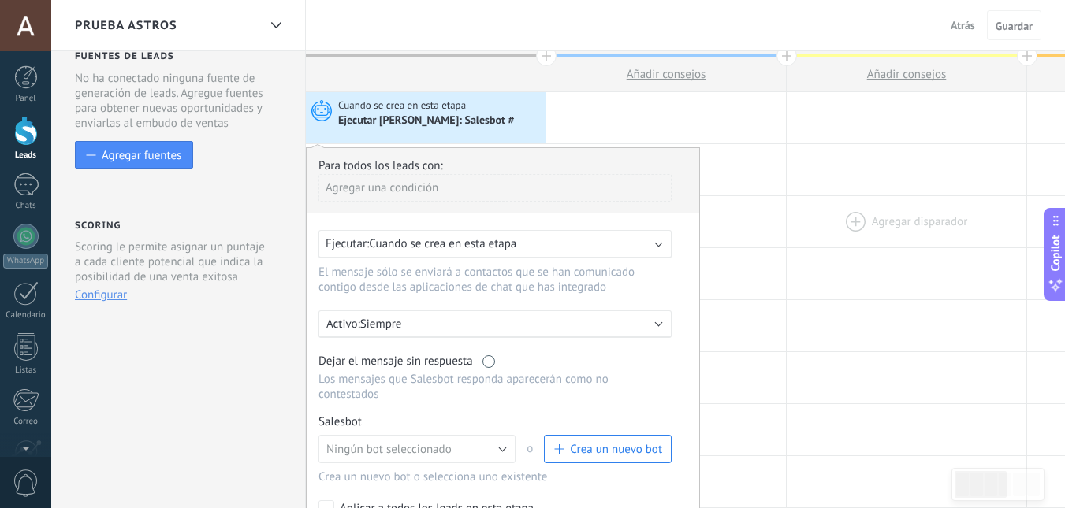
scroll to position [0, 0]
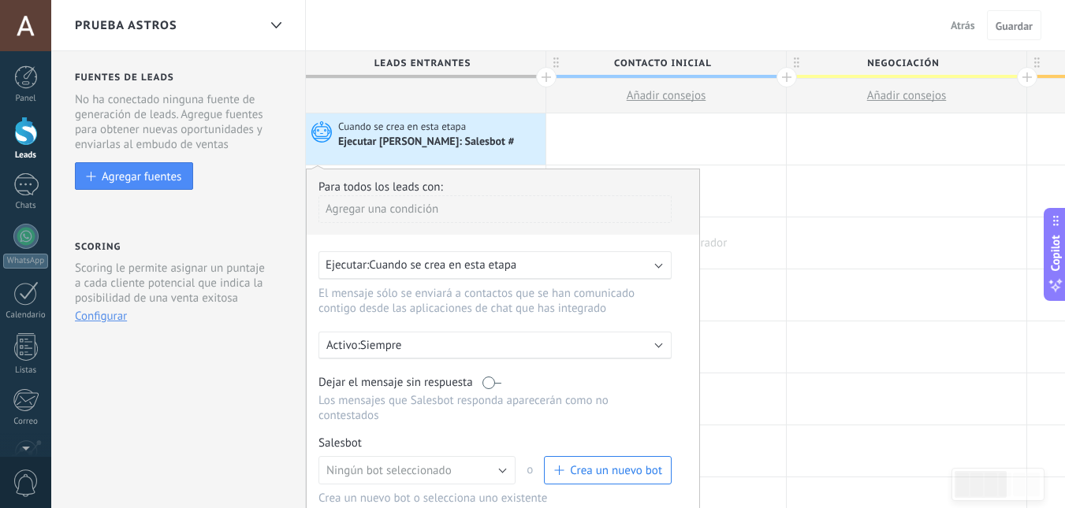
click at [749, 244] on div at bounding box center [666, 243] width 240 height 51
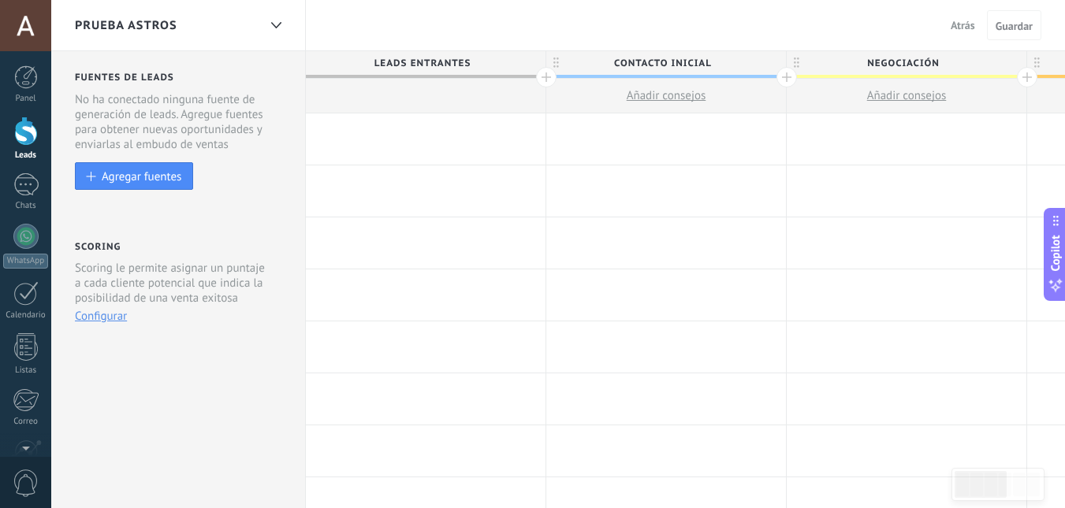
click at [395, 127] on div at bounding box center [426, 138] width 240 height 51
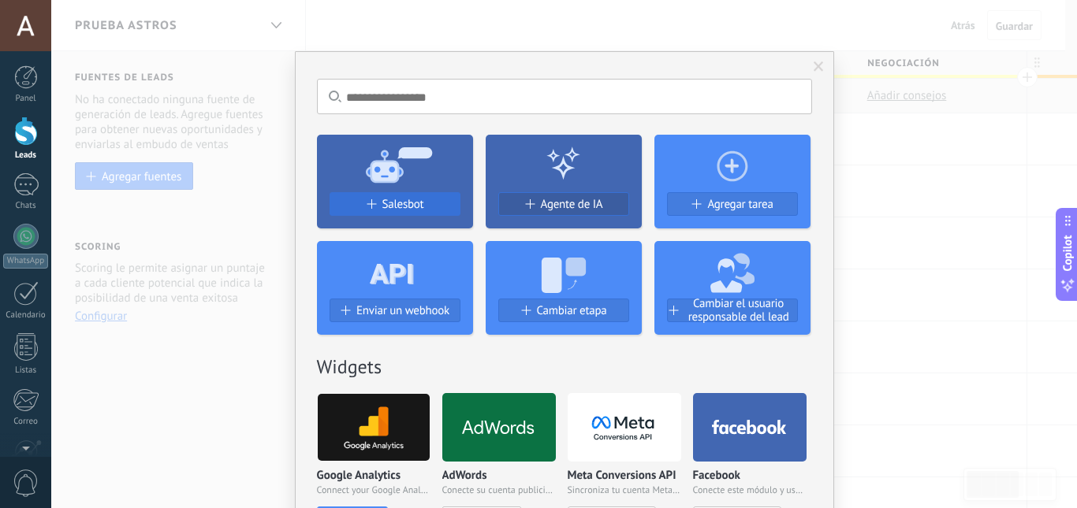
click at [391, 202] on span "Salesbot" at bounding box center [403, 204] width 42 height 13
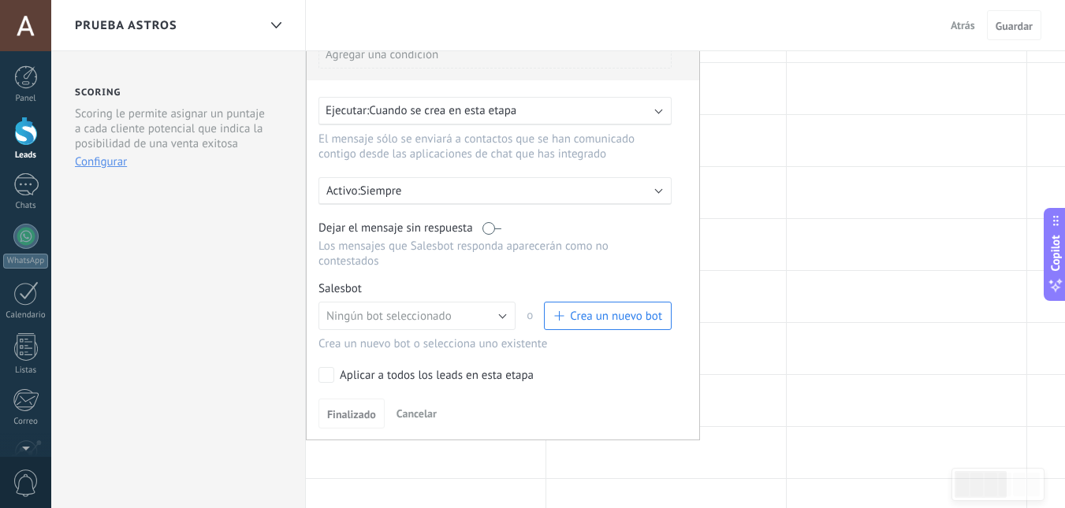
scroll to position [158, 0]
click at [632, 310] on span "Crea un nuevo bot" at bounding box center [616, 313] width 92 height 15
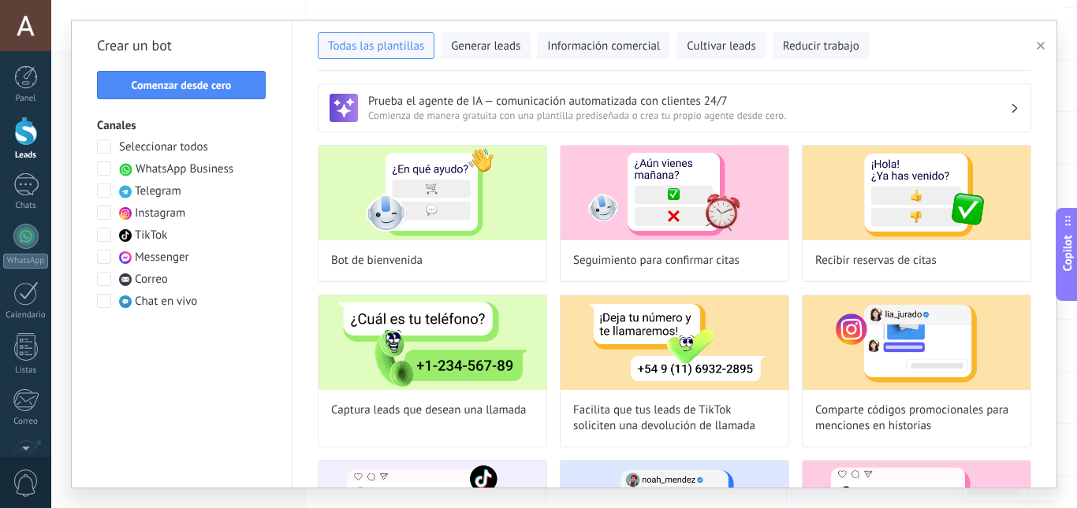
click at [123, 174] on use at bounding box center [126, 169] width 13 height 13
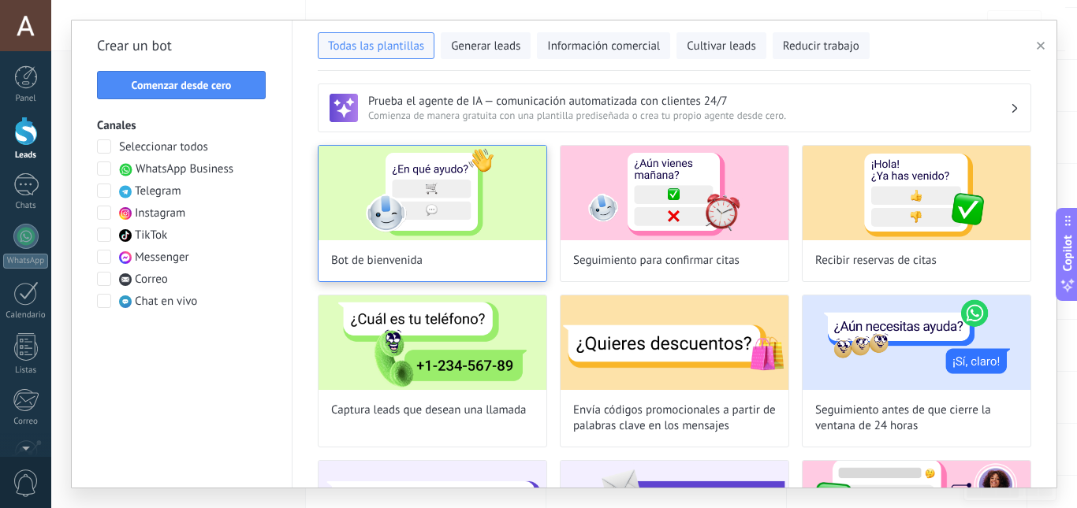
click at [439, 230] on img at bounding box center [432, 193] width 228 height 95
type input "**********"
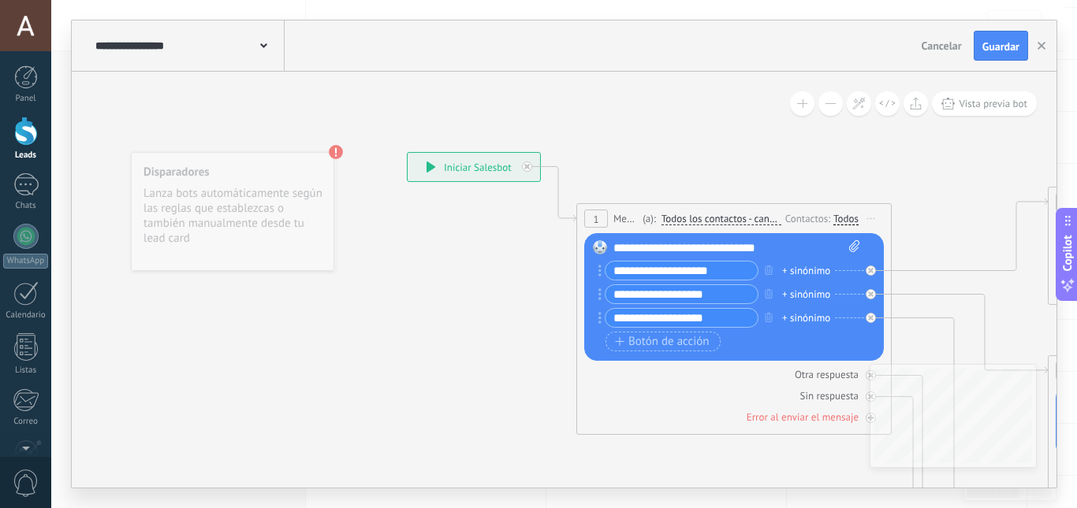
click at [265, 207] on div "Disparadores Lanza bots automáticamente según las reglas que establezcas o tamb…" at bounding box center [232, 211] width 203 height 119
click at [281, 178] on div "Disparadores Lanza bots automáticamente según las reglas que establezcas o tamb…" at bounding box center [232, 211] width 203 height 119
click at [338, 151] on use at bounding box center [336, 152] width 14 height 14
click at [1042, 49] on icon "button" at bounding box center [1041, 46] width 8 height 8
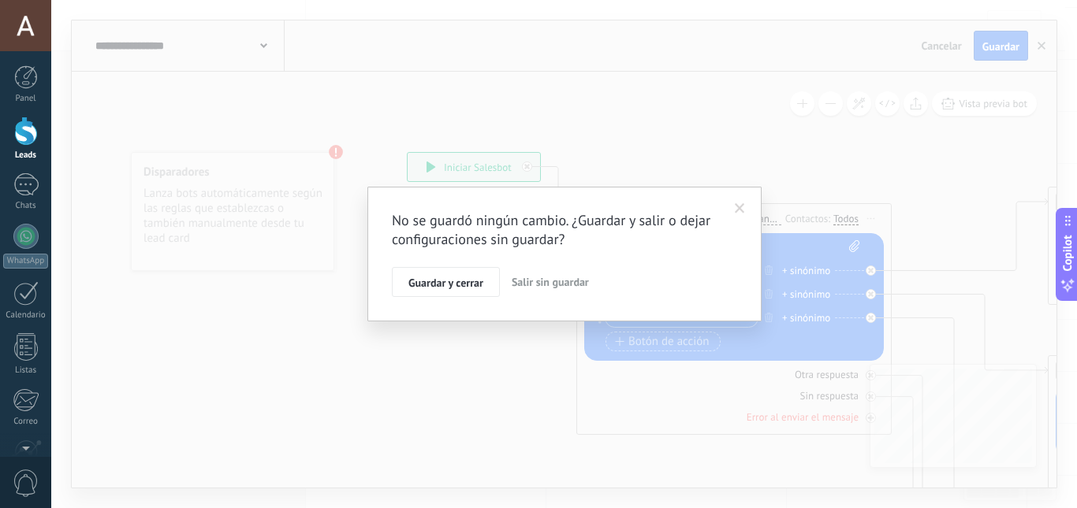
click at [543, 281] on span "Salir sin guardar" at bounding box center [549, 282] width 77 height 14
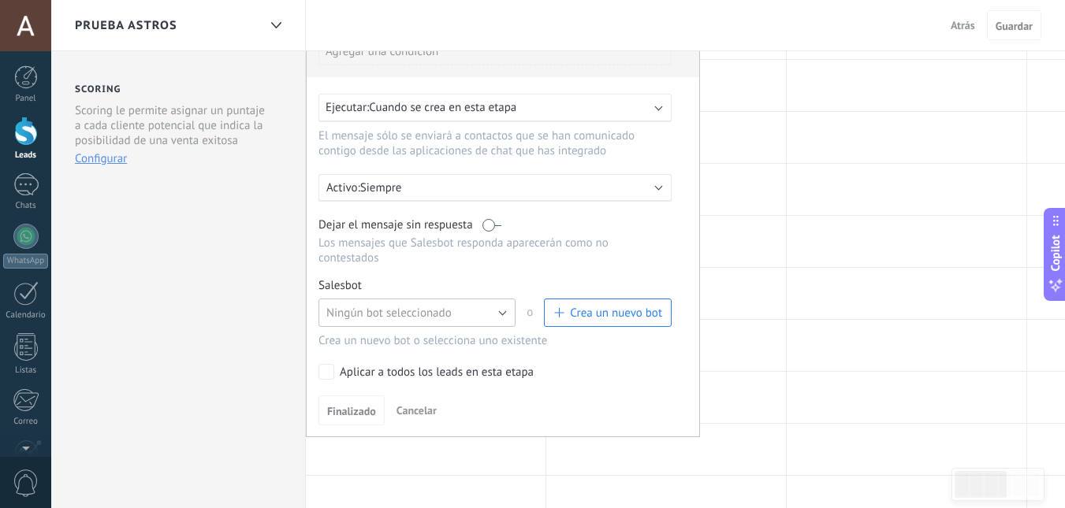
click at [488, 318] on button "Ningún bot seleccionado" at bounding box center [416, 313] width 197 height 28
click at [436, 340] on span "TestBot" at bounding box center [409, 340] width 201 height 15
click at [502, 308] on button "TestBot" at bounding box center [416, 313] width 197 height 28
click at [435, 314] on span "Ningún bot seleccionado" at bounding box center [409, 313] width 201 height 15
click at [496, 314] on button "Ningún bot seleccionado" at bounding box center [416, 313] width 197 height 28
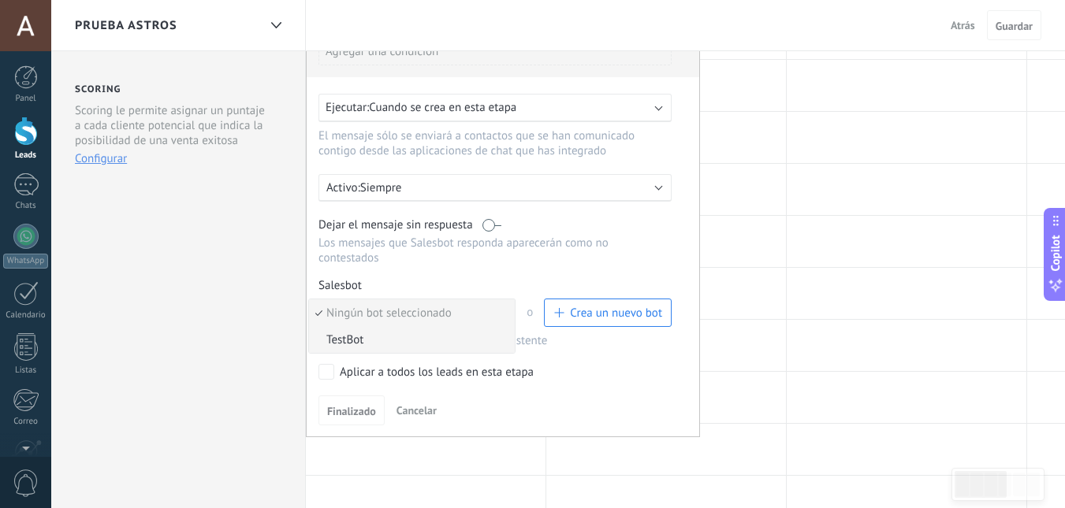
click at [435, 340] on span "TestBot" at bounding box center [409, 340] width 201 height 15
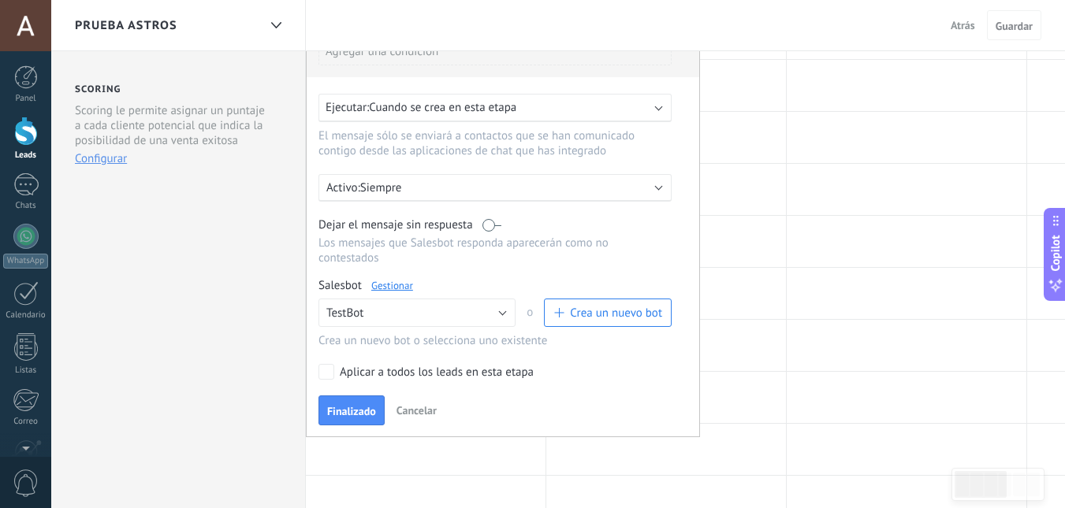
click at [400, 288] on link "Gestionar" at bounding box center [392, 285] width 42 height 13
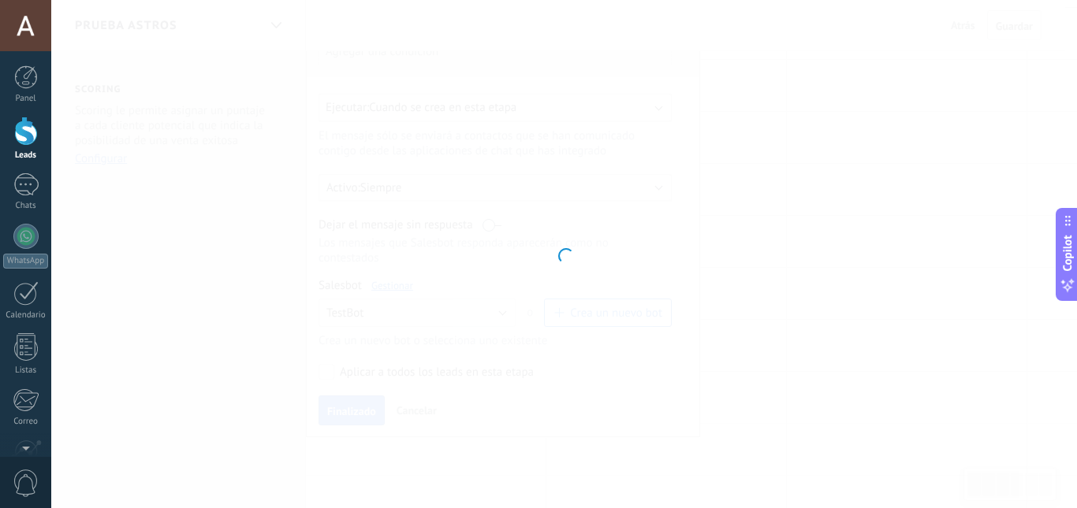
type input "*******"
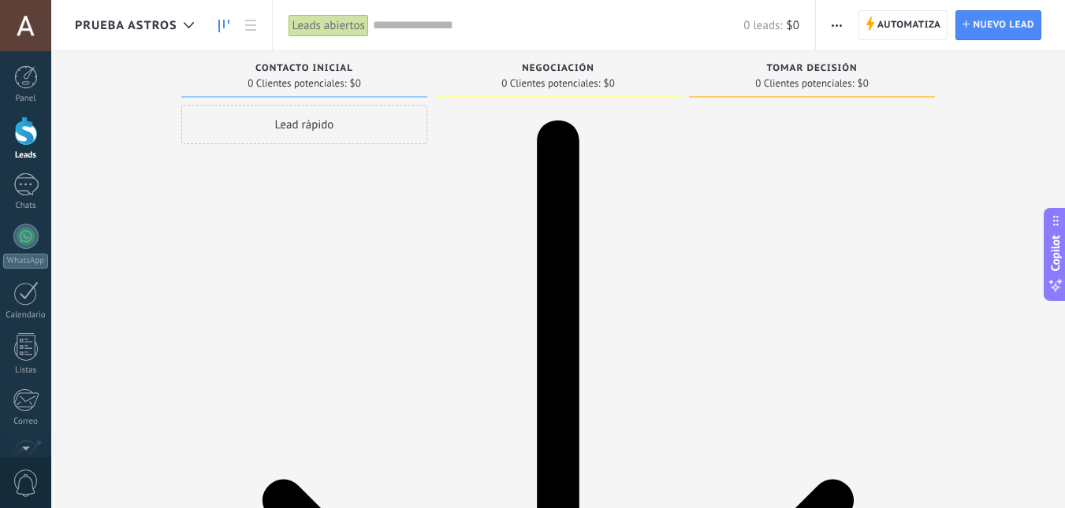
click at [316, 188] on div "Lead rápido" at bounding box center [304, 256] width 246 height 303
click at [885, 29] on span "Automatiza" at bounding box center [909, 25] width 64 height 28
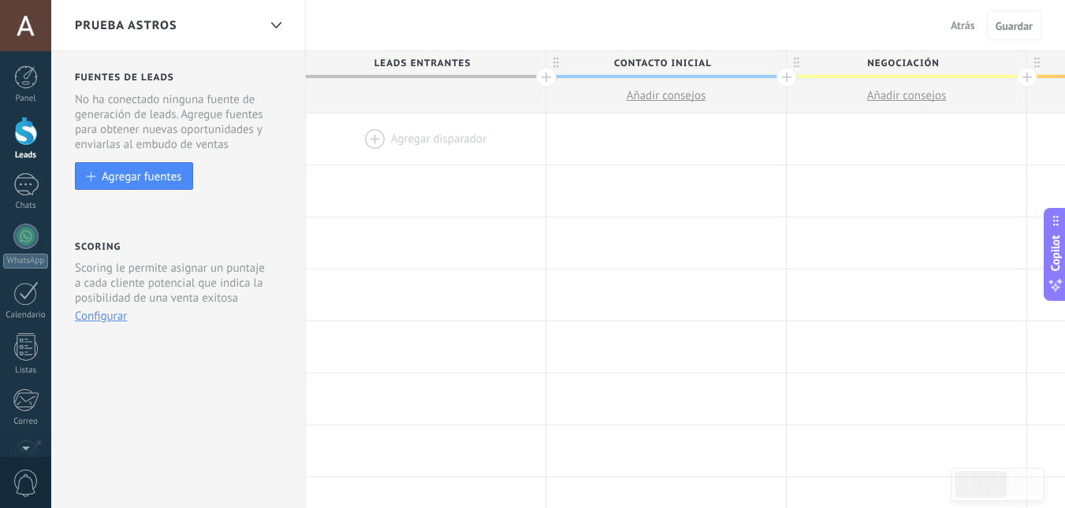
click at [368, 140] on div at bounding box center [426, 138] width 240 height 51
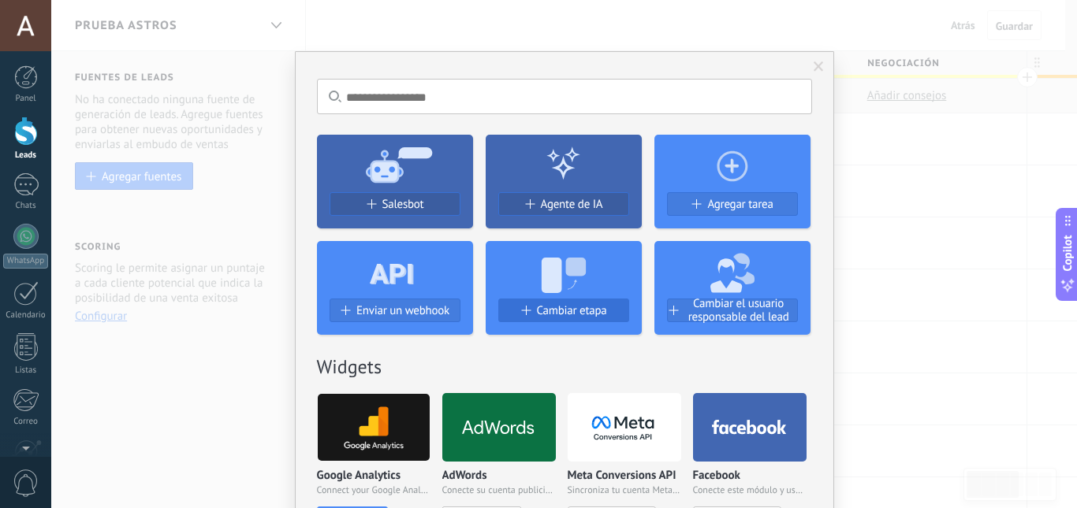
click at [537, 307] on span "Cambiar etapa" at bounding box center [572, 310] width 70 height 13
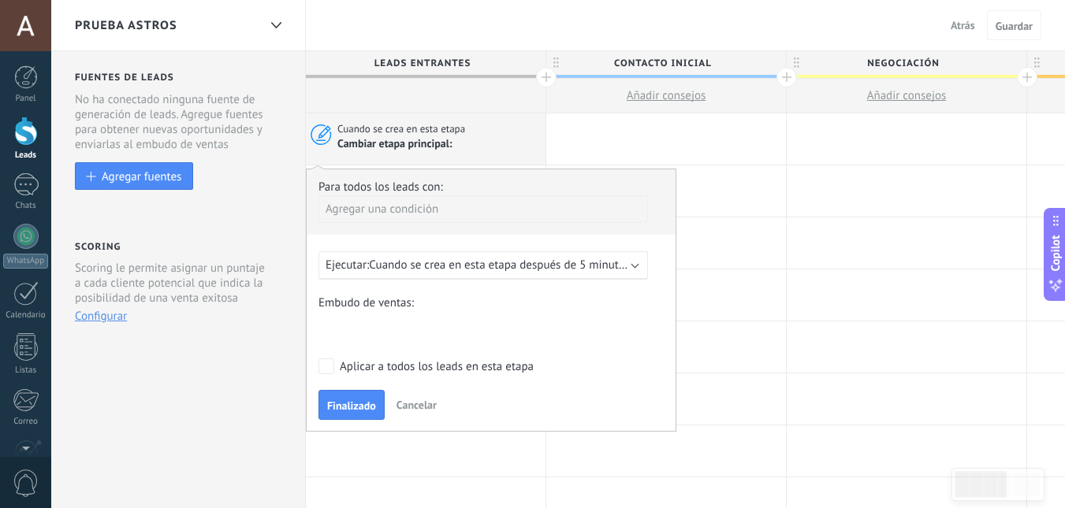
click at [636, 270] on div "Ejecutar: Cuando se crea en esta etapa después de 5 minutos" at bounding box center [482, 265] width 329 height 28
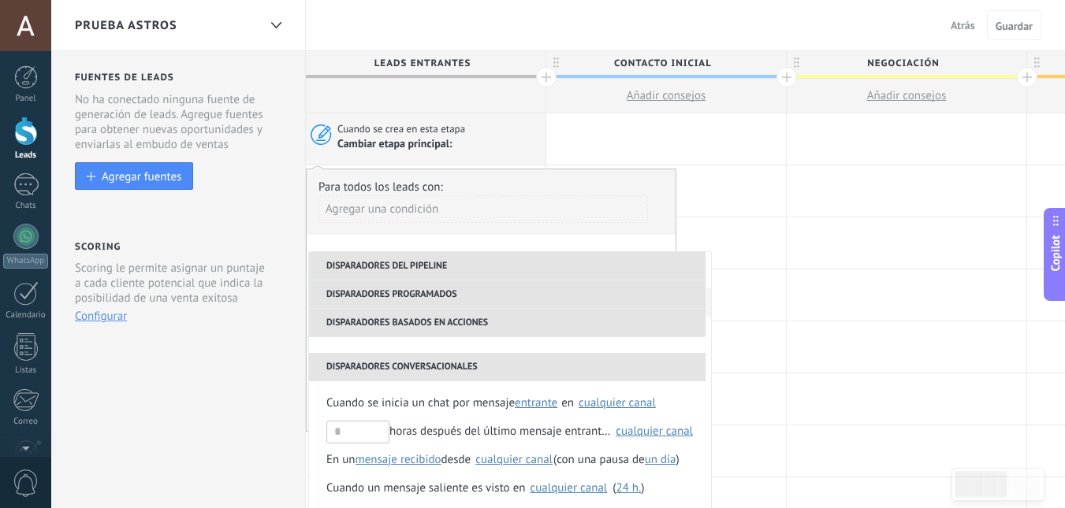
scroll to position [79, 0]
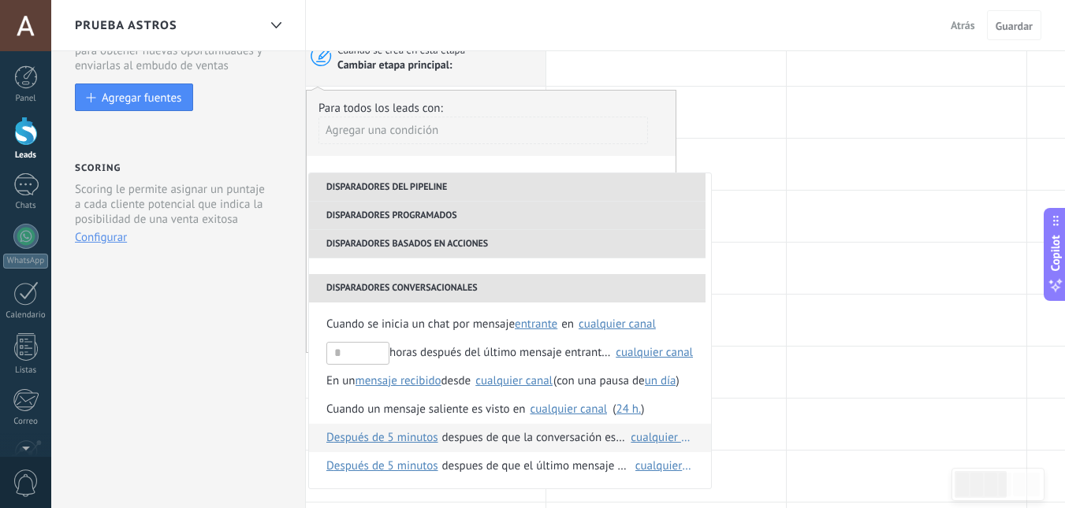
click at [381, 438] on span "Después de 5 minutos" at bounding box center [382, 438] width 112 height 28
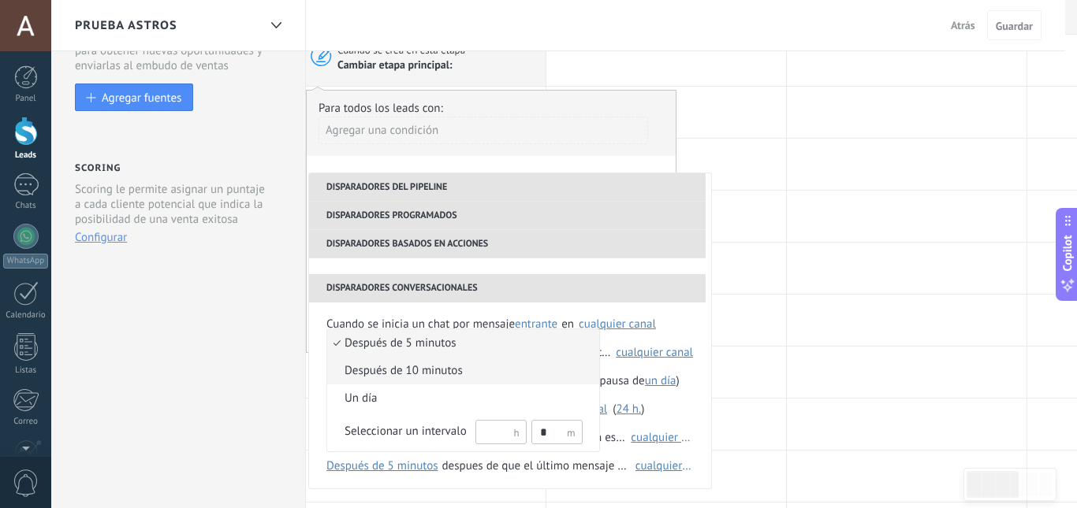
click at [422, 372] on span "Después de 10 minutos" at bounding box center [454, 371] width 255 height 16
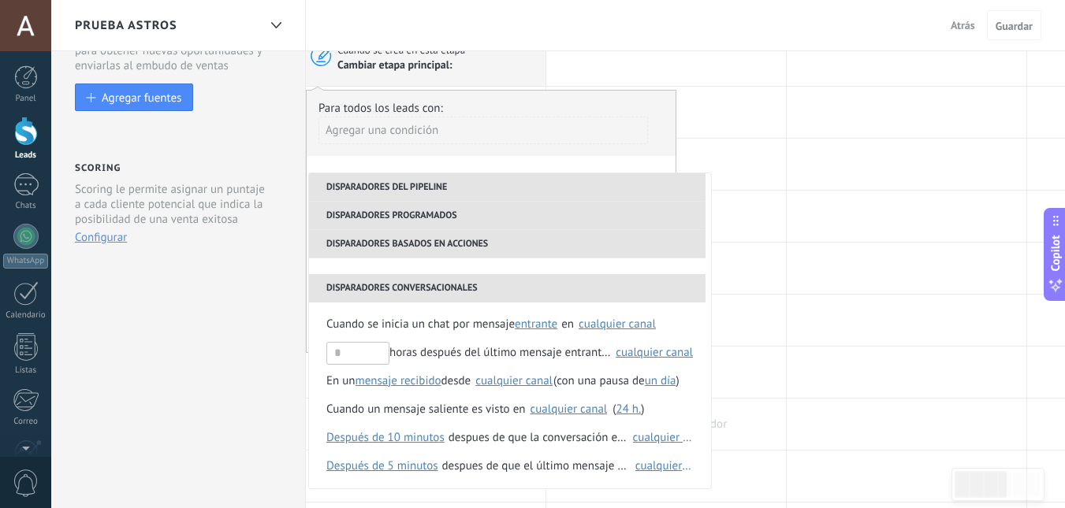
click at [610, 444] on div "despues de que la conversación es concluida" at bounding box center [538, 438] width 180 height 28
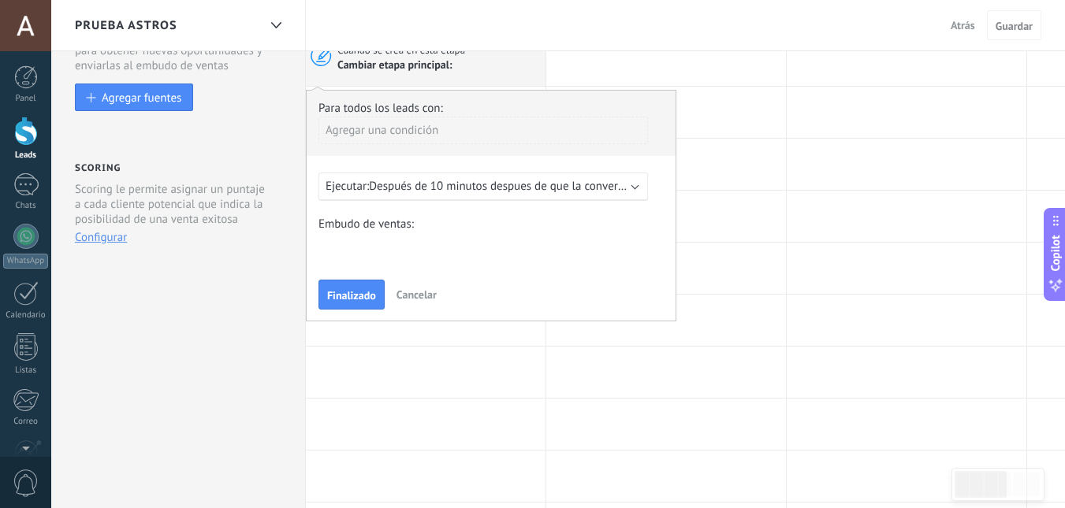
click at [615, 185] on span "Después de 10 minutos despues de que la conversación es concluida cualquier can…" at bounding box center [582, 186] width 427 height 15
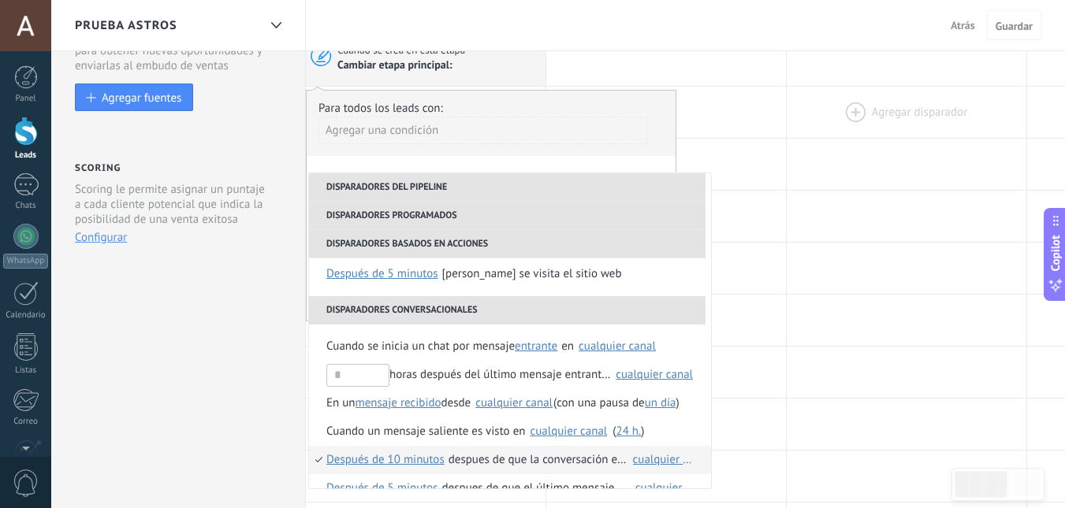
scroll to position [0, 0]
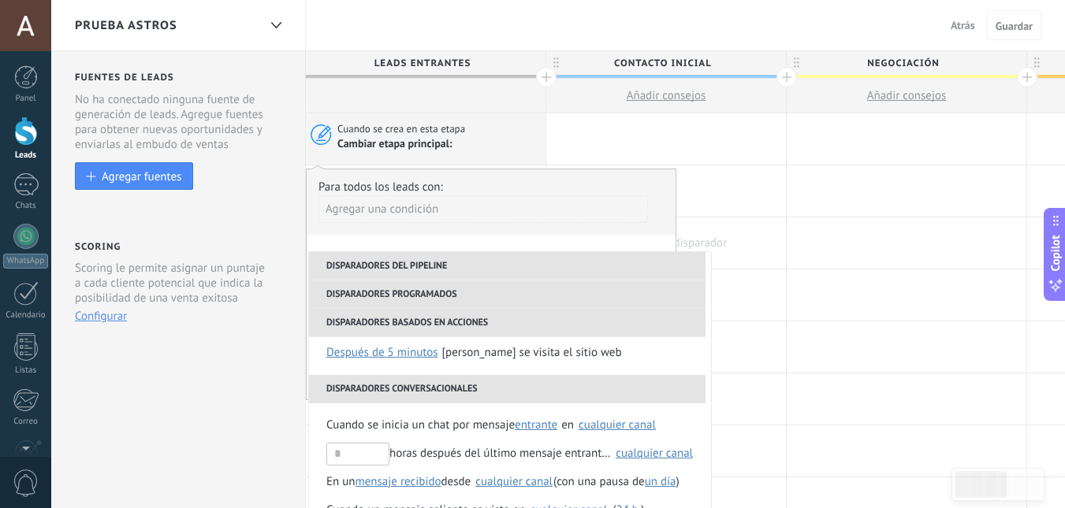
click at [778, 227] on div at bounding box center [666, 243] width 240 height 51
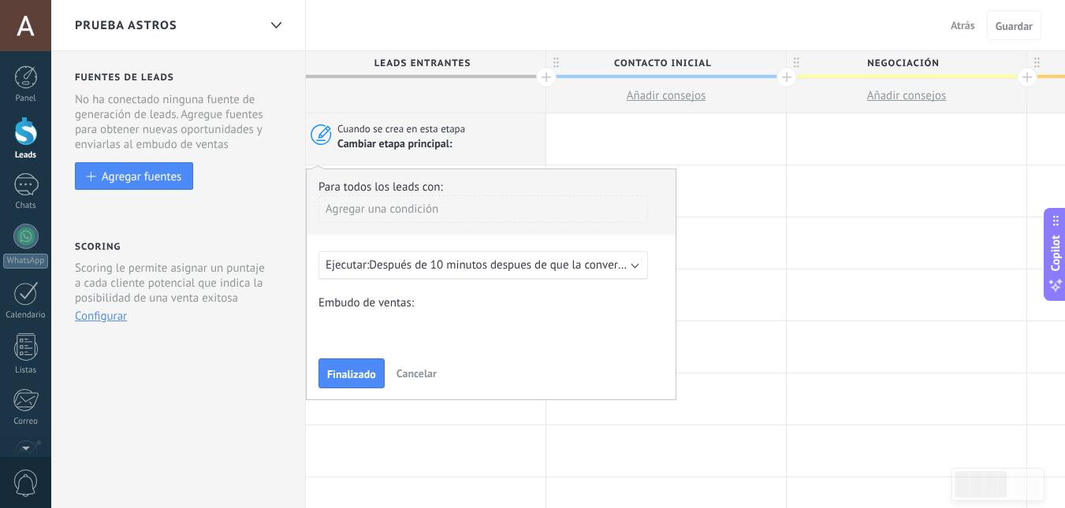
click at [422, 372] on span "Cancelar" at bounding box center [416, 373] width 40 height 14
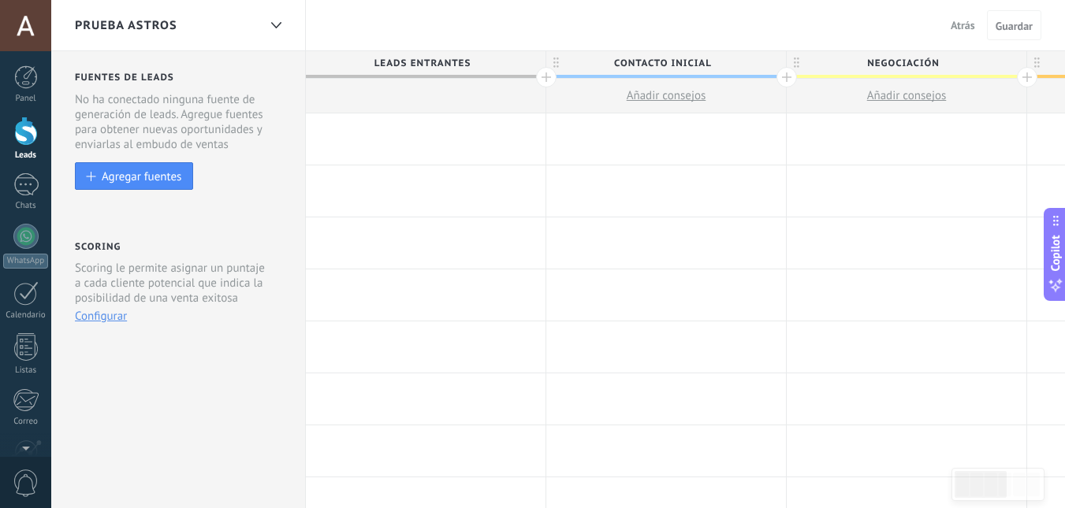
click at [419, 136] on div at bounding box center [426, 138] width 240 height 51
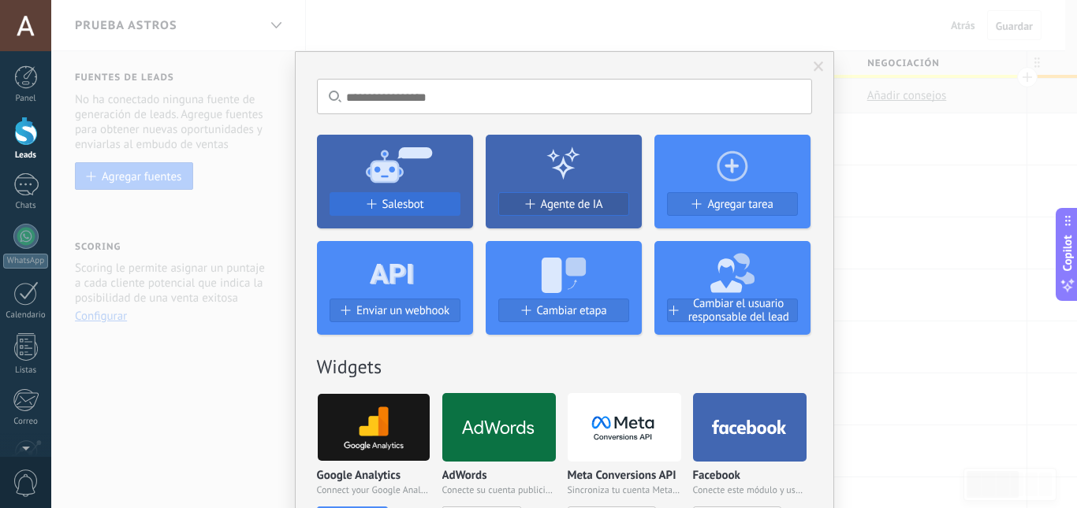
click at [406, 204] on span "Salesbot" at bounding box center [403, 204] width 42 height 13
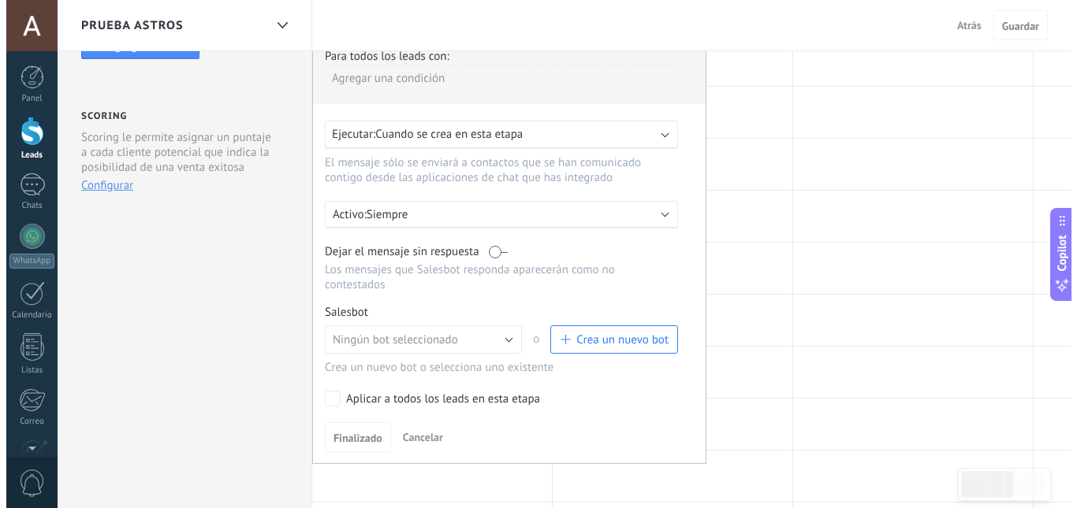
scroll to position [158, 0]
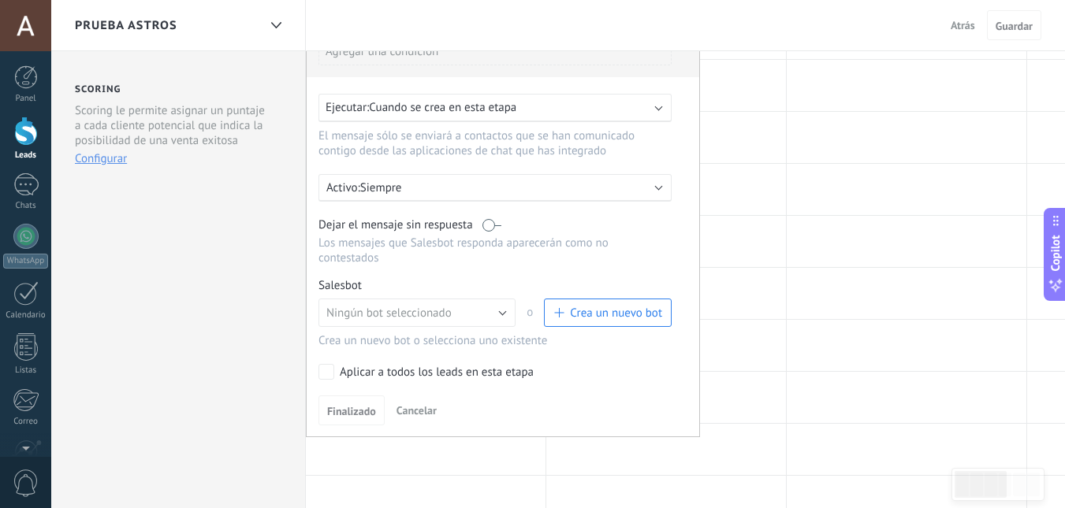
click at [619, 310] on span "Crea un nuevo bot" at bounding box center [616, 313] width 92 height 15
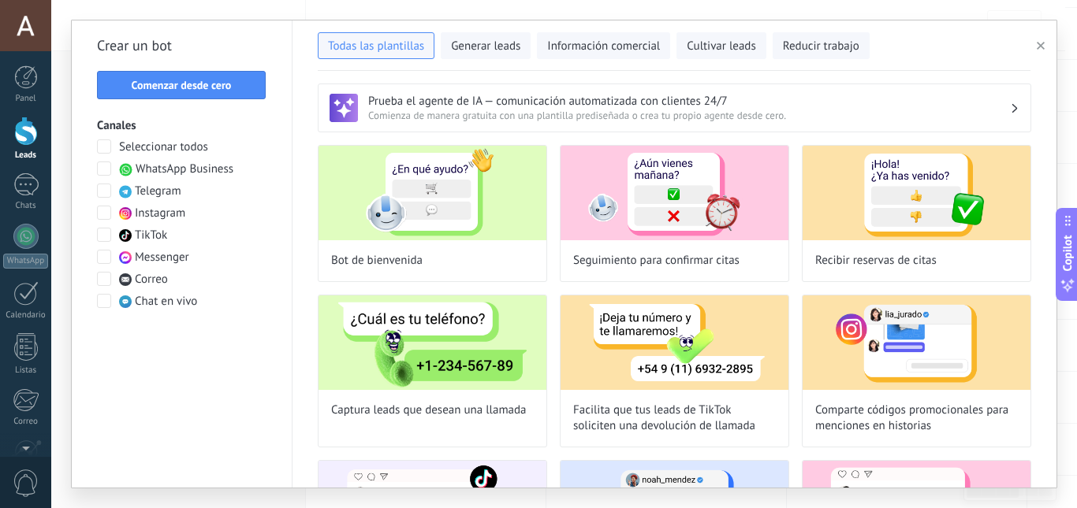
click at [181, 167] on span "WhatsApp Business" at bounding box center [185, 170] width 98 height 16
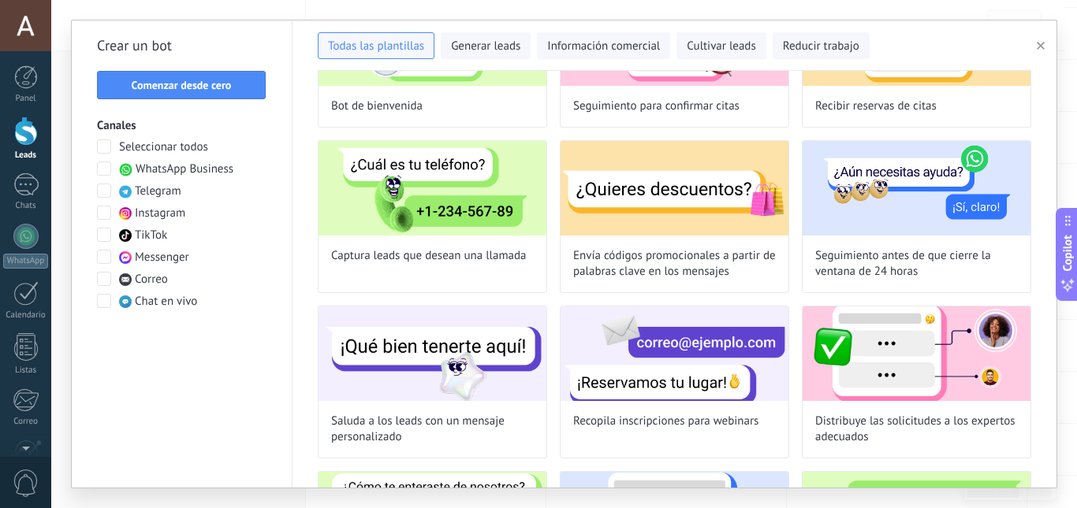
scroll to position [0, 0]
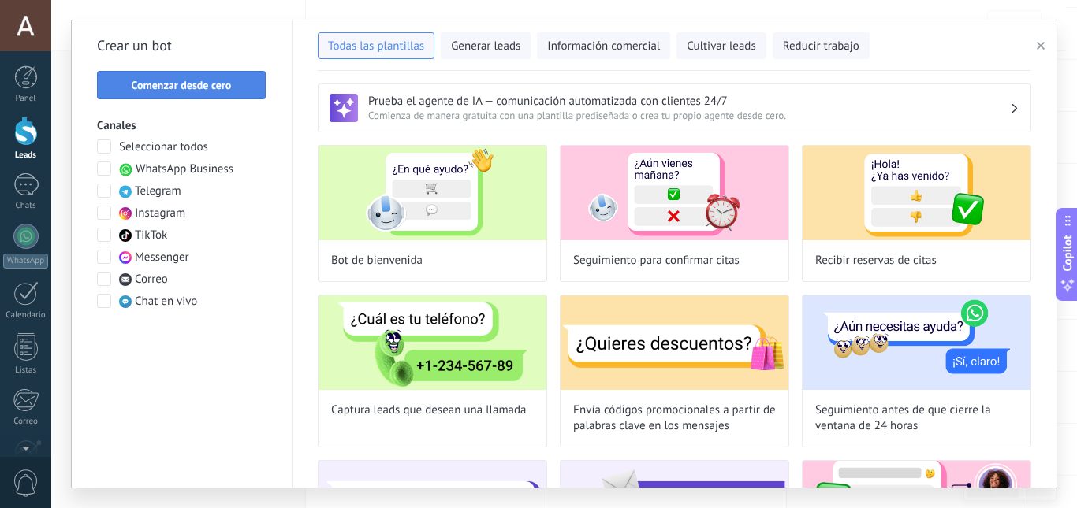
click at [211, 81] on span "Comenzar desde cero" at bounding box center [182, 85] width 100 height 11
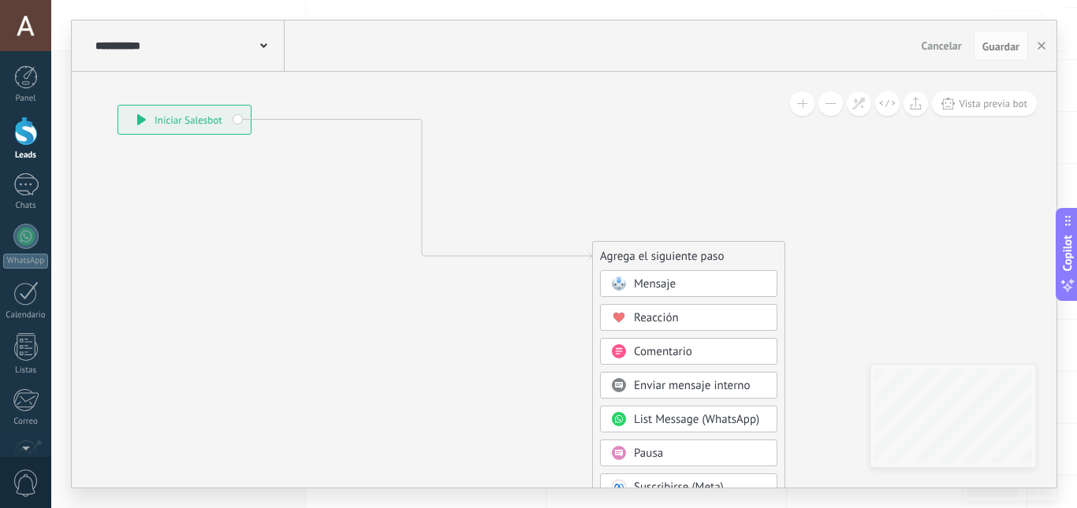
drag, startPoint x: 470, startPoint y: 210, endPoint x: 181, endPoint y: 125, distance: 301.5
click at [181, 125] on div "**********" at bounding box center [184, 120] width 132 height 28
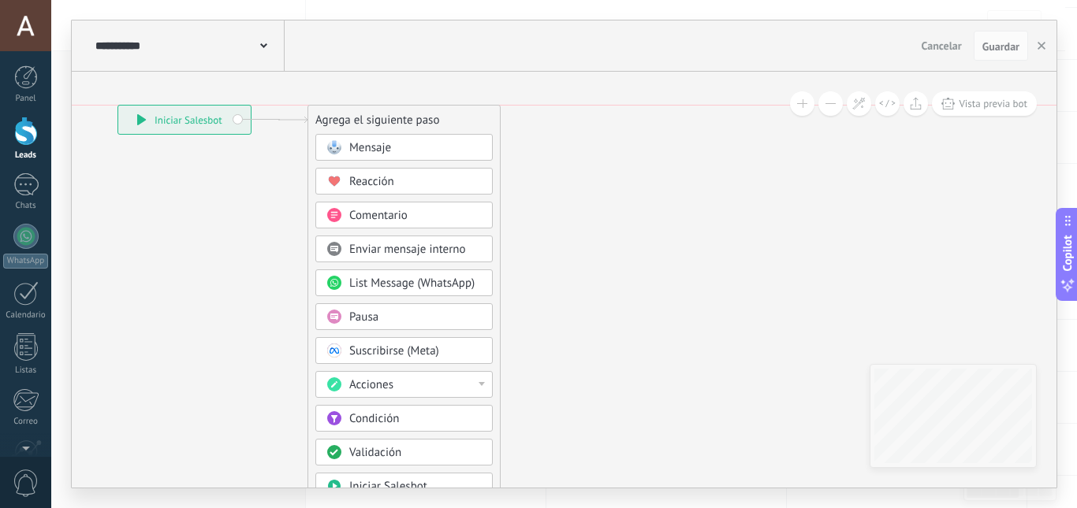
drag, startPoint x: 716, startPoint y: 255, endPoint x: 432, endPoint y: 118, distance: 315.5
click at [432, 118] on div "Agrega el siguiente paso" at bounding box center [404, 120] width 192 height 26
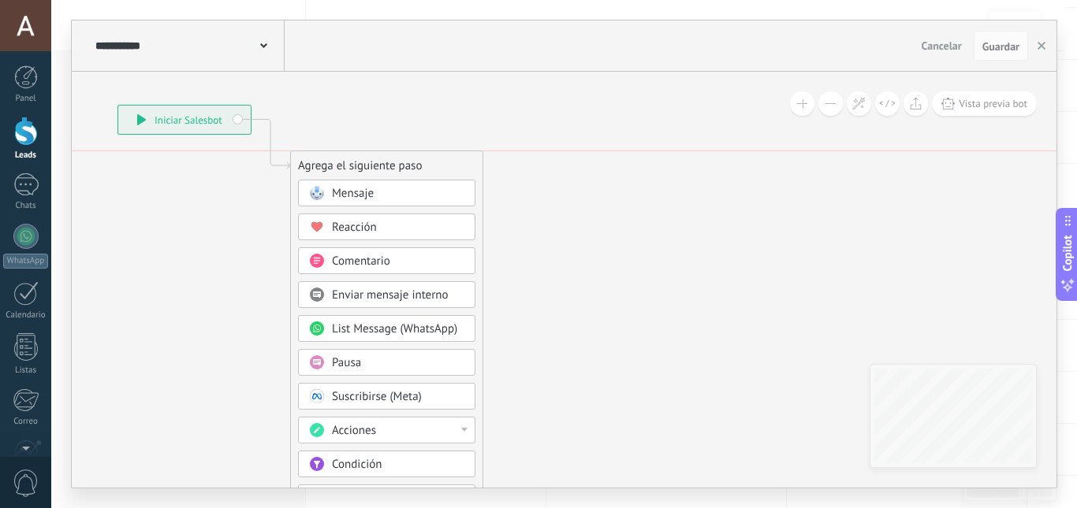
drag, startPoint x: 462, startPoint y: 113, endPoint x: 444, endPoint y: 165, distance: 54.1
click at [444, 165] on div "Agrega el siguiente paso" at bounding box center [387, 166] width 192 height 26
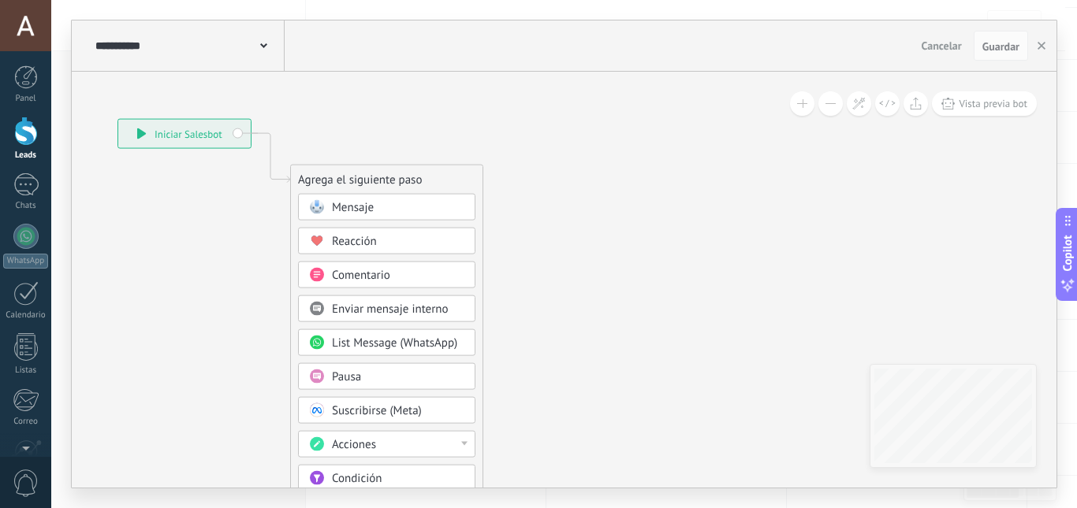
click at [399, 206] on div "Mensaje" at bounding box center [398, 208] width 132 height 16
